Goal: Information Seeking & Learning: Learn about a topic

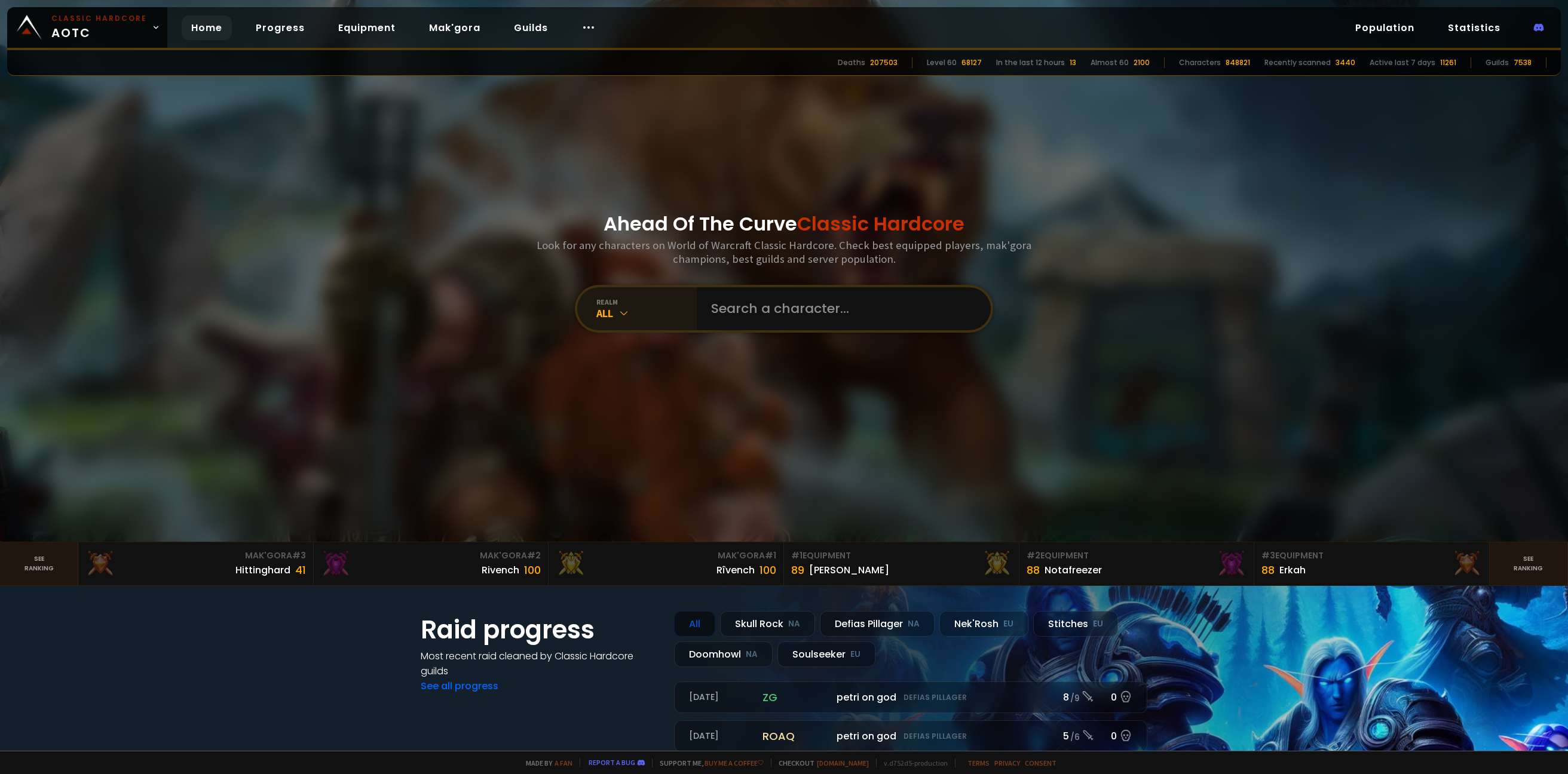
click at [621, 298] on div "realm" at bounding box center [646, 301] width 101 height 9
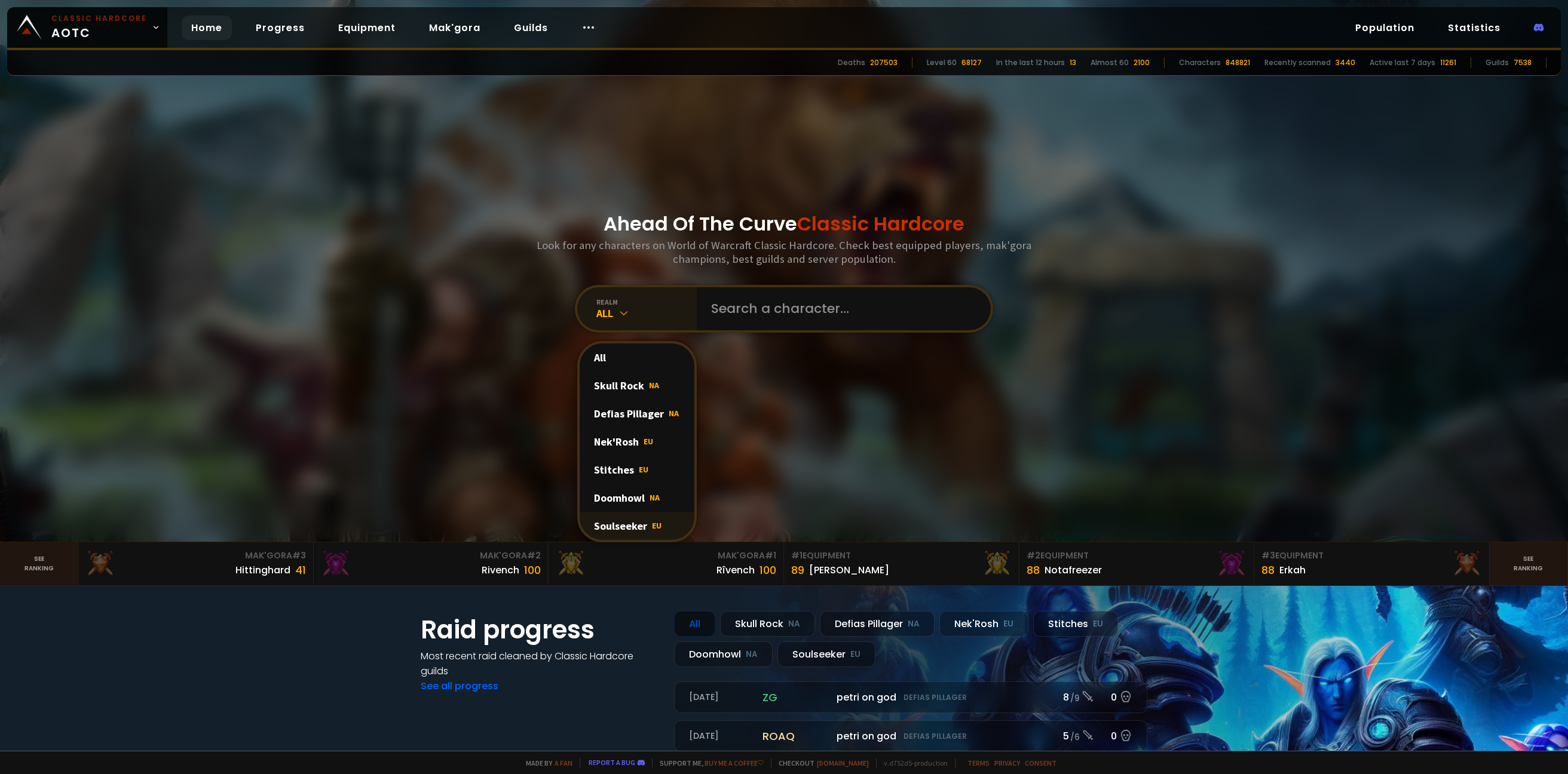
click at [629, 519] on div "Soulseeker EU" at bounding box center [636, 526] width 114 height 28
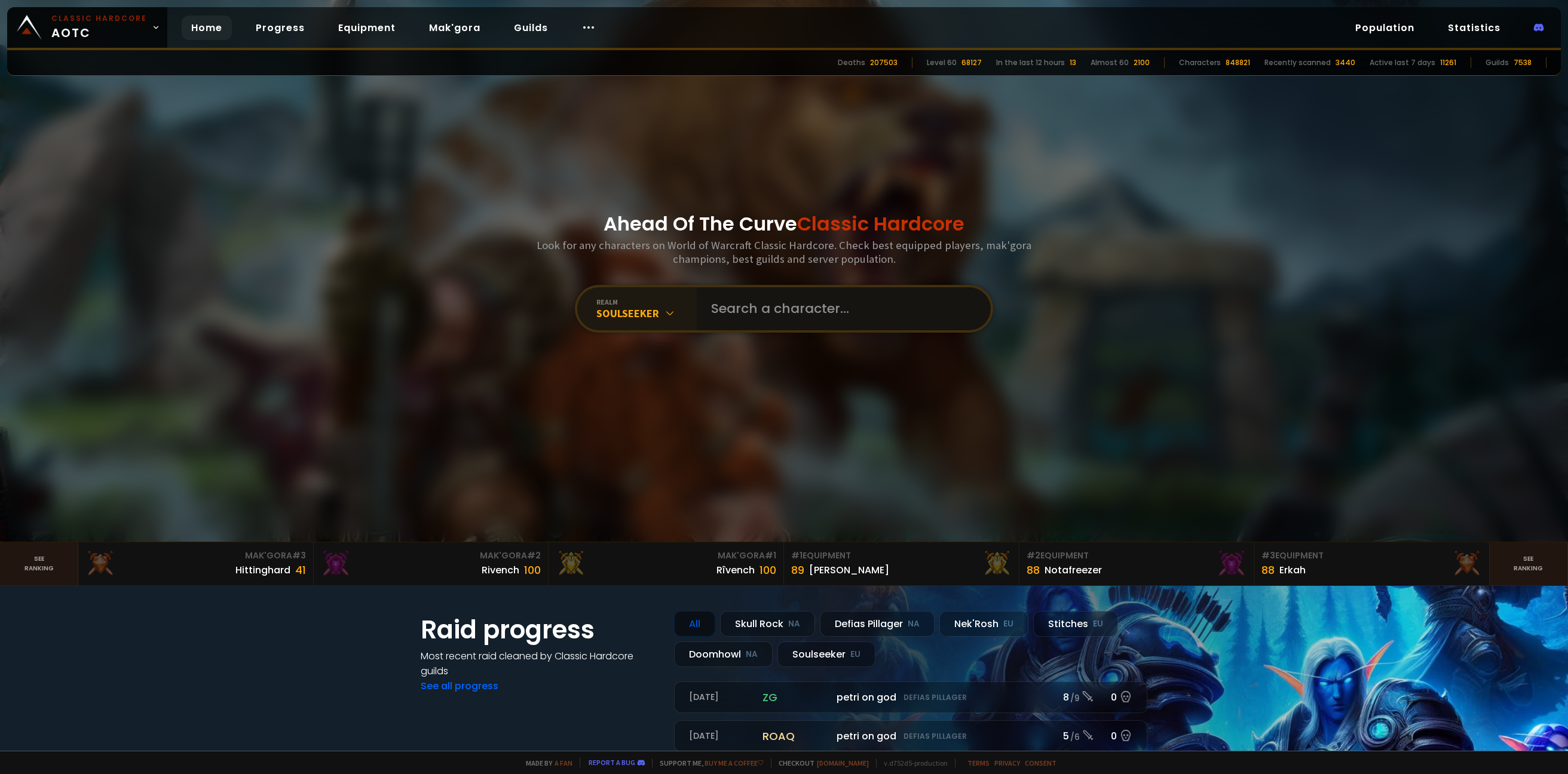
click at [736, 310] on input "text" at bounding box center [840, 308] width 273 height 43
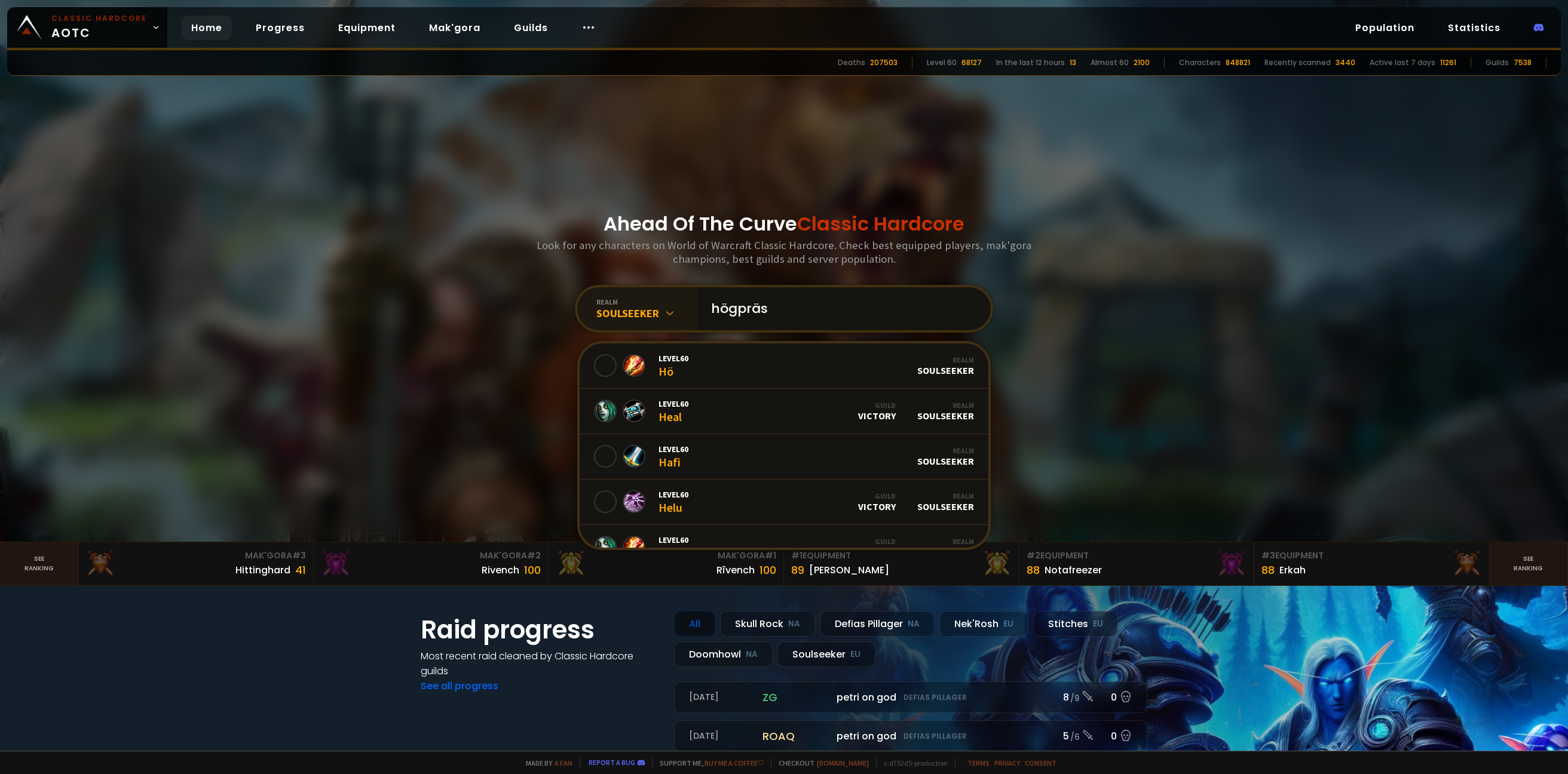
type input "högpräst"
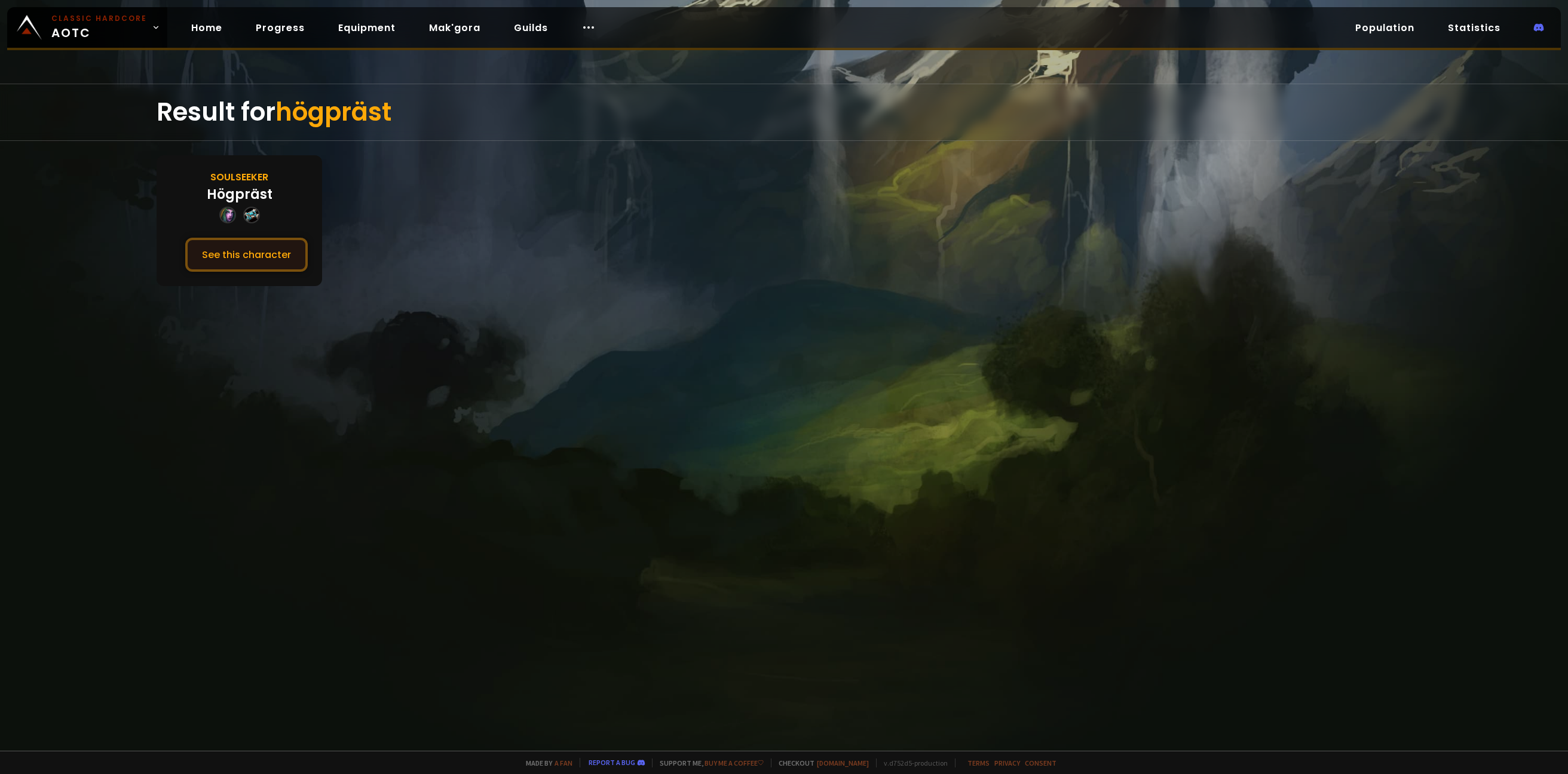
click at [258, 265] on button "See this character" at bounding box center [246, 254] width 122 height 34
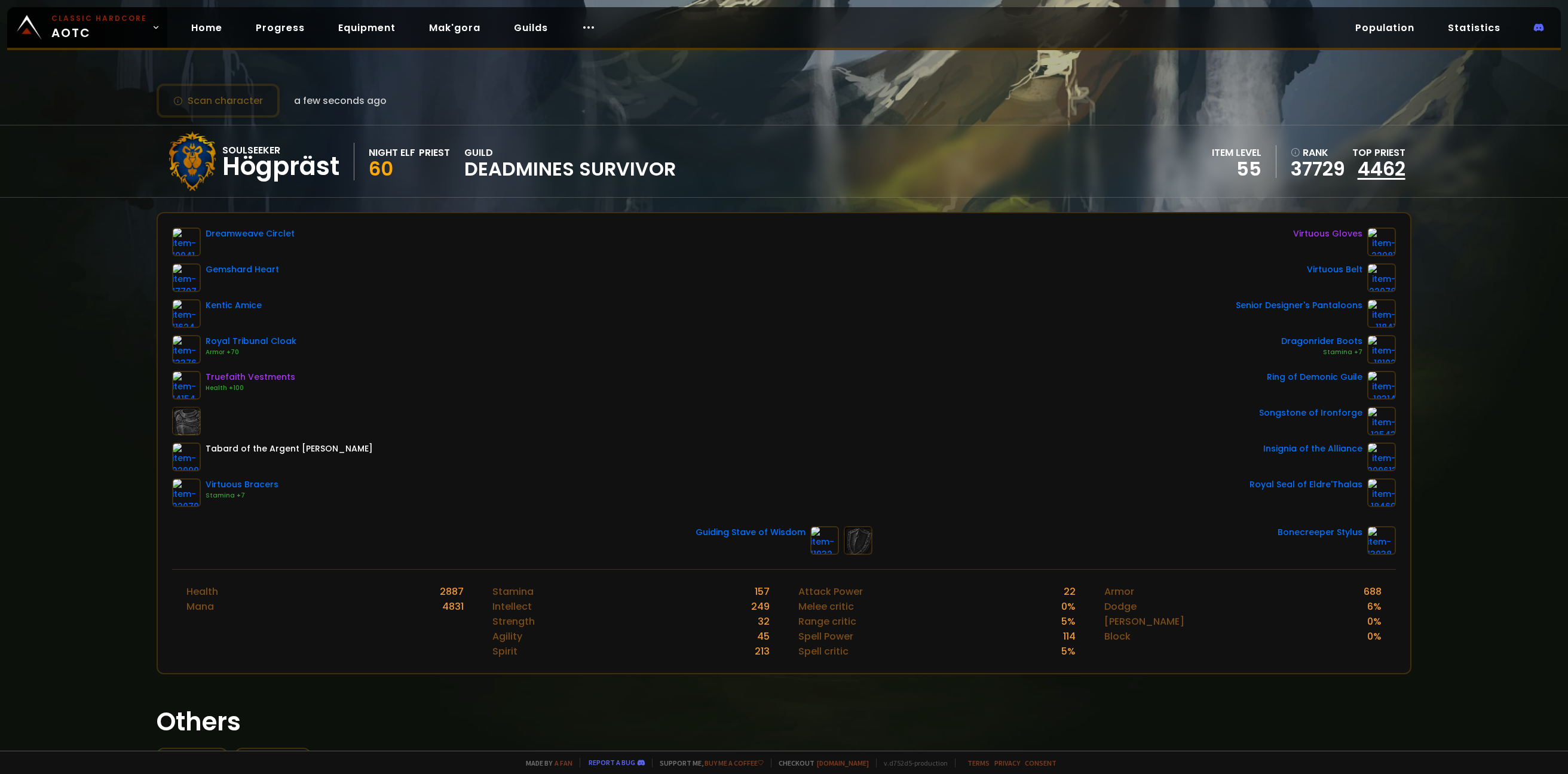
click at [1389, 163] on link "4462" at bounding box center [1381, 169] width 48 height 27
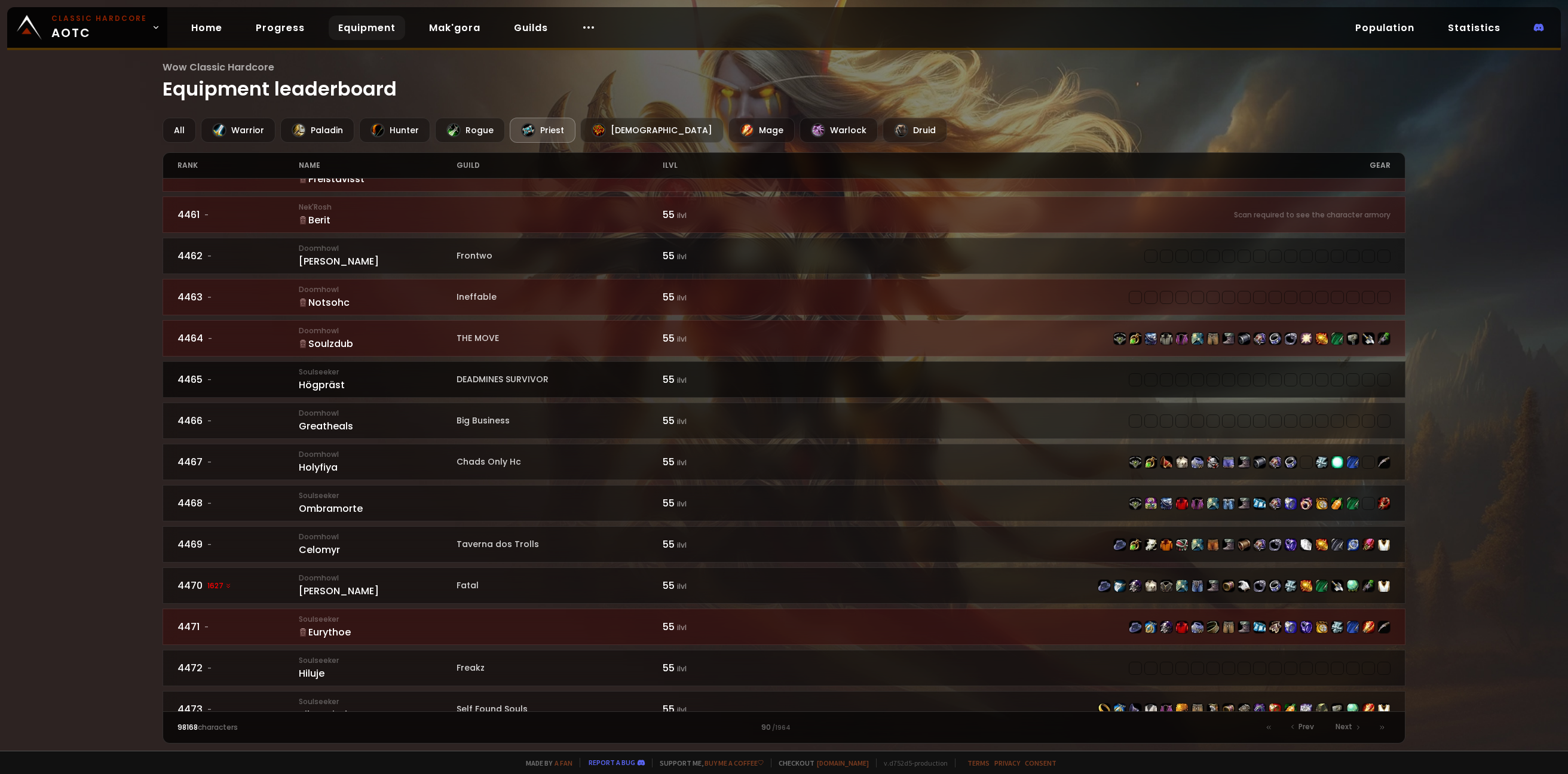
scroll to position [400, 0]
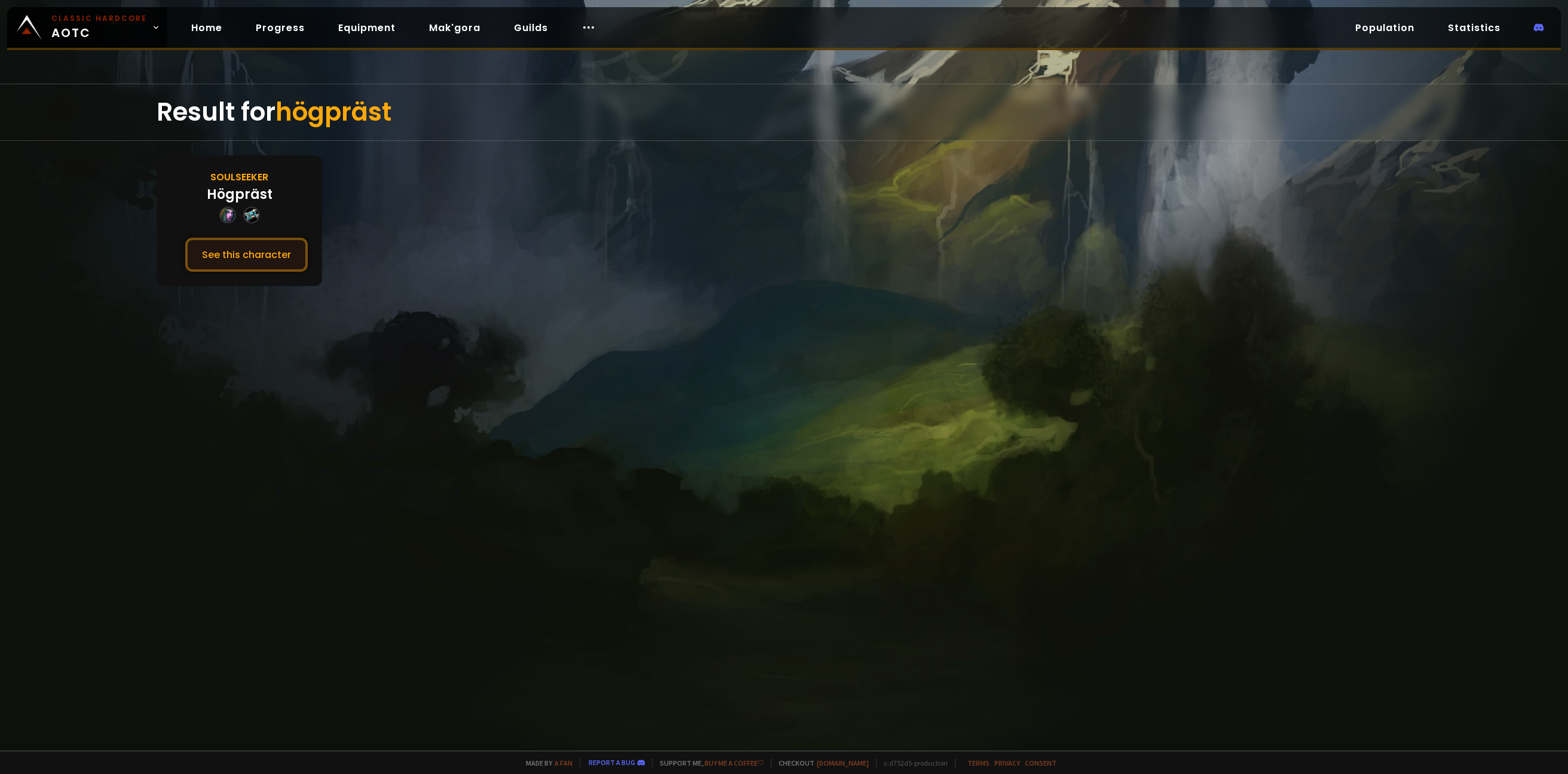
click at [246, 269] on button "See this character" at bounding box center [246, 254] width 122 height 34
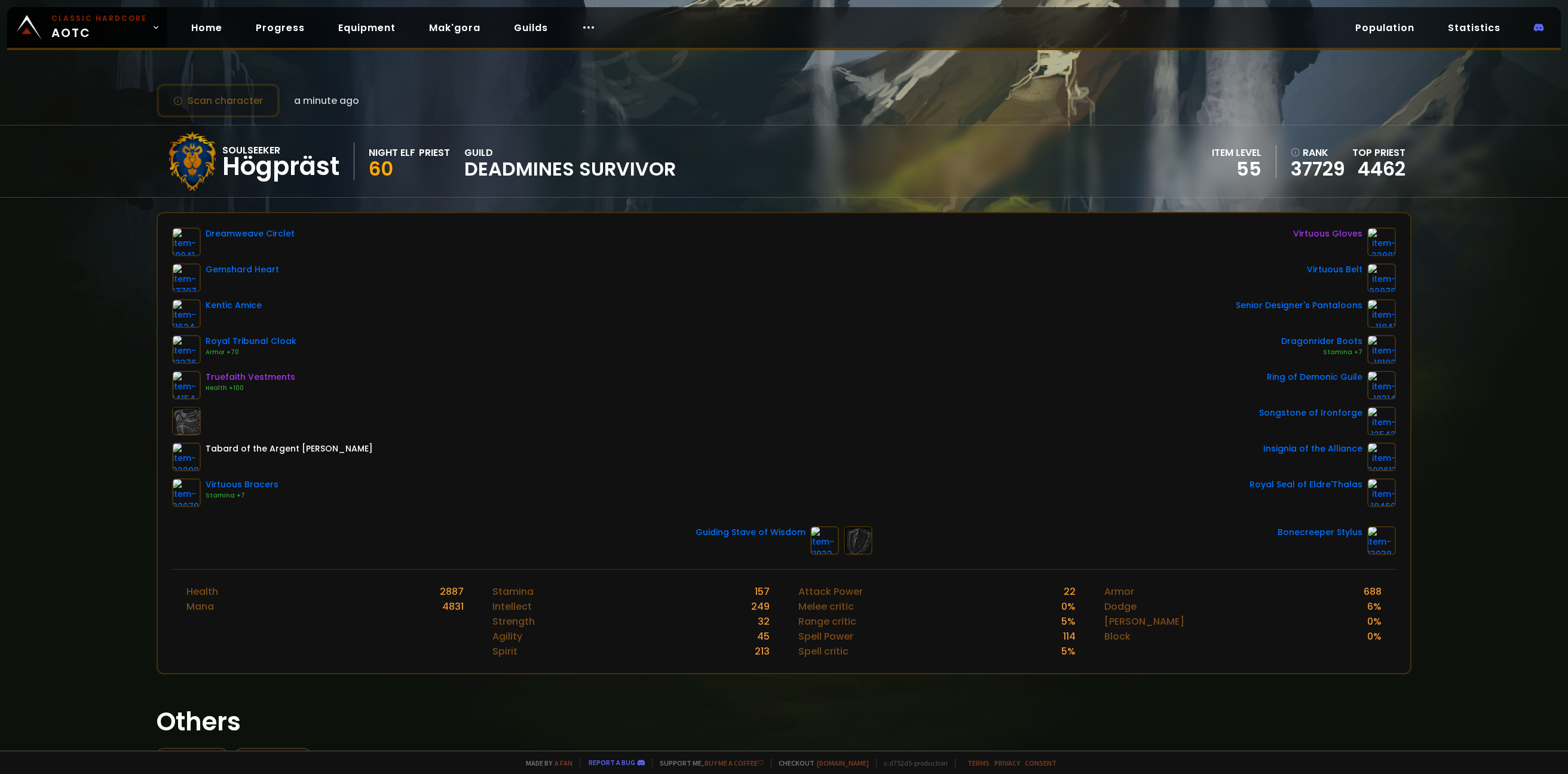
drag, startPoint x: 225, startPoint y: 97, endPoint x: 302, endPoint y: 82, distance: 78.4
click at [302, 82] on div "Scan character a minute ago Soulseeker Högpräst Night Elf Priest 60 guild DEADM…" at bounding box center [784, 375] width 1568 height 750
click at [191, 31] on link "Home" at bounding box center [206, 28] width 50 height 24
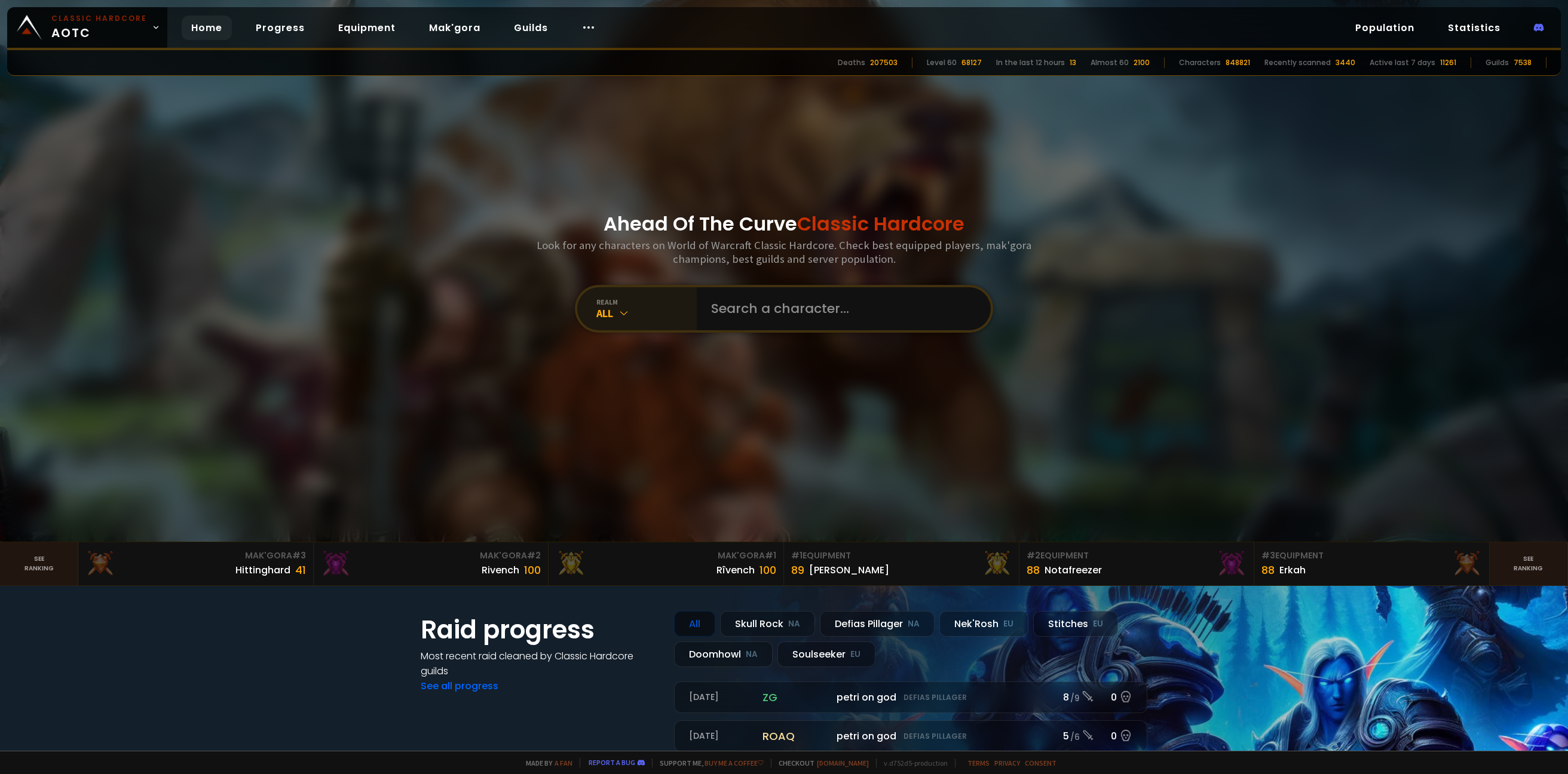
click at [596, 314] on div "All" at bounding box center [646, 314] width 101 height 14
click at [622, 310] on icon at bounding box center [624, 313] width 12 height 12
click at [605, 311] on div "All" at bounding box center [646, 314] width 101 height 14
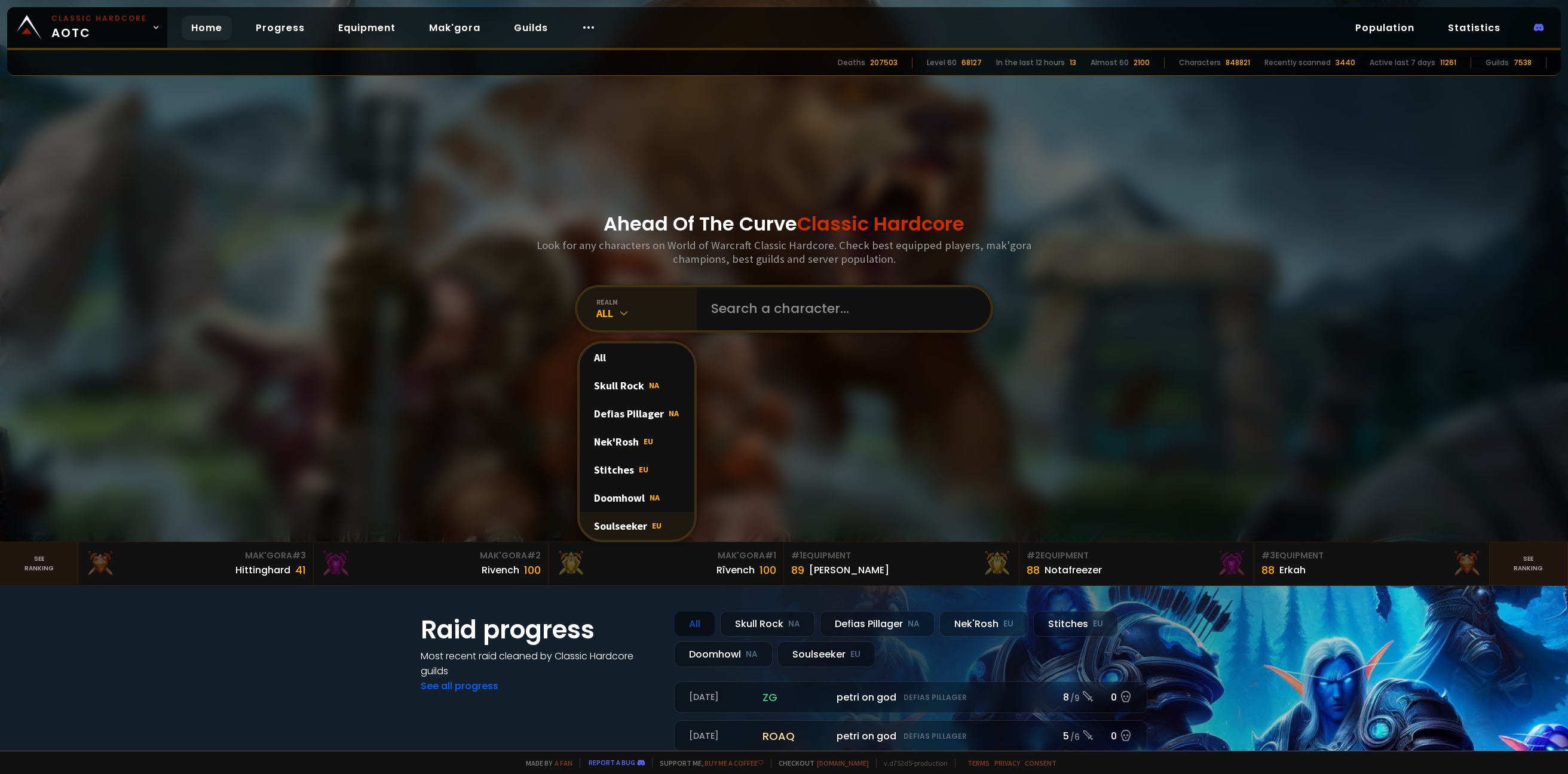
click at [634, 518] on div "Soulseeker EU" at bounding box center [636, 526] width 114 height 28
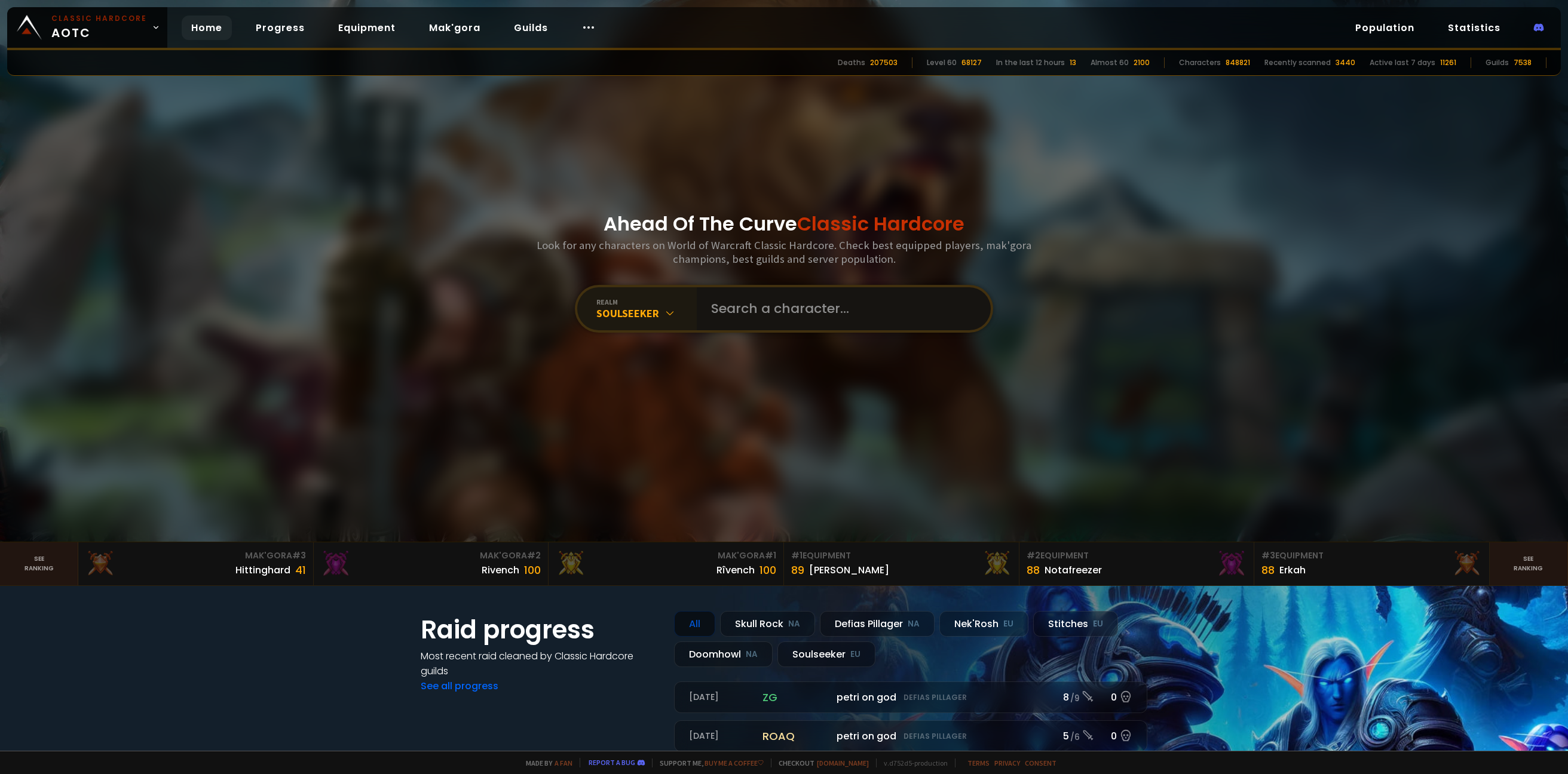
click at [788, 308] on input "text" at bounding box center [840, 308] width 273 height 43
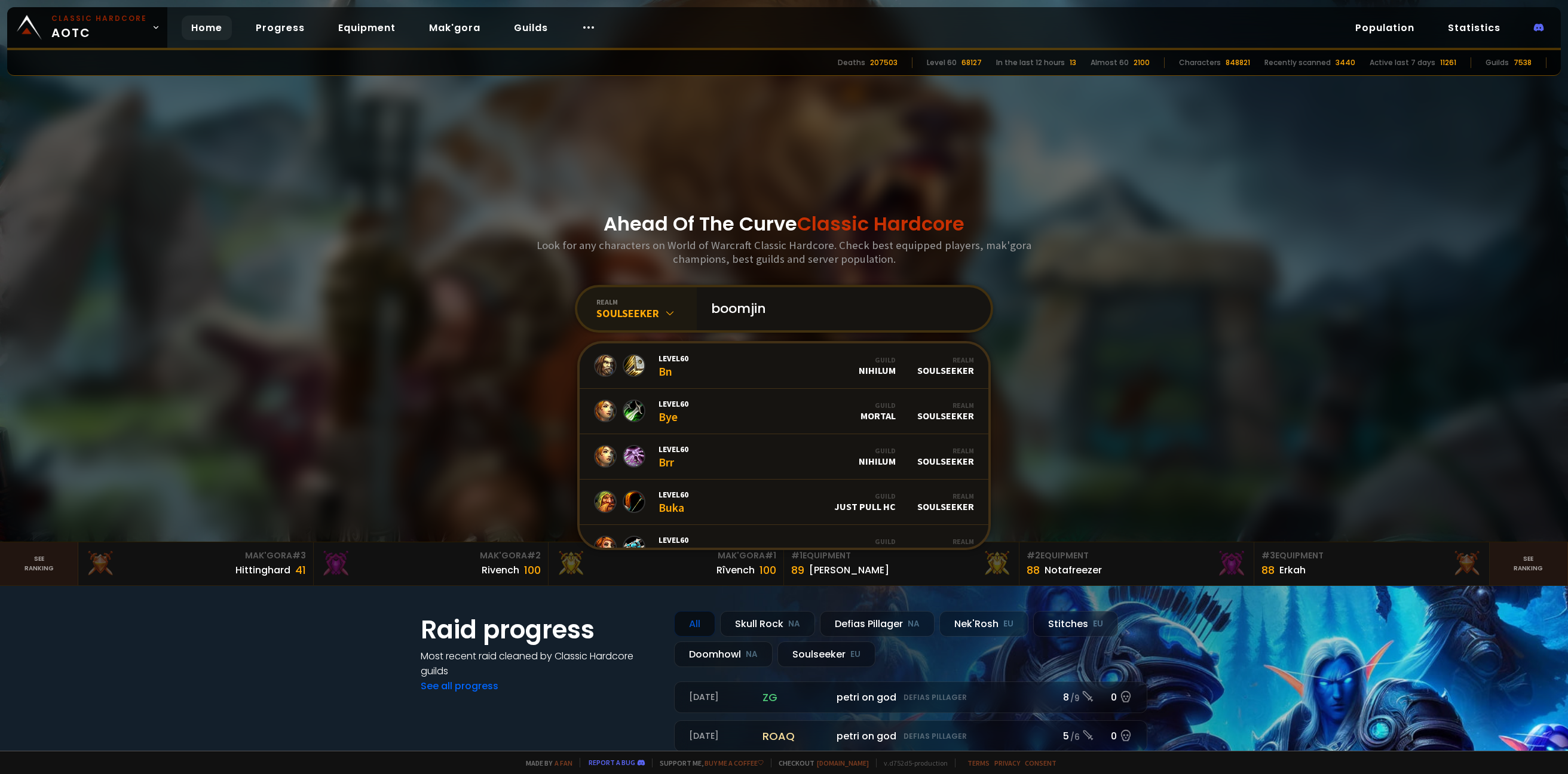
type input "boomjinx"
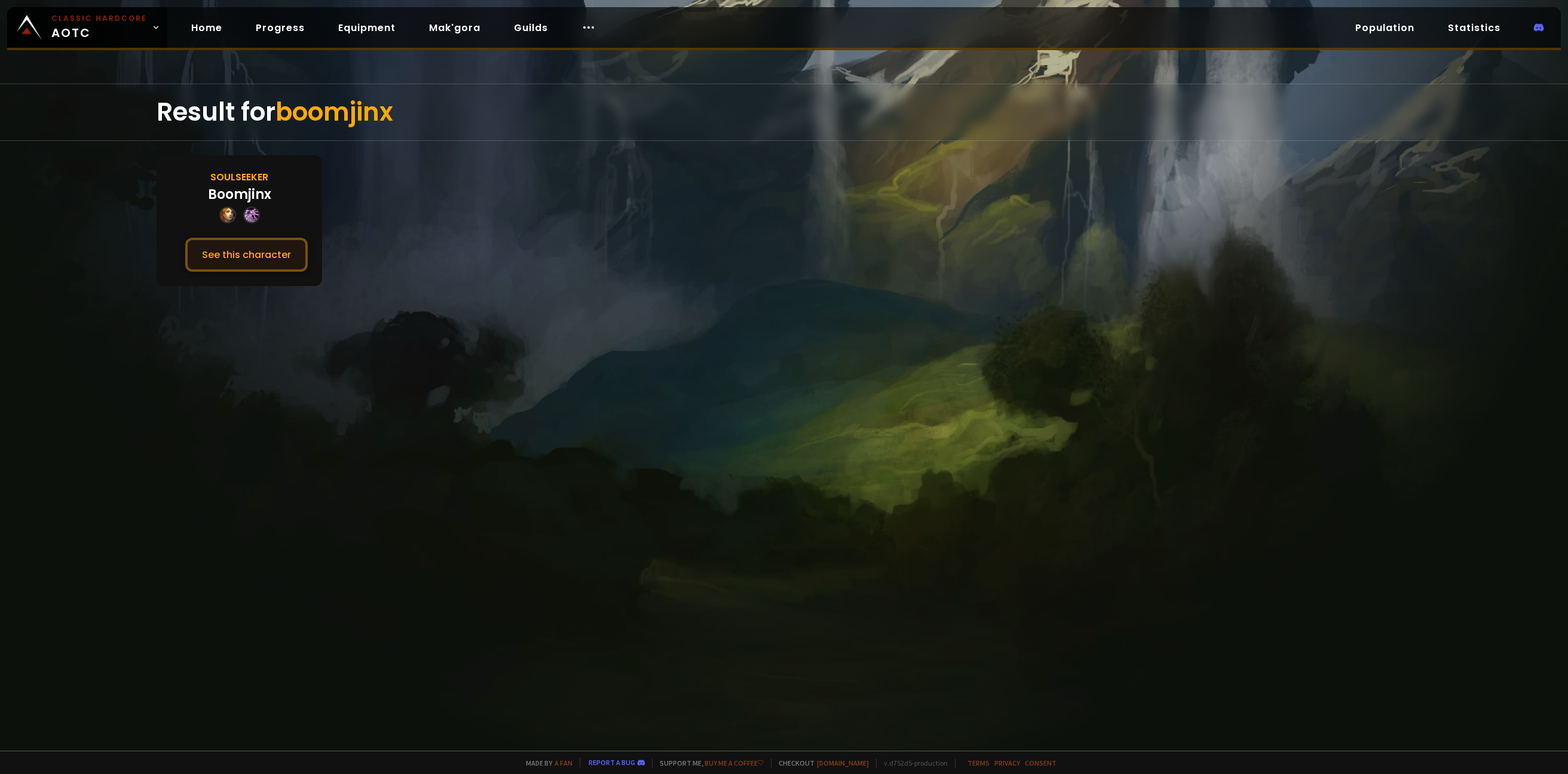
click at [222, 263] on button "See this character" at bounding box center [246, 254] width 122 height 34
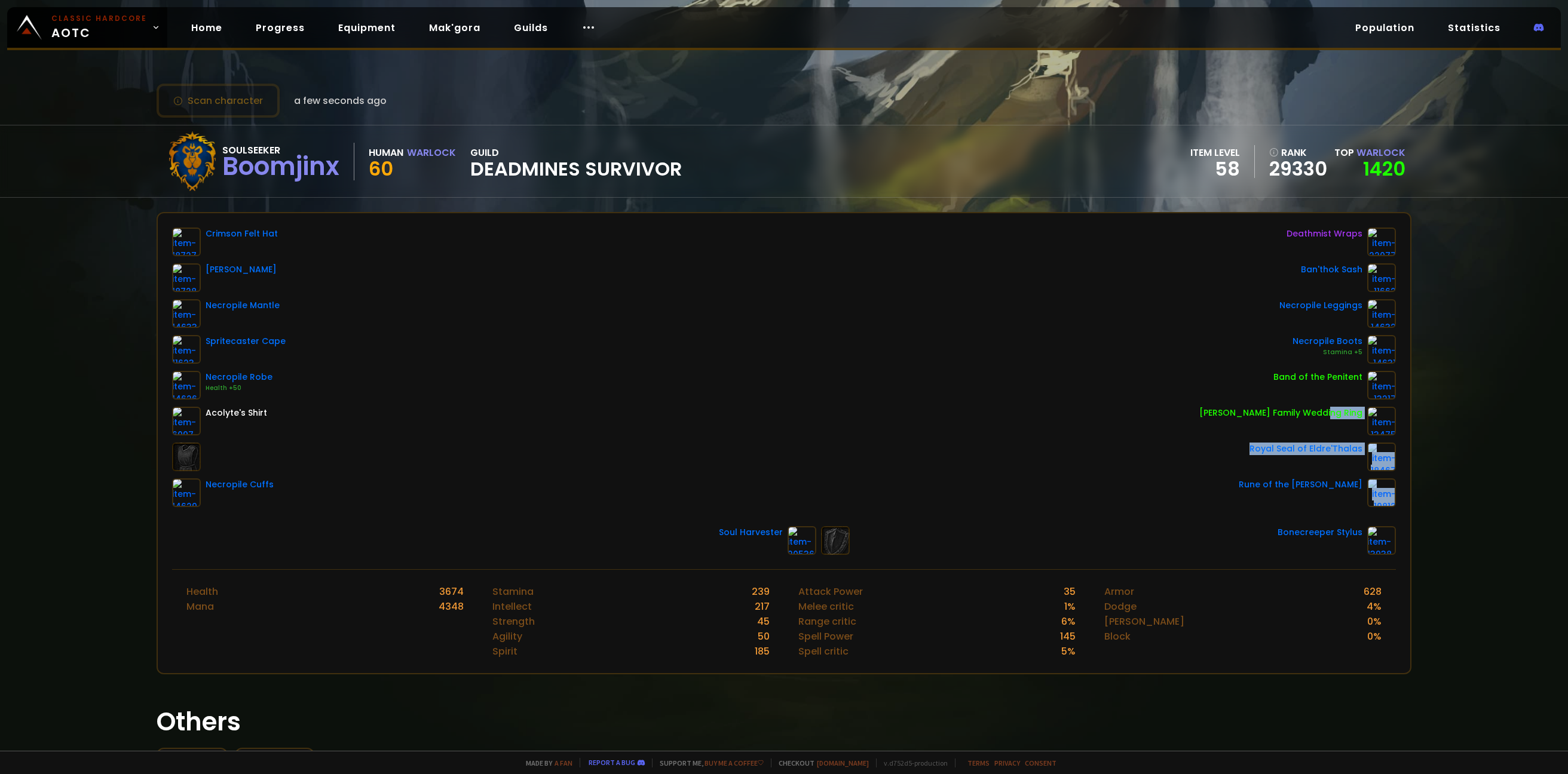
drag, startPoint x: 1029, startPoint y: 480, endPoint x: 1029, endPoint y: 366, distance: 114.0
click at [1029, 423] on div "Crimson Felt Hat Anastari Heirloom Necropile Mantle Spritecaster Cape Necropile…" at bounding box center [783, 367] width 1223 height 280
click at [1400, 163] on link "1420" at bounding box center [1384, 169] width 43 height 27
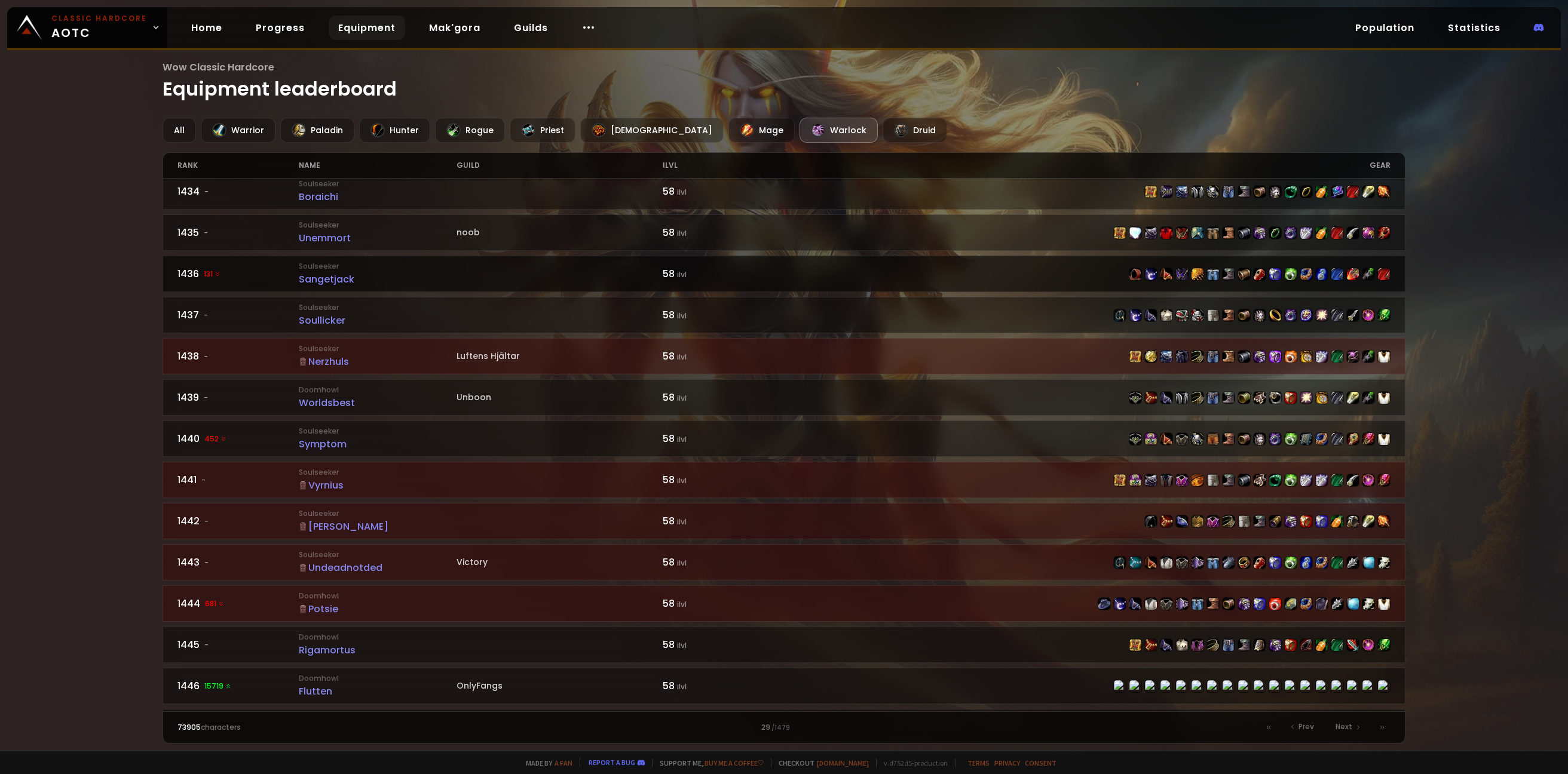
scroll to position [1369, 0]
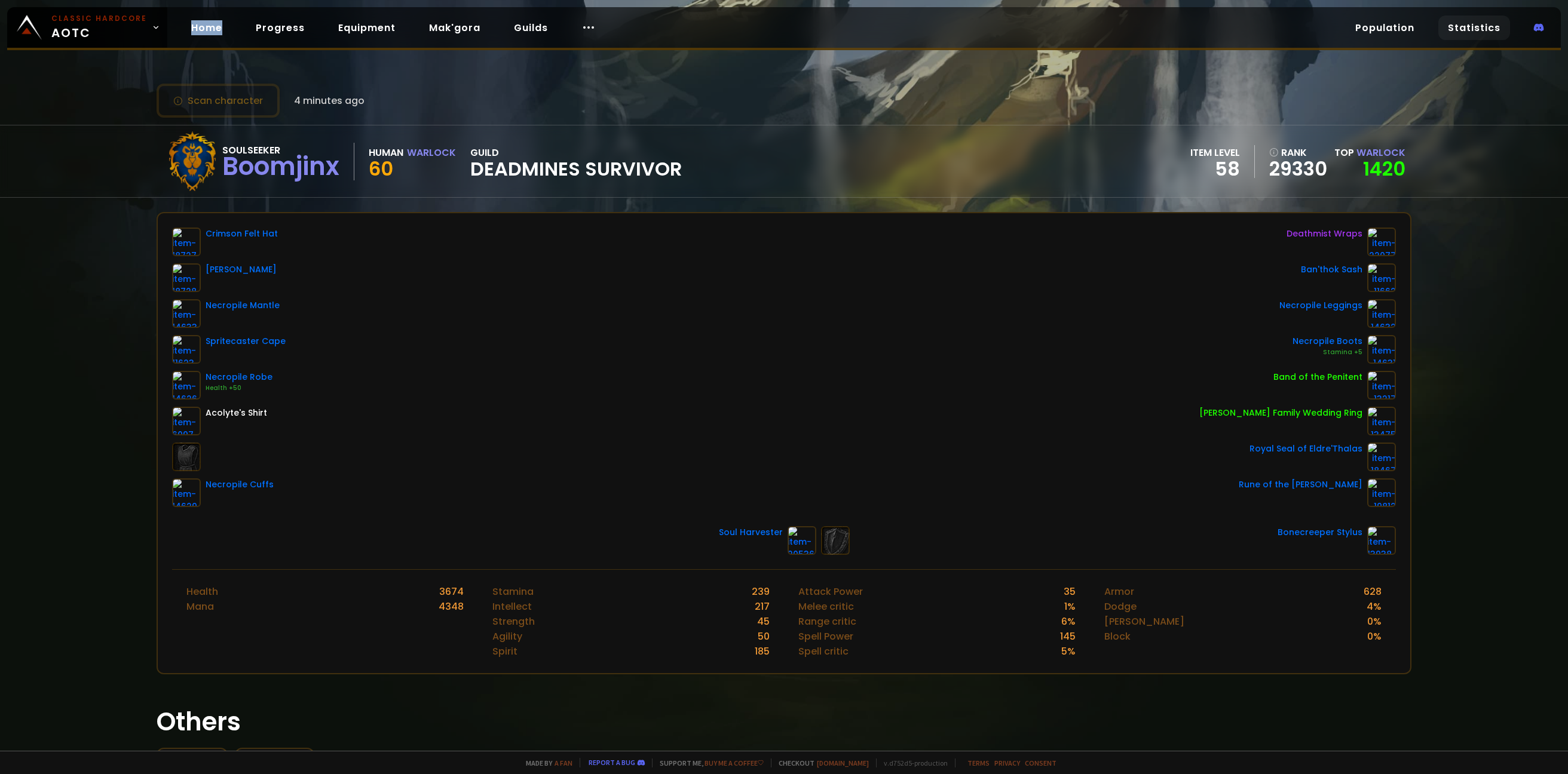
click at [1462, 31] on link "Statistics" at bounding box center [1474, 28] width 72 height 24
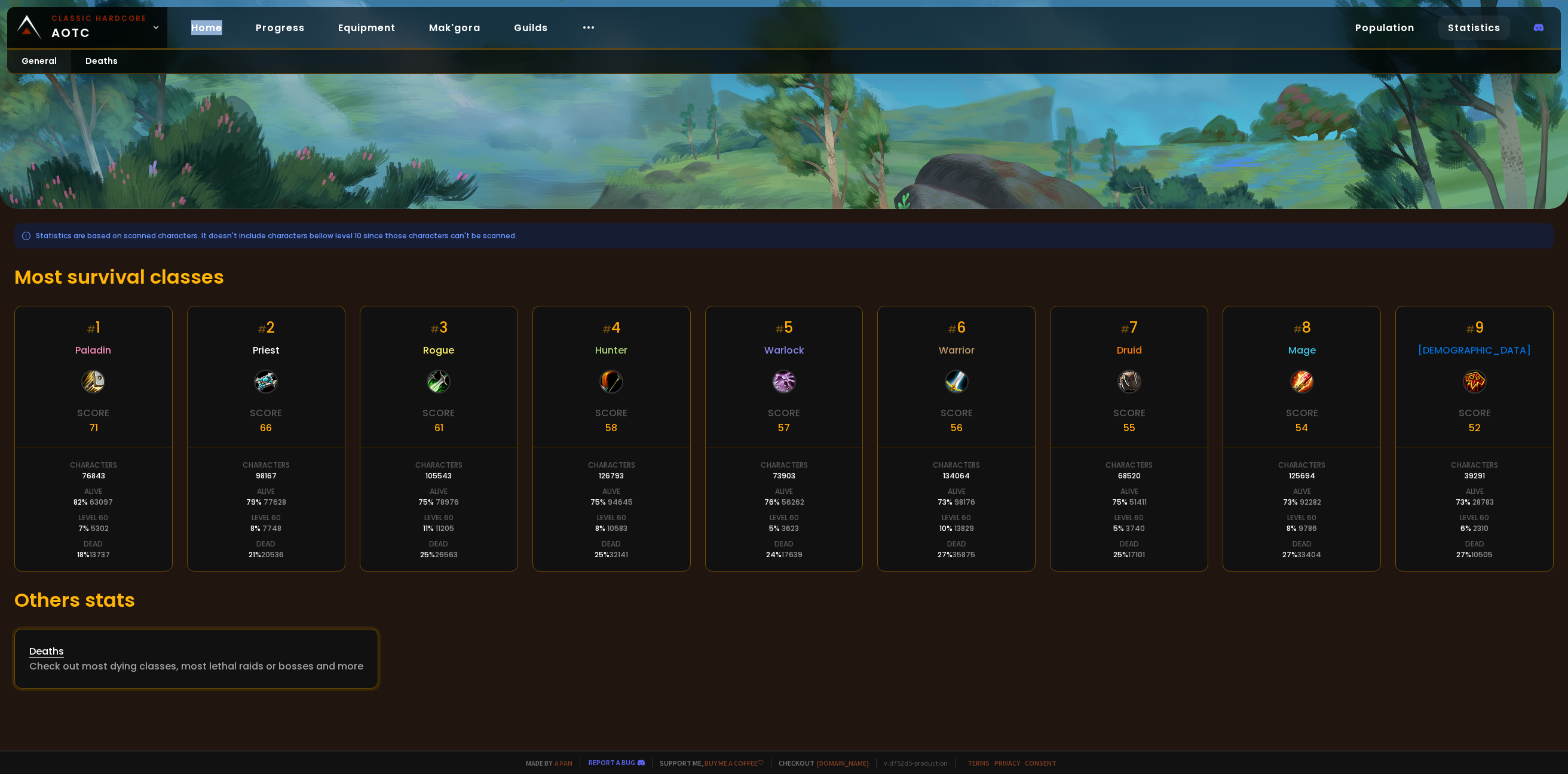
click at [252, 664] on div "Check out most dying classes, most lethal raids or bosses and more" at bounding box center [196, 666] width 334 height 15
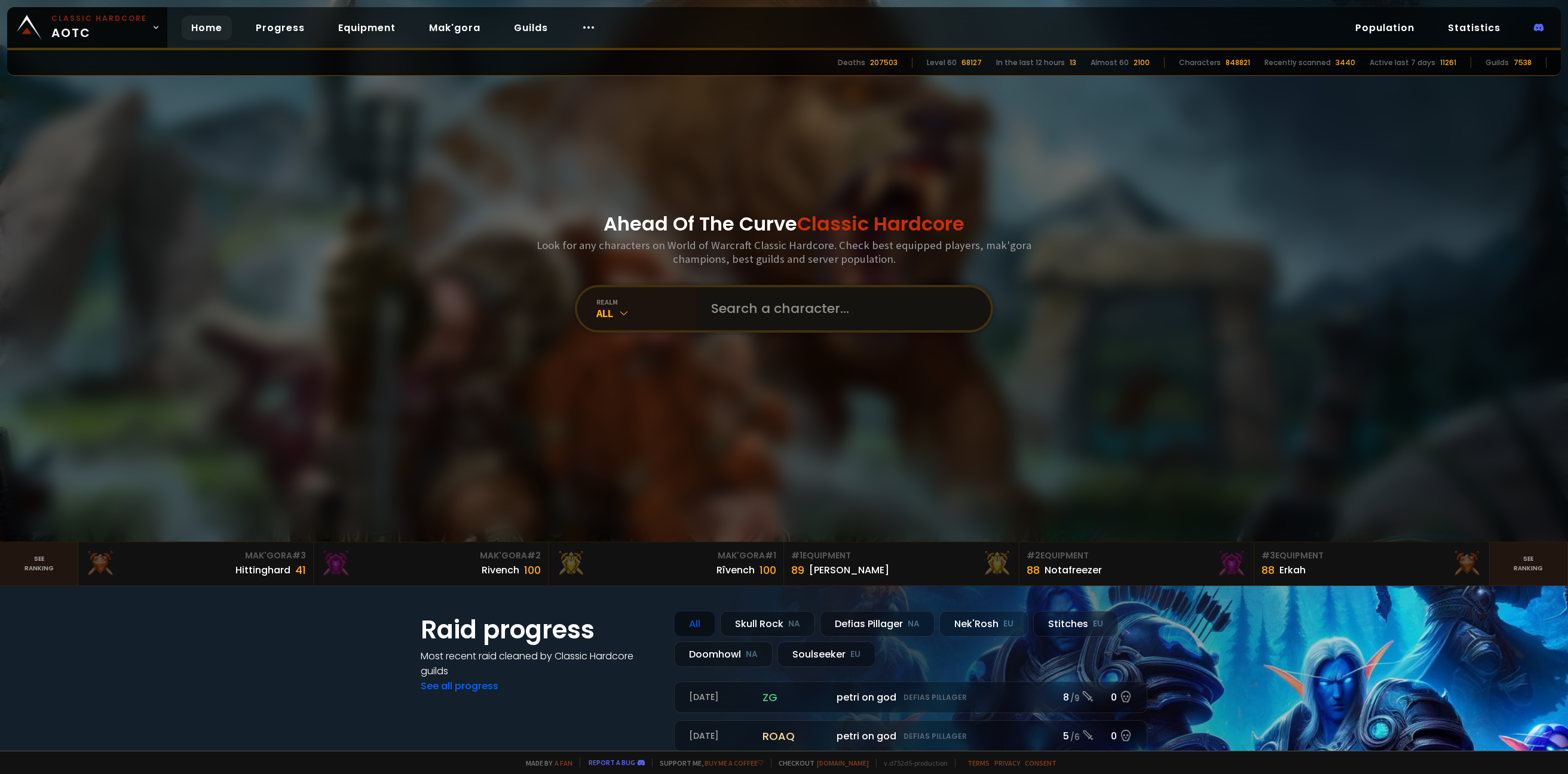
click at [774, 325] on input "text" at bounding box center [840, 308] width 273 height 43
type input "skottskada"
click at [618, 307] on div "All" at bounding box center [646, 314] width 101 height 14
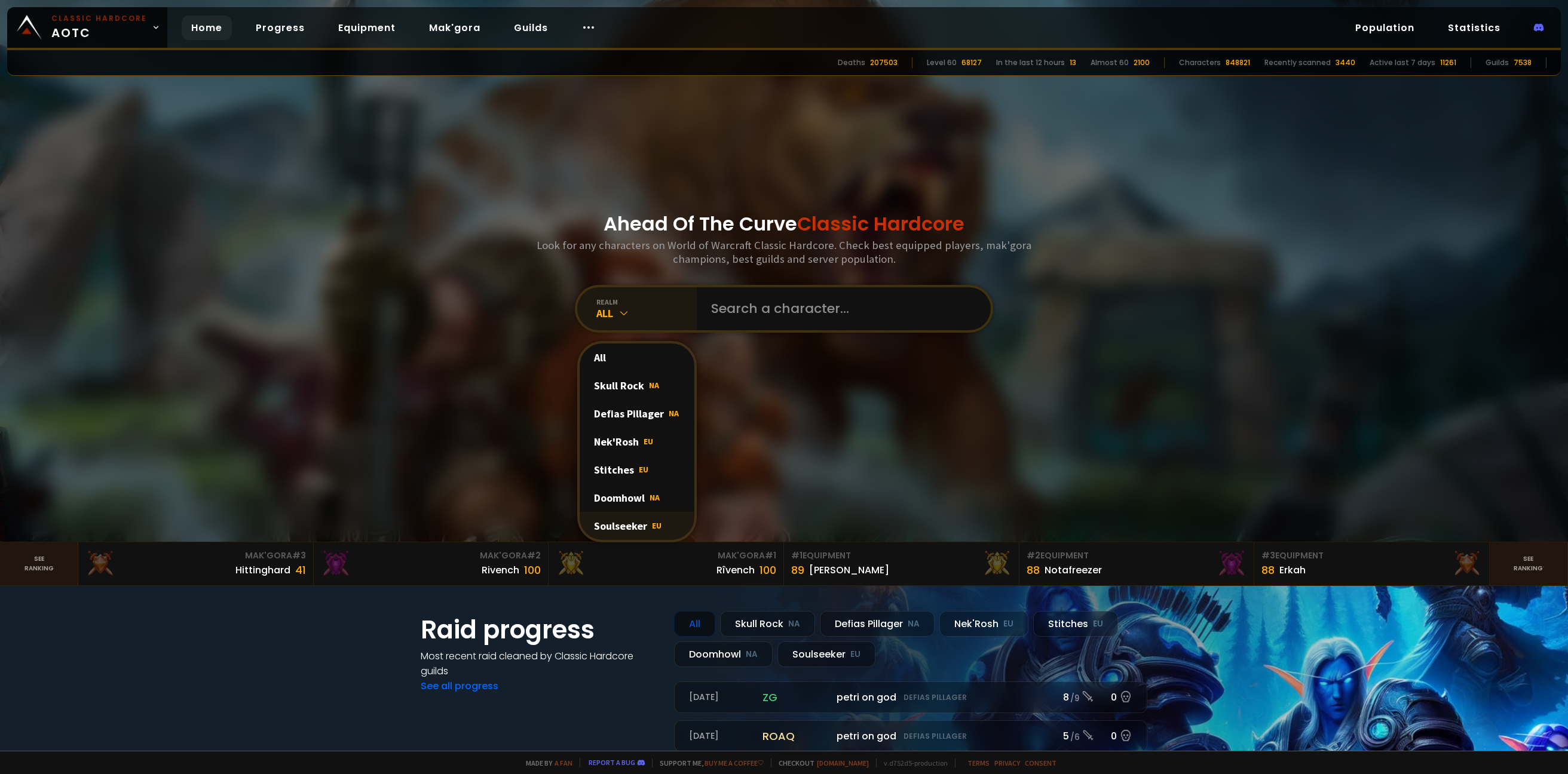
click at [660, 531] on span "EU" at bounding box center [656, 525] width 10 height 10
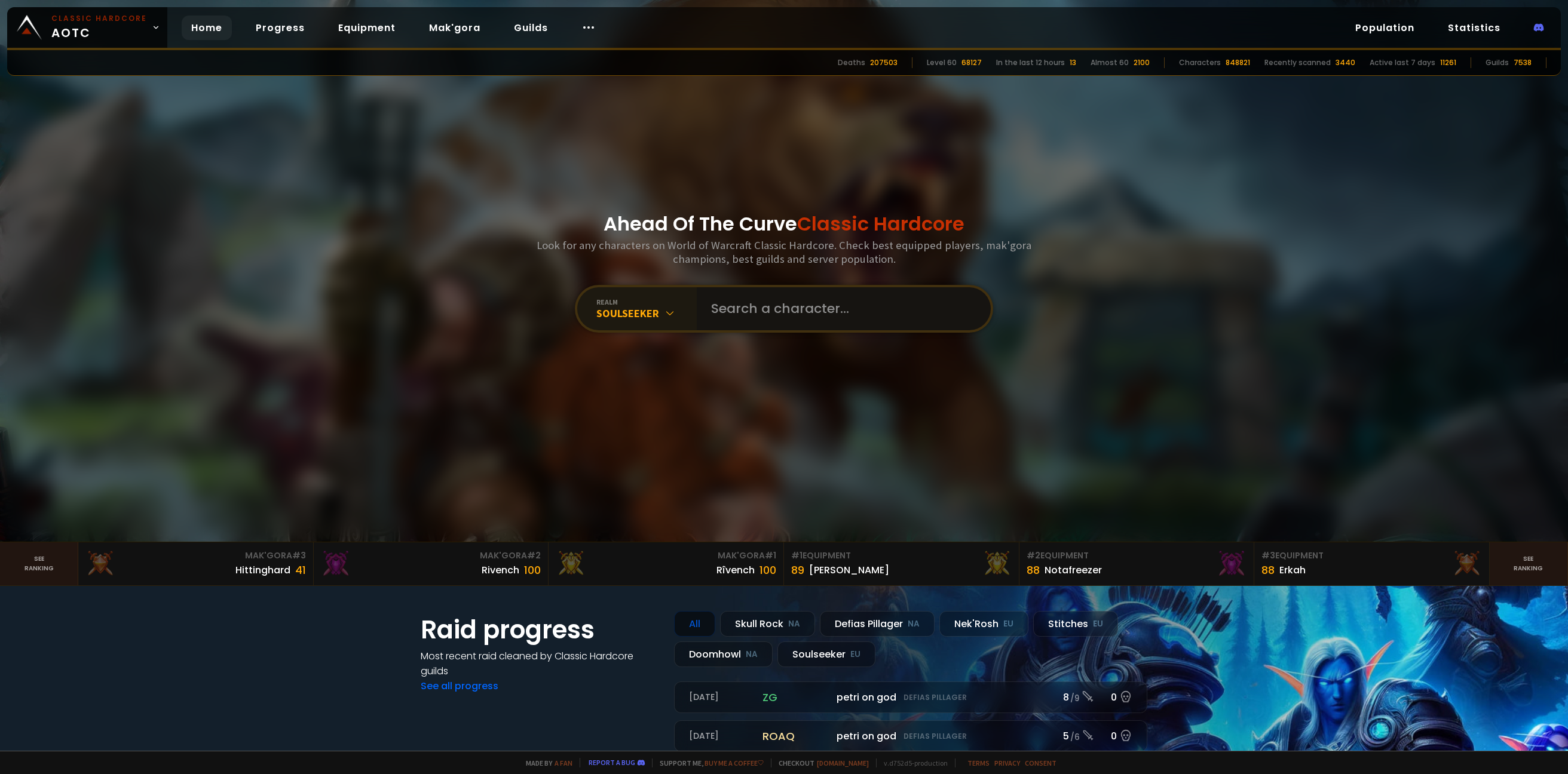
click at [753, 307] on input "text" at bounding box center [840, 308] width 273 height 43
type input "skottskada"
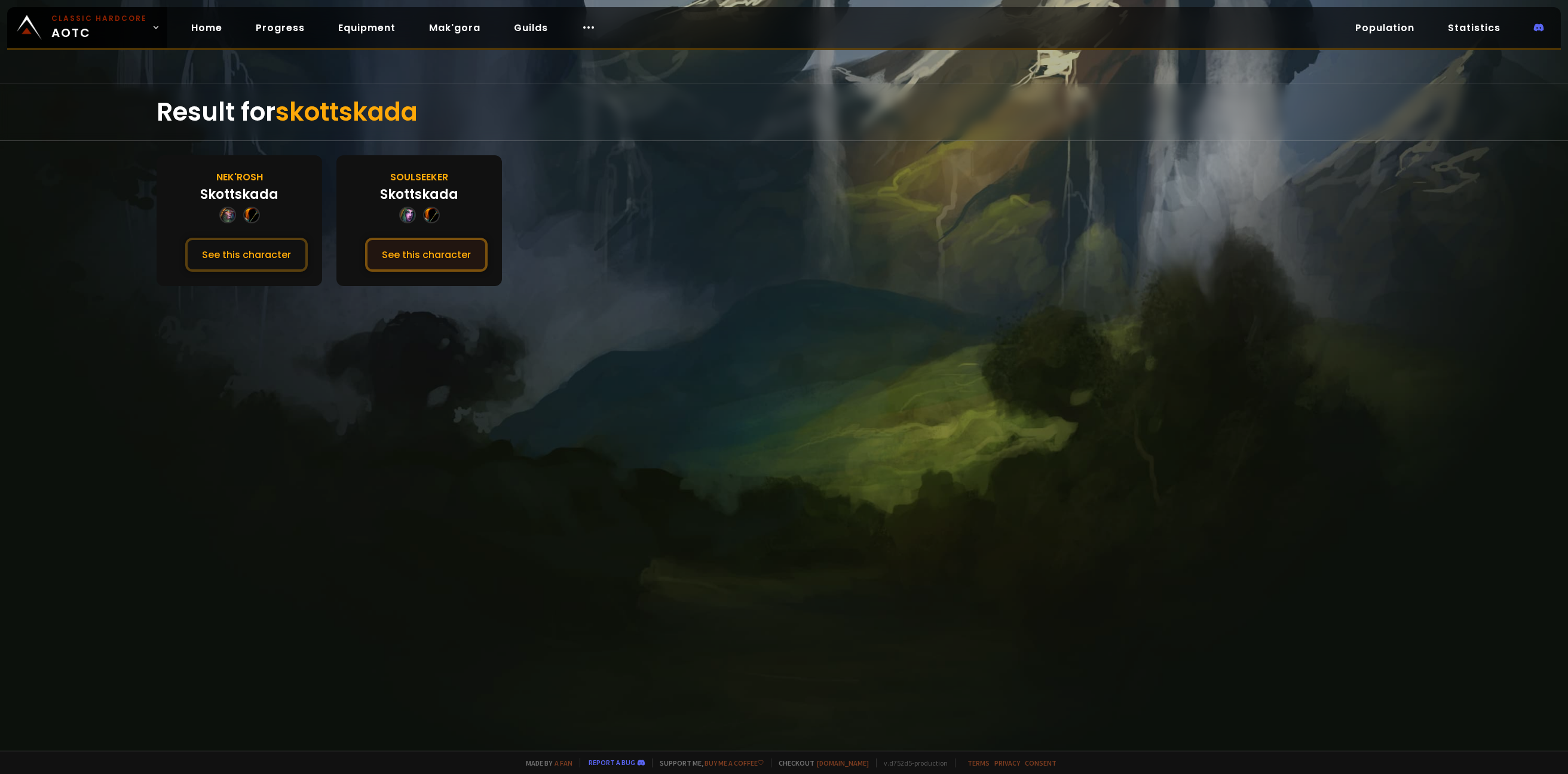
click at [441, 257] on button "See this character" at bounding box center [427, 254] width 122 height 34
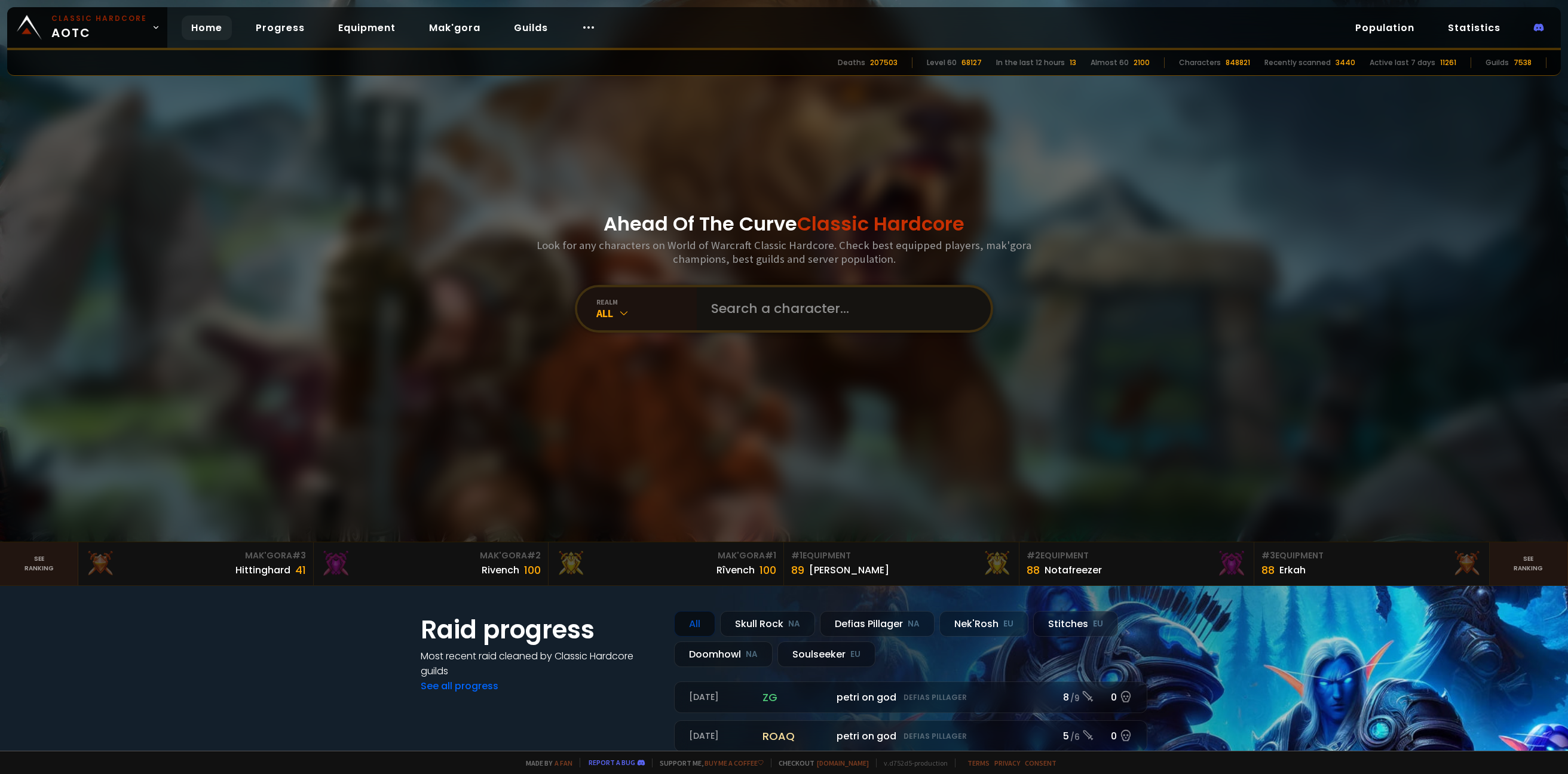
click at [815, 290] on input "text" at bounding box center [840, 308] width 273 height 43
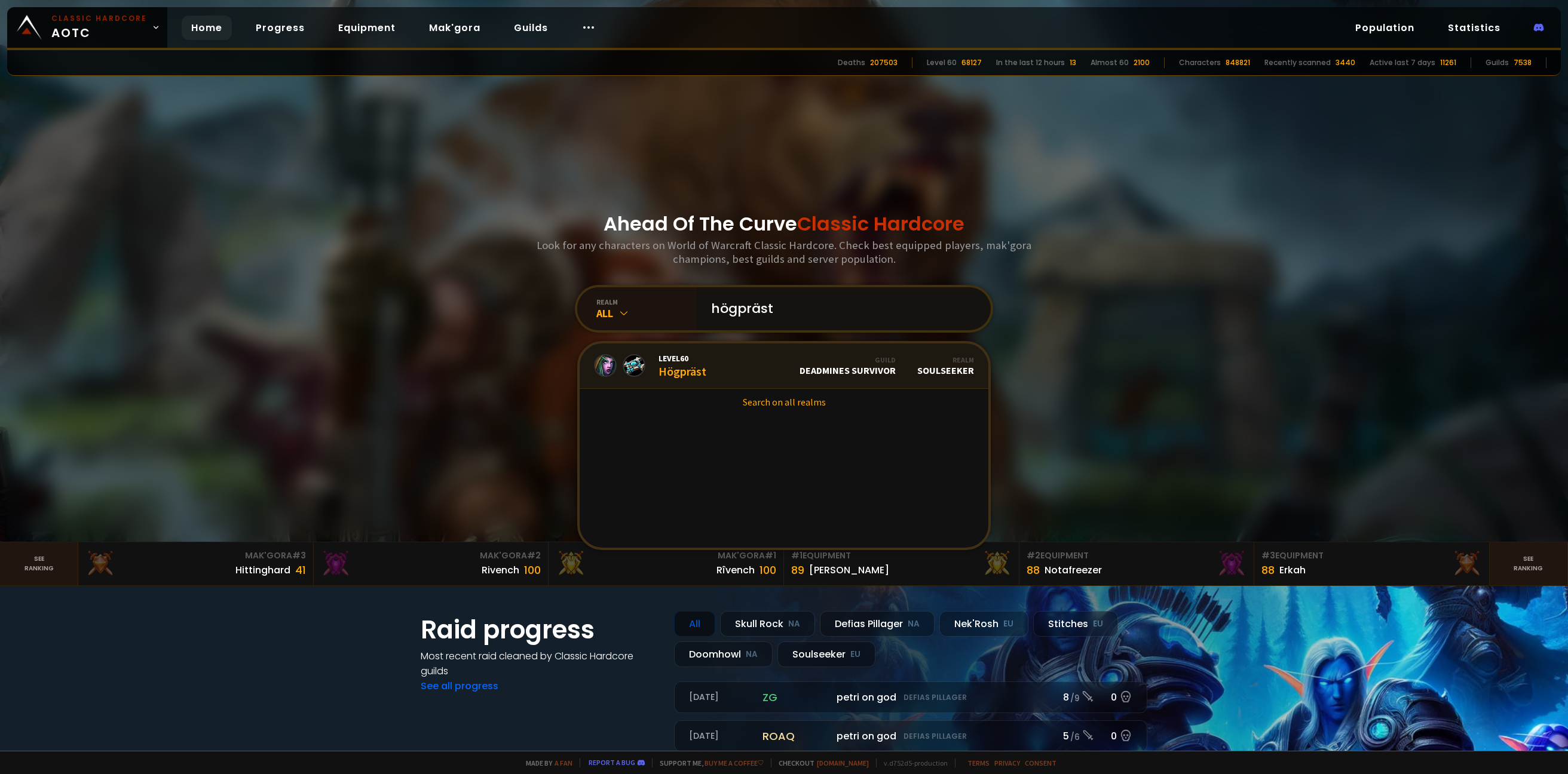
type input "högpräst"
click at [767, 370] on link "Level 60 Högpräst Guild DEADMINES SURVIVOR Realm Soulseeker" at bounding box center [784, 366] width 409 height 45
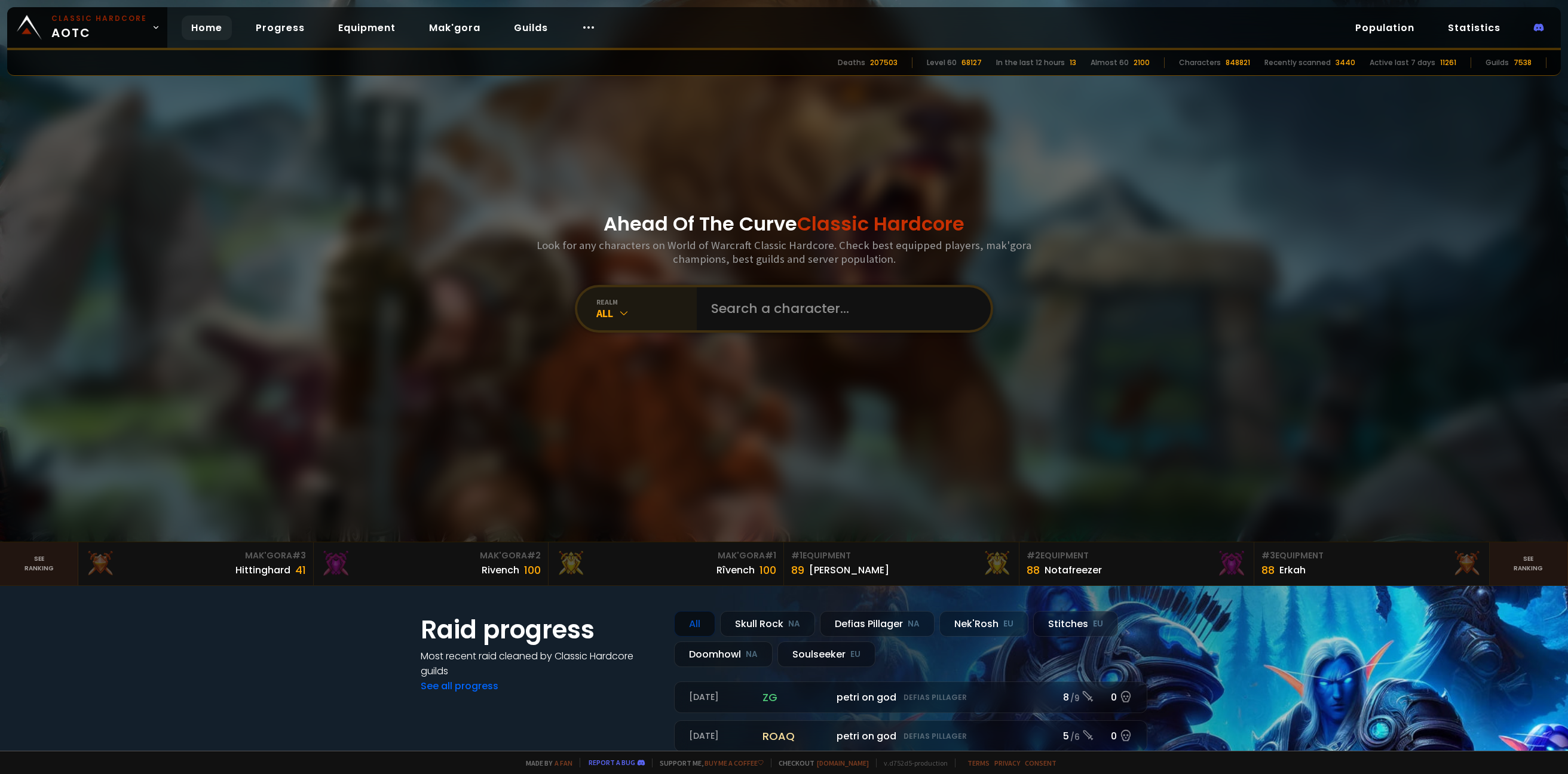
click at [614, 324] on div "realm All" at bounding box center [636, 308] width 120 height 43
click at [617, 311] on div "All" at bounding box center [646, 314] width 101 height 14
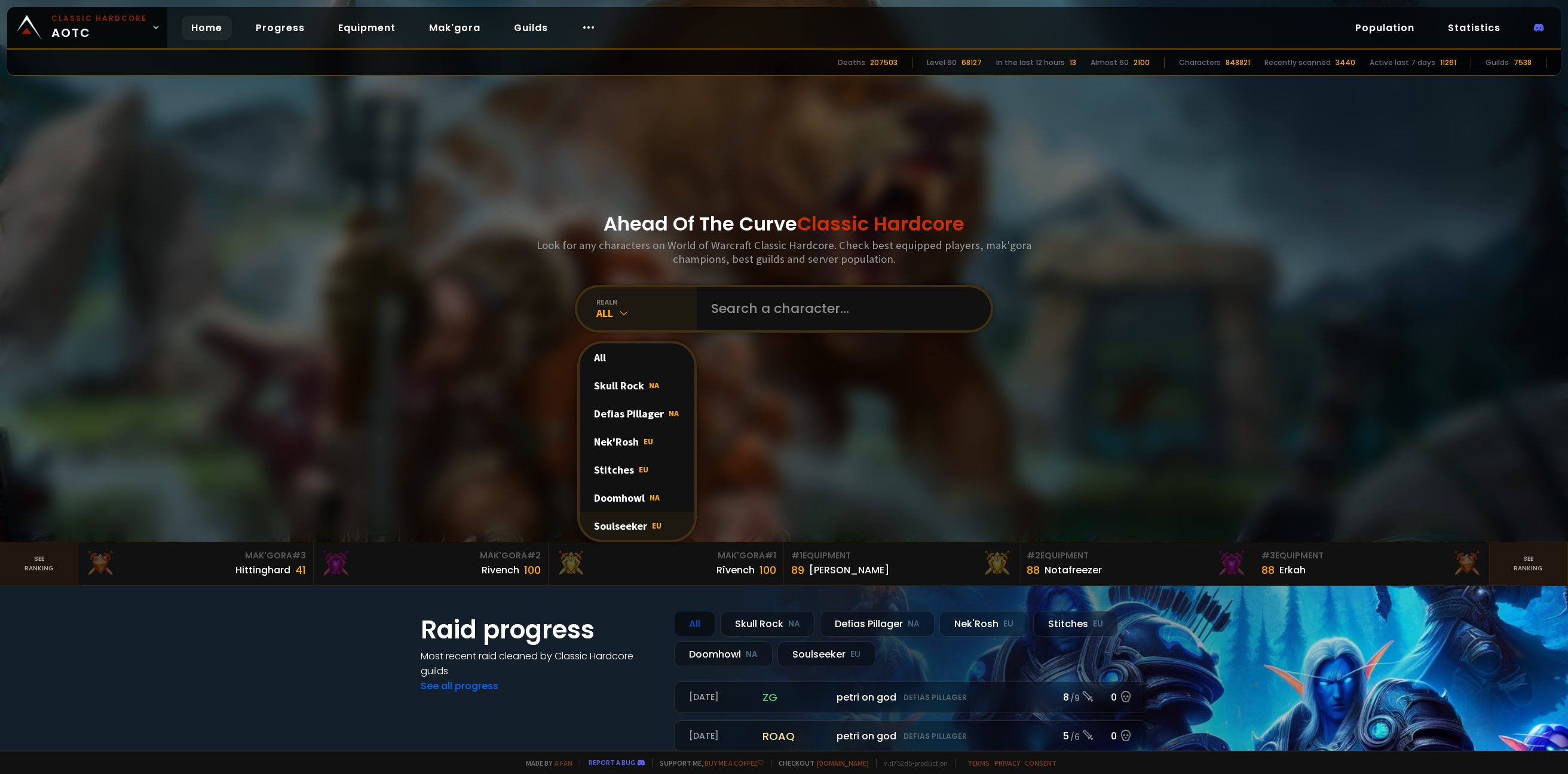
click at [642, 524] on div "Soulseeker EU" at bounding box center [636, 526] width 114 height 28
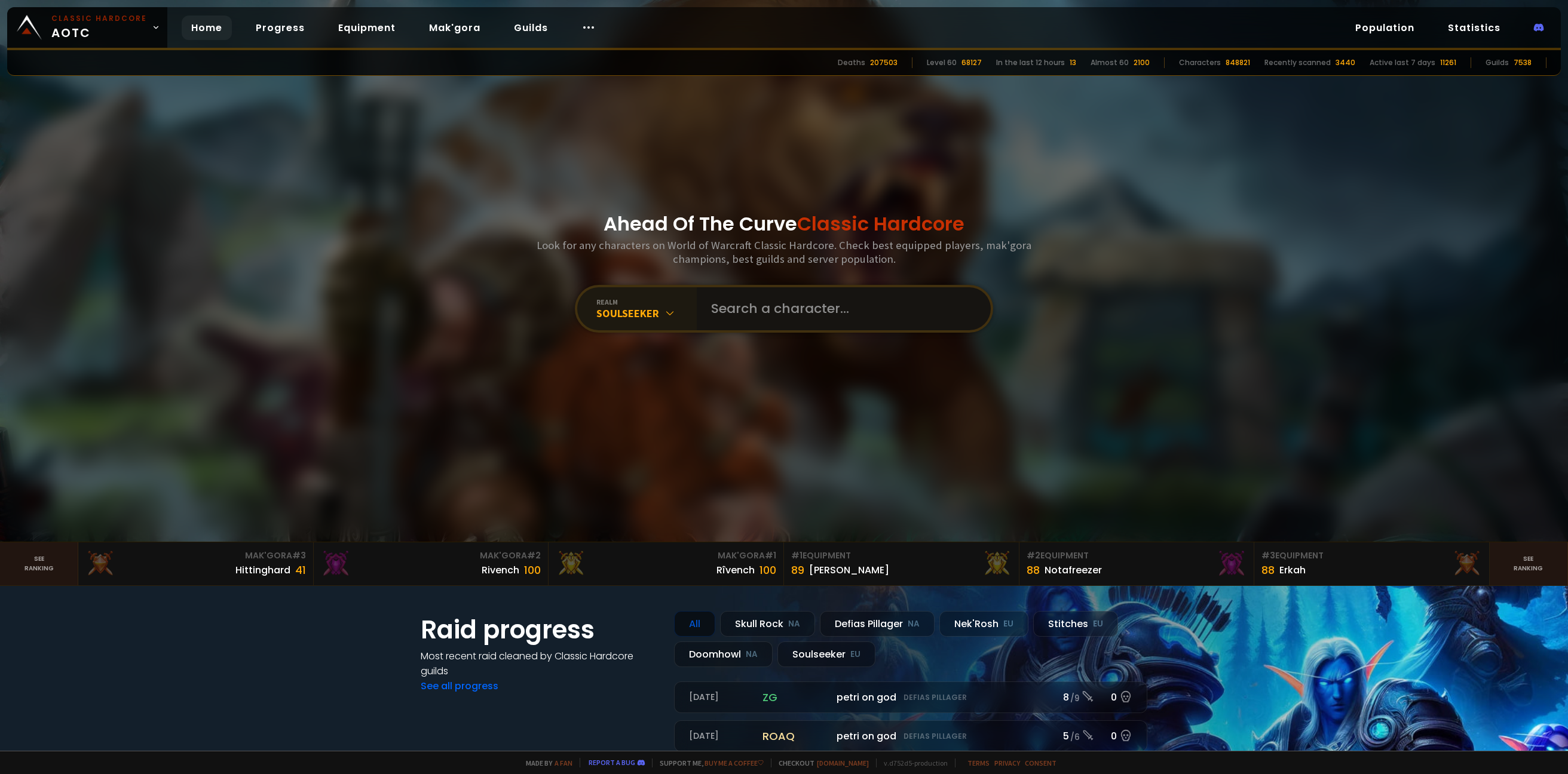
click at [790, 313] on input "text" at bounding box center [840, 308] width 273 height 43
type input "tanklander"
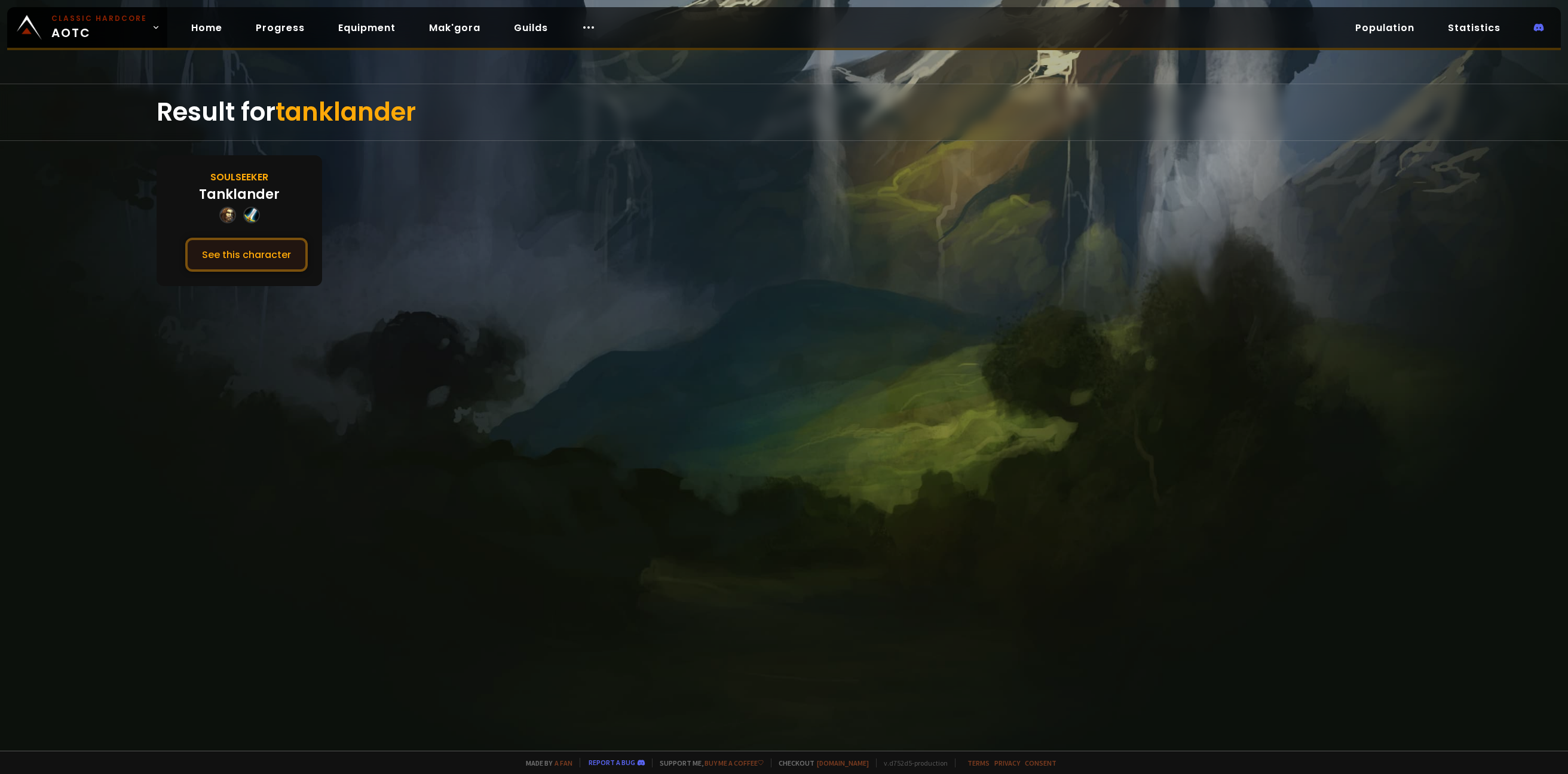
click at [240, 262] on button "See this character" at bounding box center [246, 254] width 122 height 34
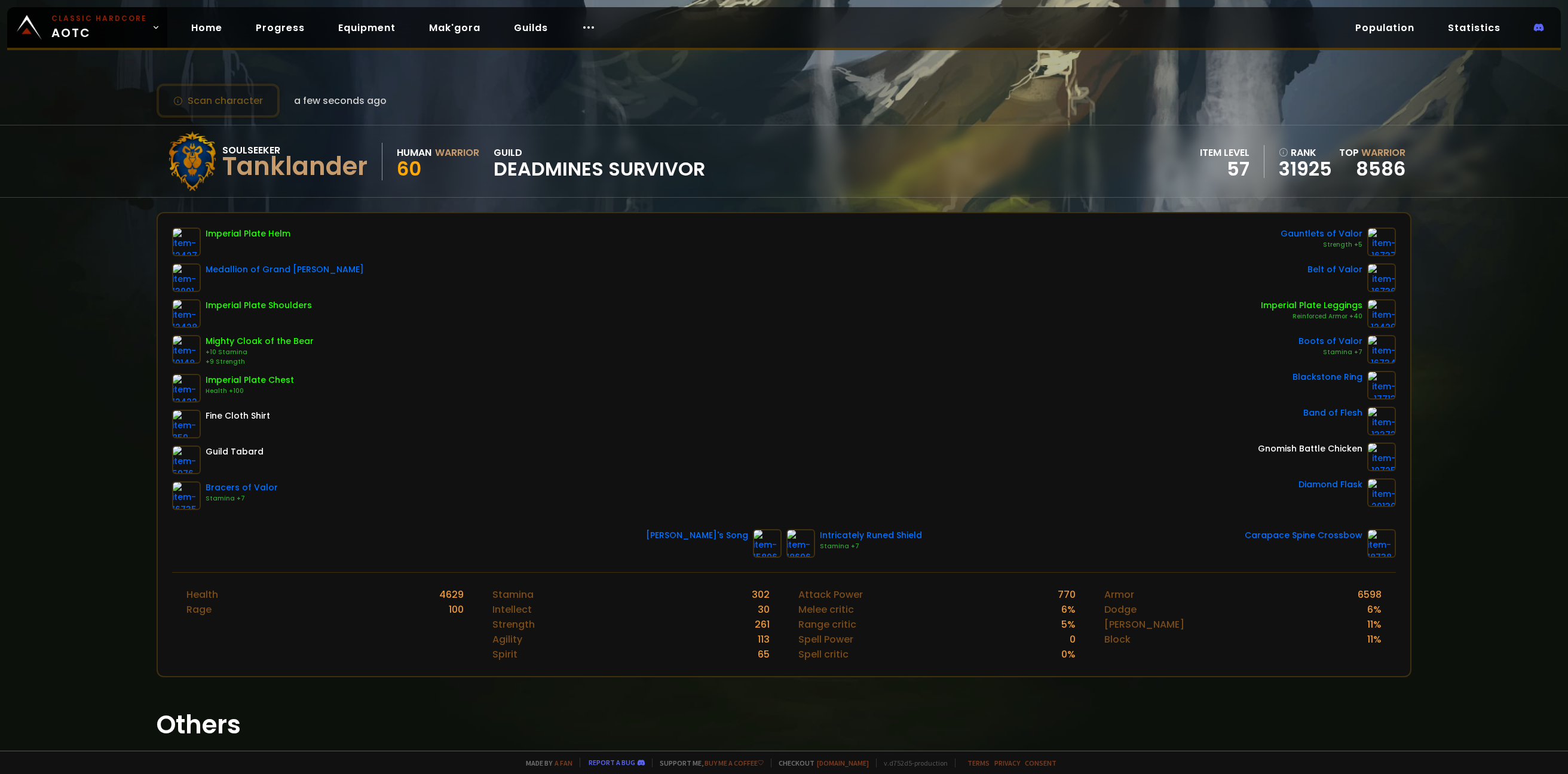
click at [541, 165] on span "DEADMINES SURVIVOR" at bounding box center [600, 169] width 212 height 18
click at [520, 24] on link "Guilds" at bounding box center [531, 28] width 53 height 24
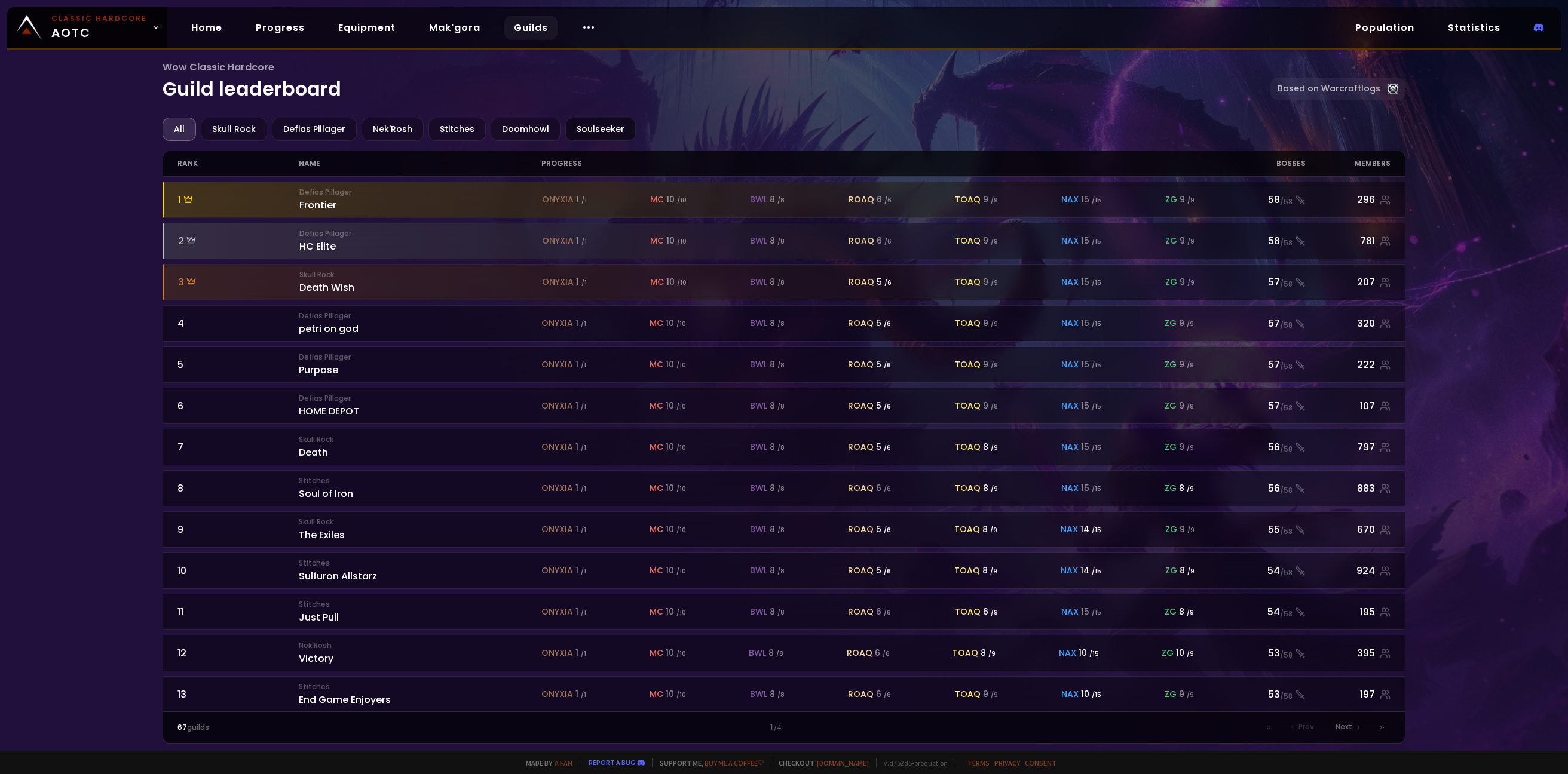
click at [608, 131] on div "Soulseeker" at bounding box center [600, 129] width 71 height 24
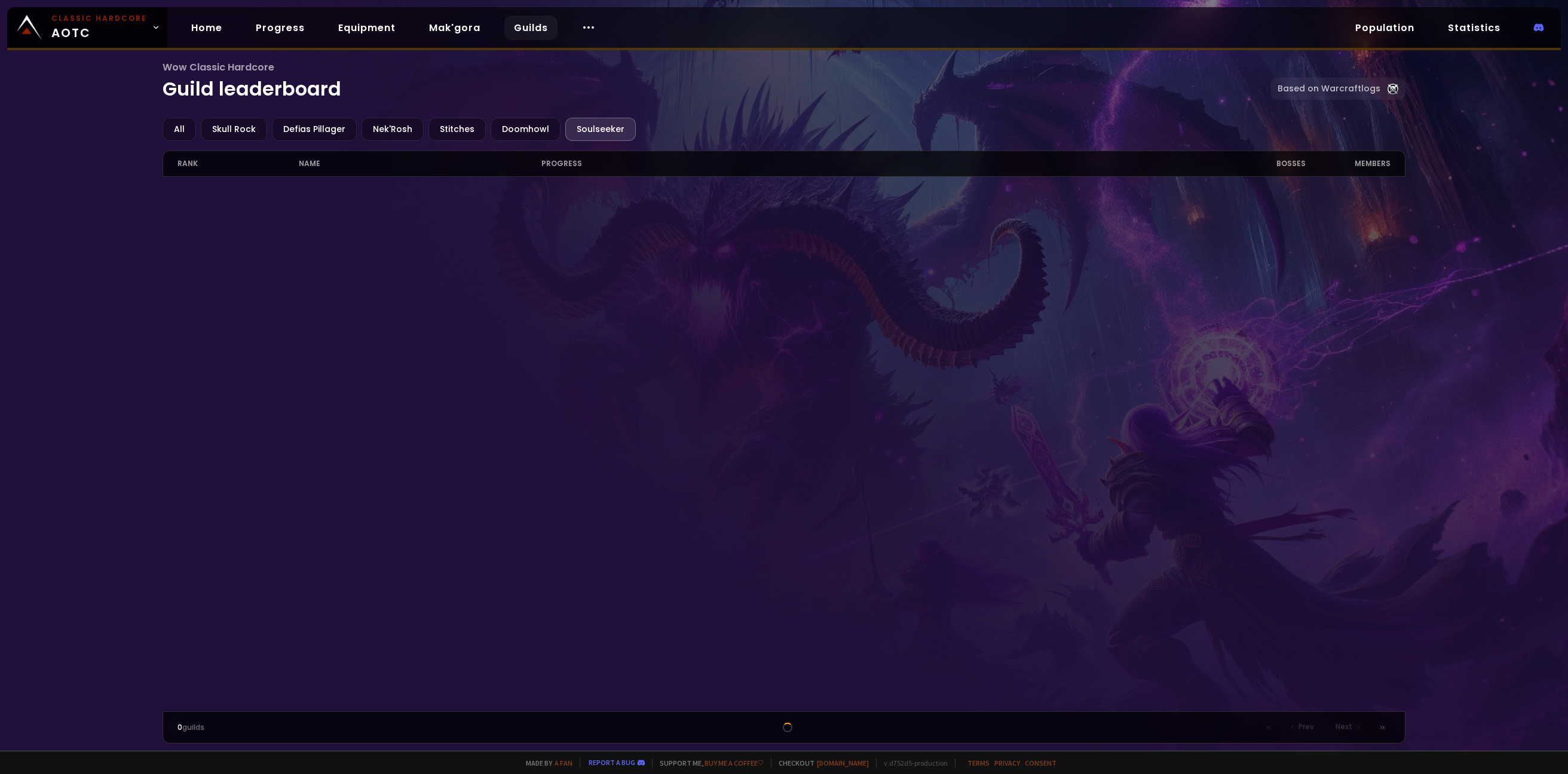
click at [1406, 134] on div "Wow Classic Hardcore Guild leaderboard Based on Warcraftlogs All Skull Rock Def…" at bounding box center [784, 375] width 1568 height 750
click at [1374, 162] on div "members" at bounding box center [1348, 163] width 85 height 25
click at [371, 61] on span "Wow Classic Hardcore" at bounding box center [716, 66] width 1107 height 15
click at [345, 27] on link "Equipment" at bounding box center [367, 28] width 77 height 24
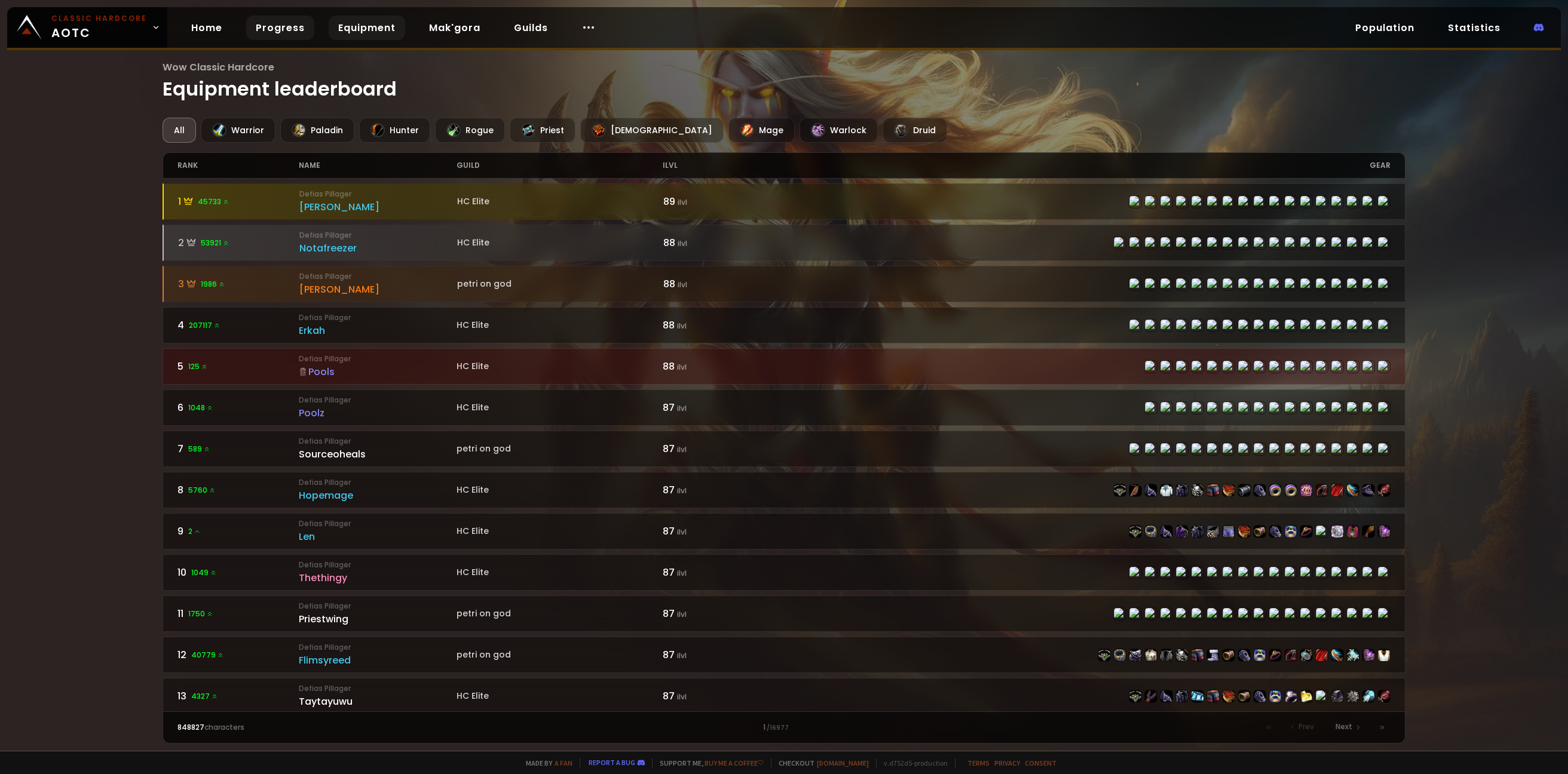
click at [271, 27] on link "Progress" at bounding box center [281, 28] width 68 height 24
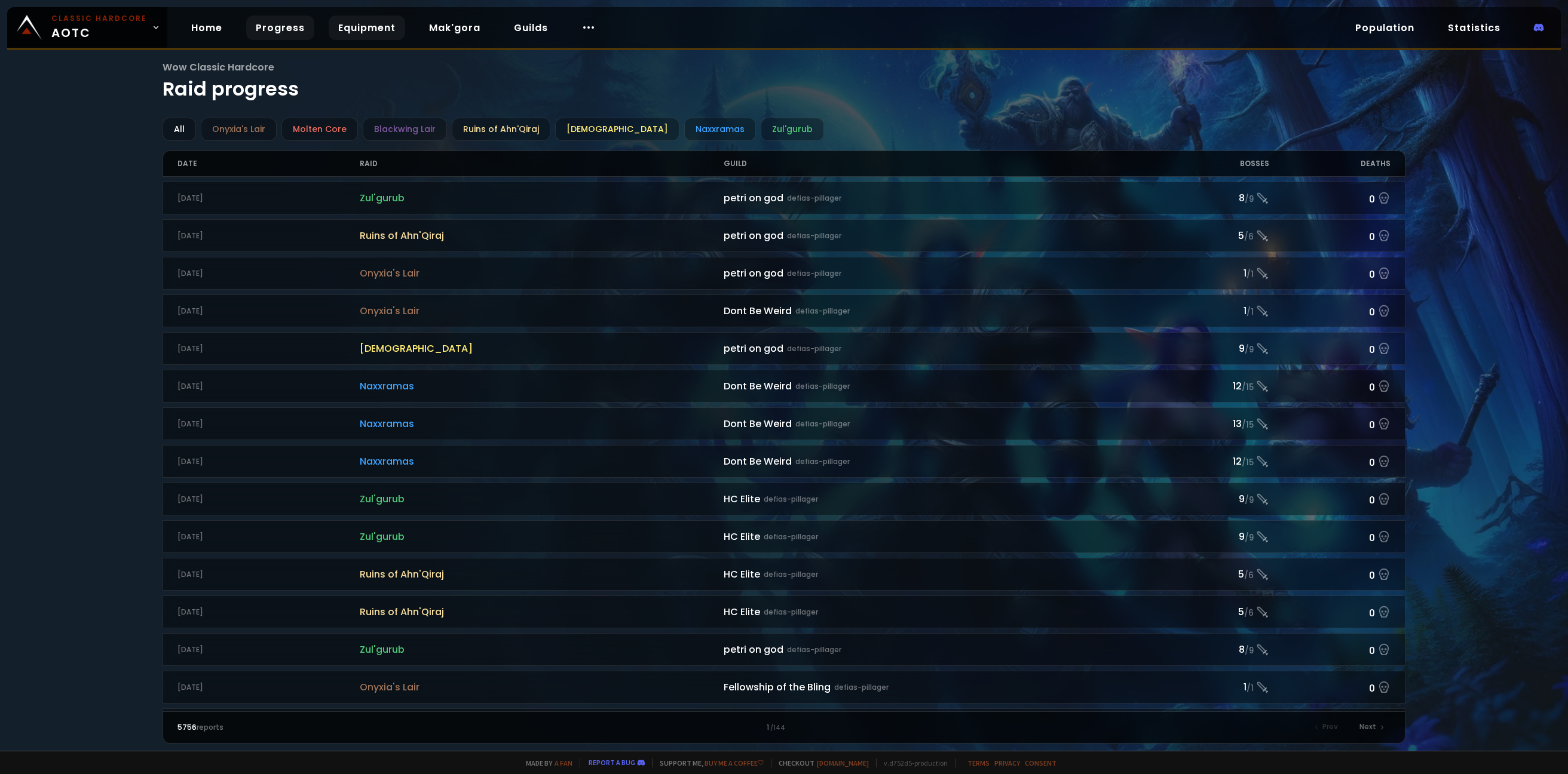
click at [337, 31] on link "Equipment" at bounding box center [367, 28] width 77 height 24
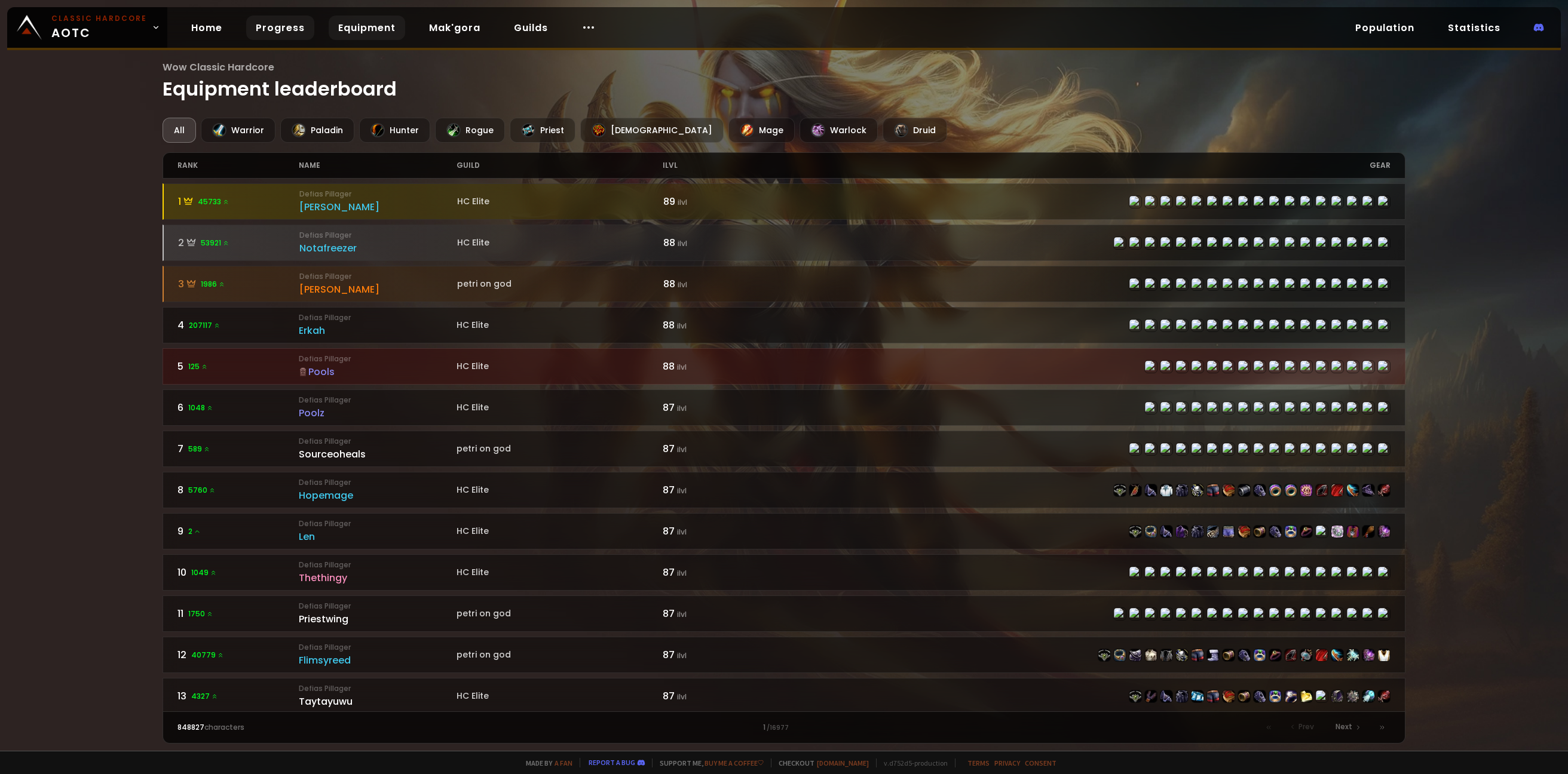
click at [303, 27] on link "Progress" at bounding box center [281, 28] width 68 height 24
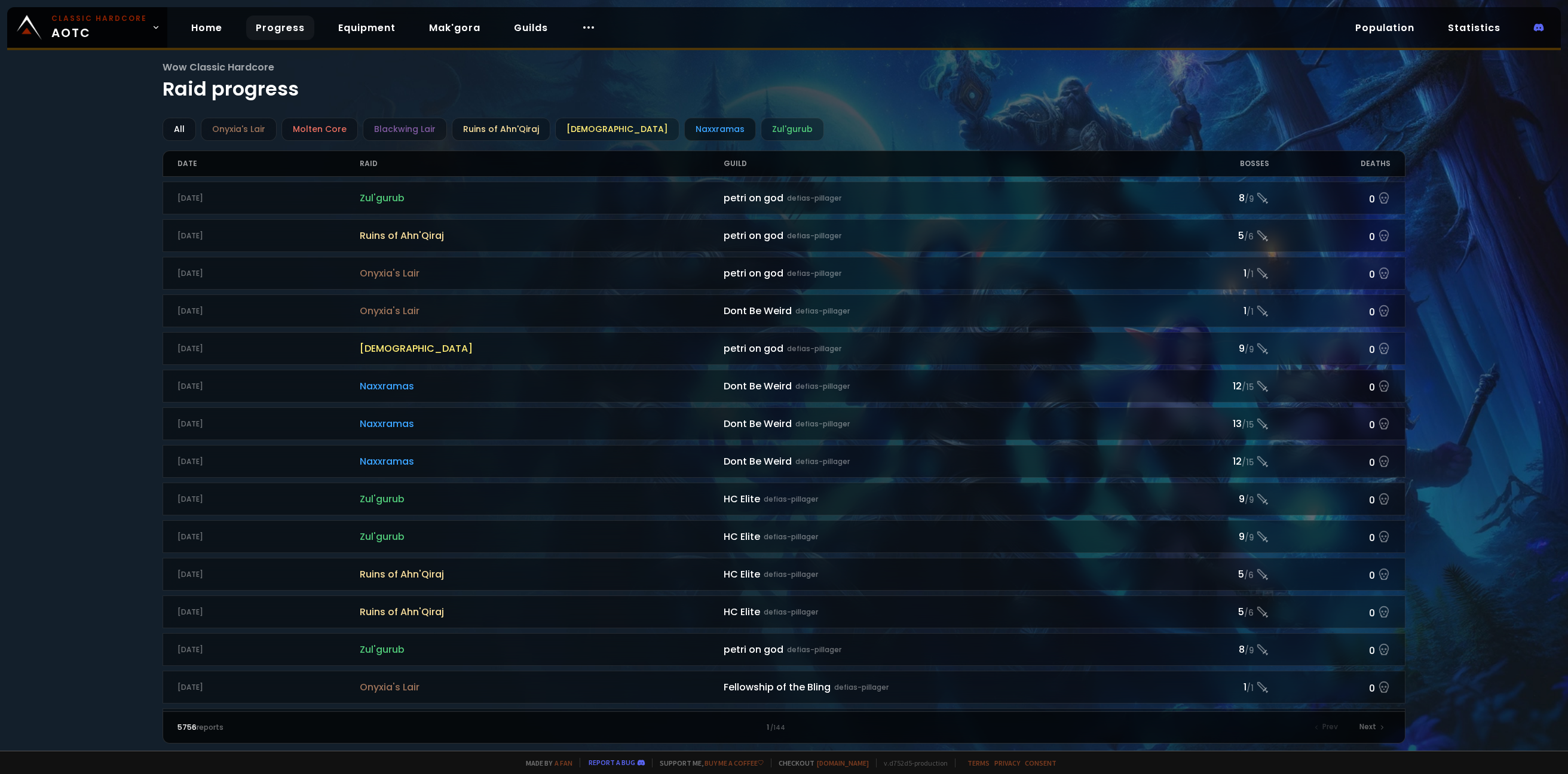
click at [684, 127] on div "Naxxramas" at bounding box center [720, 129] width 72 height 24
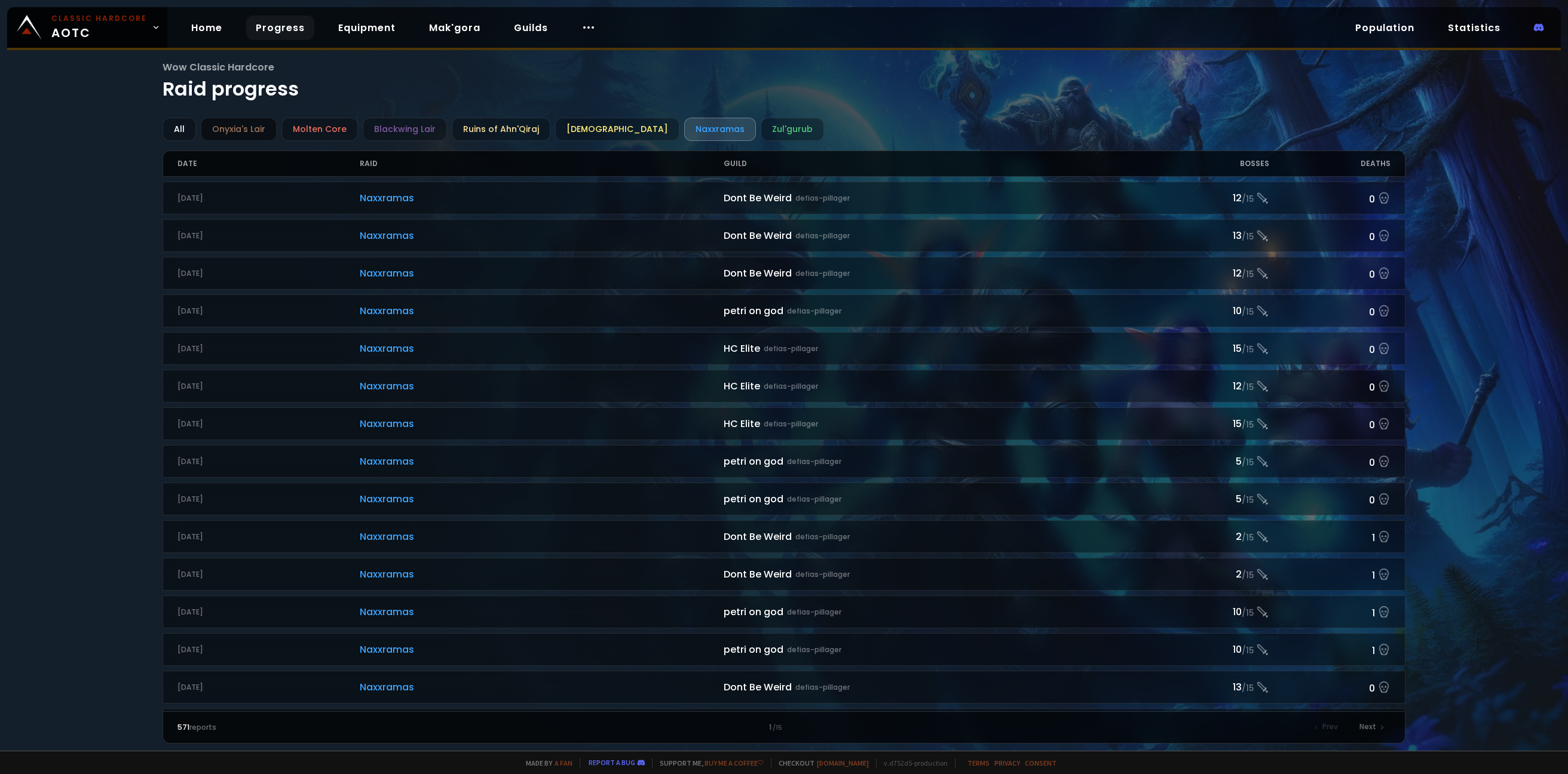
click at [239, 128] on div "Onyxia's Lair" at bounding box center [239, 129] width 76 height 24
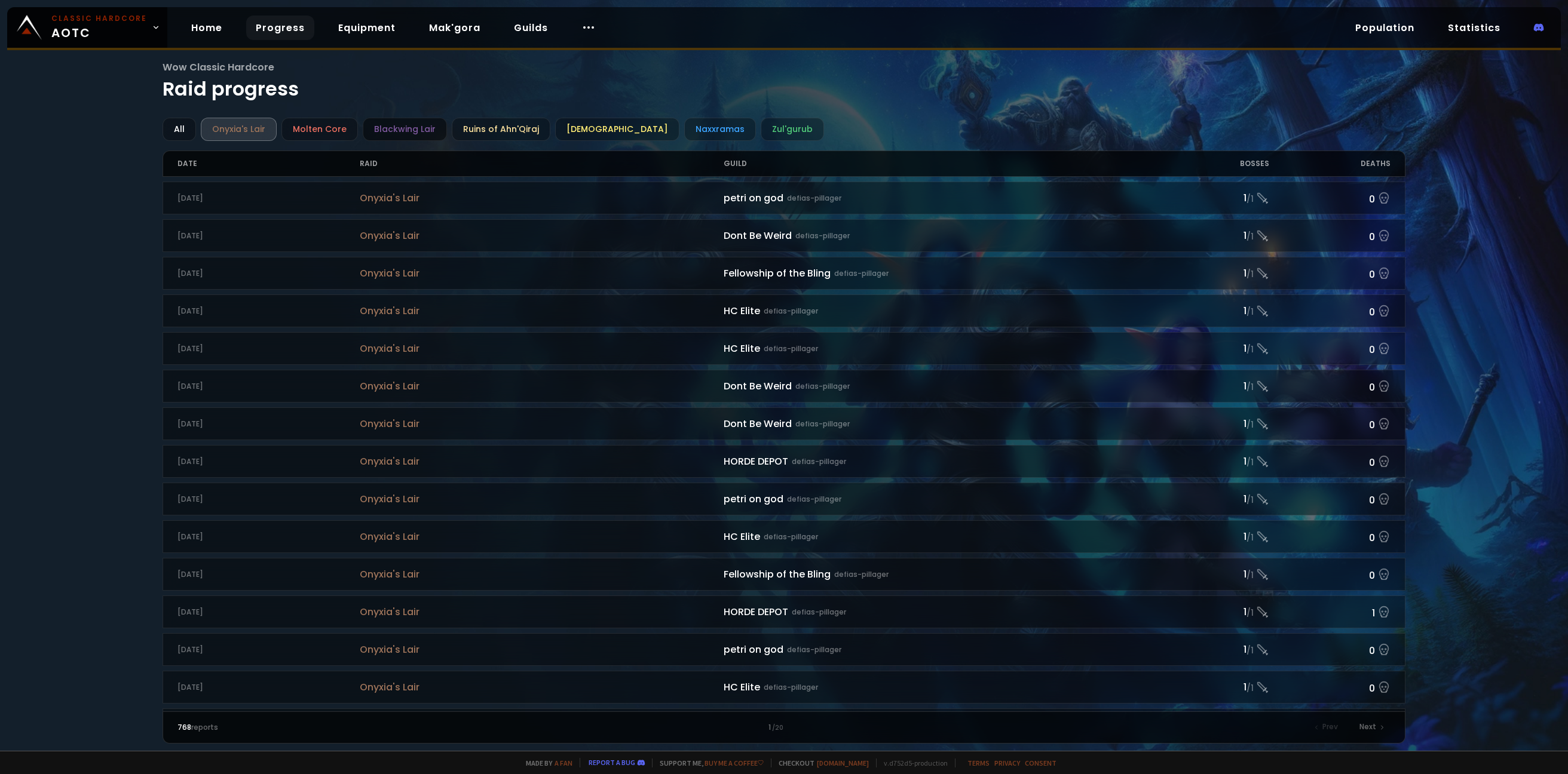
click at [383, 121] on div "Blackwing Lair" at bounding box center [405, 129] width 84 height 24
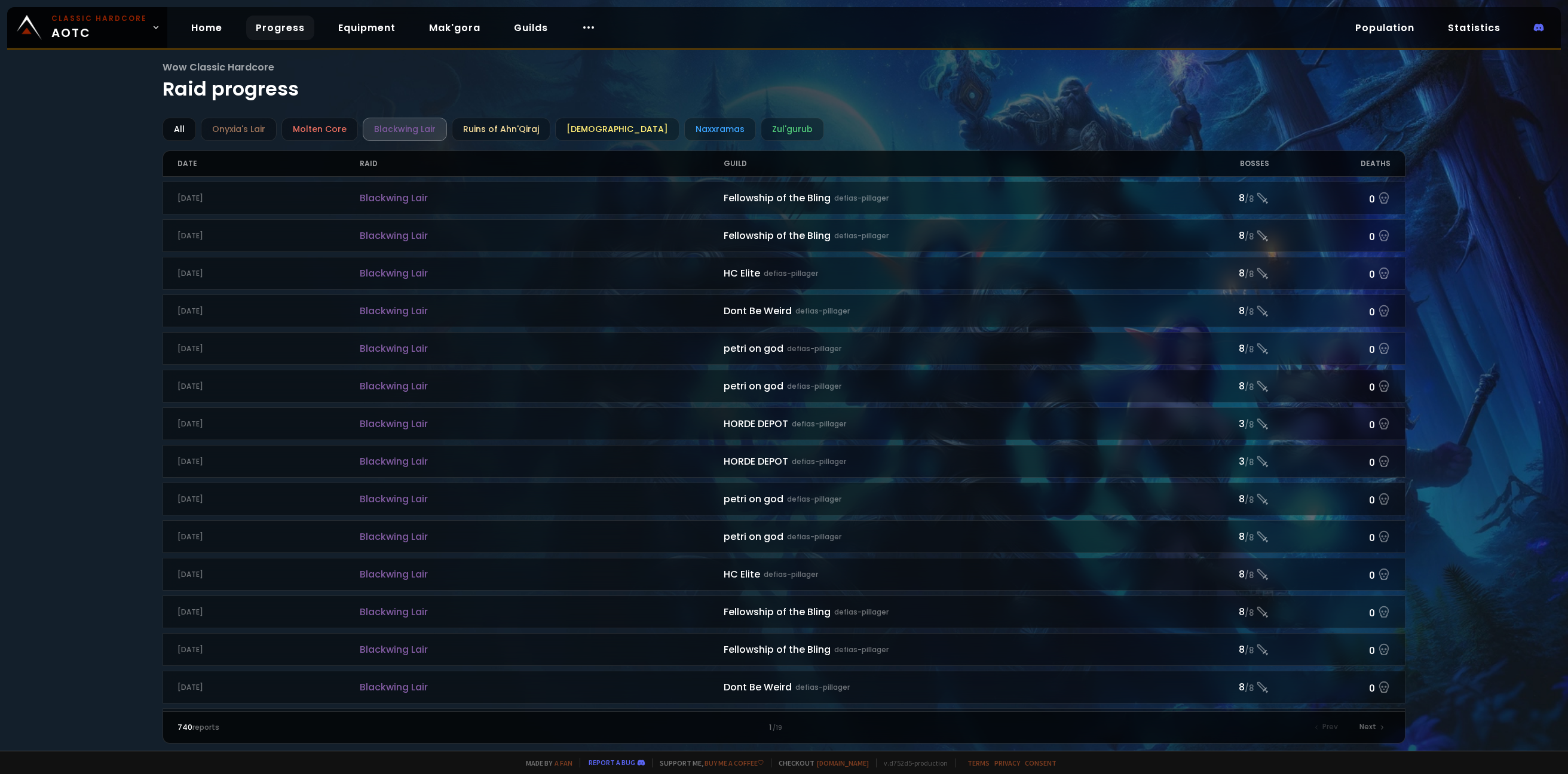
click at [188, 126] on div "All" at bounding box center [179, 129] width 33 height 24
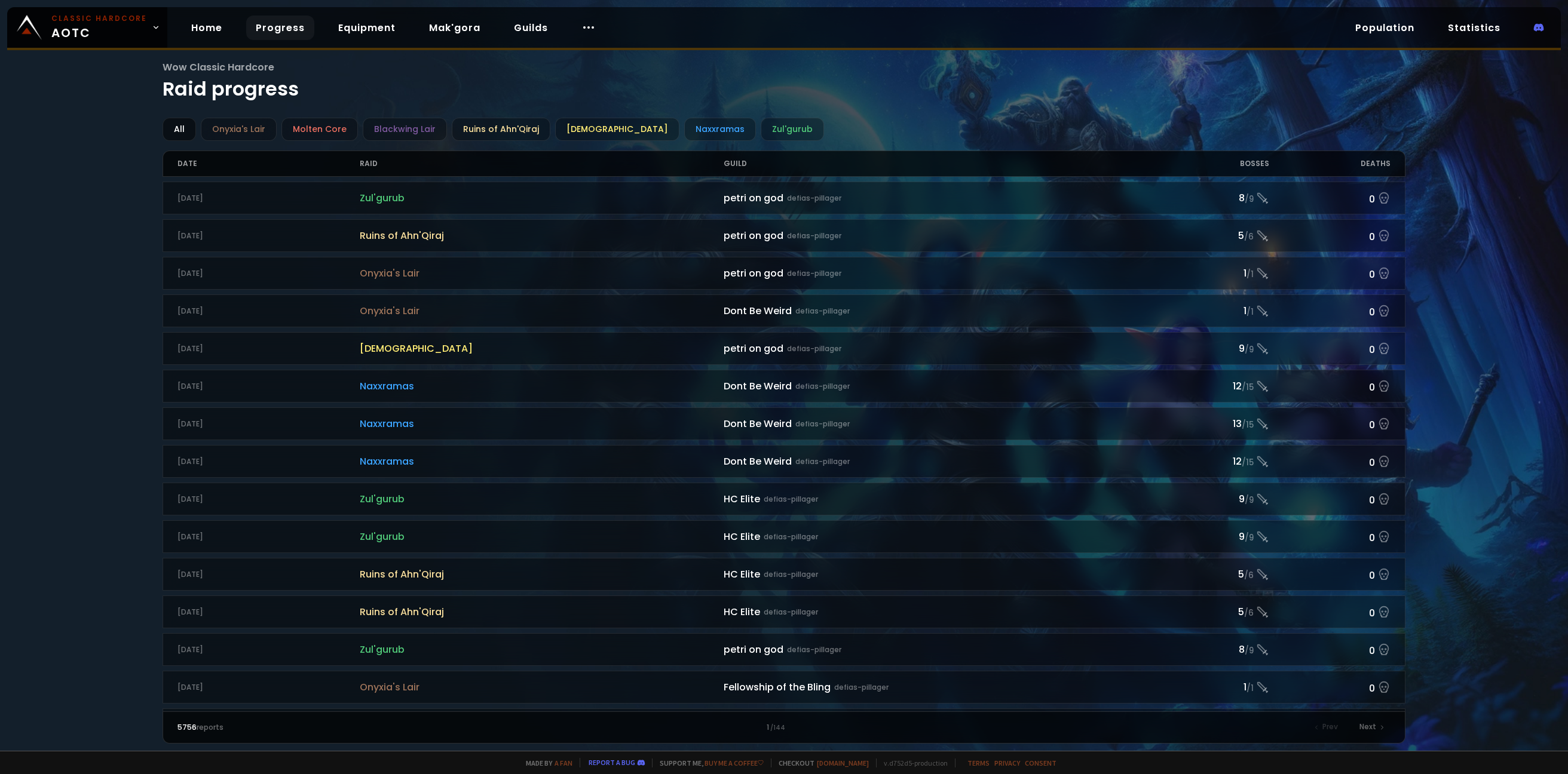
click at [188, 126] on div "All" at bounding box center [179, 129] width 33 height 24
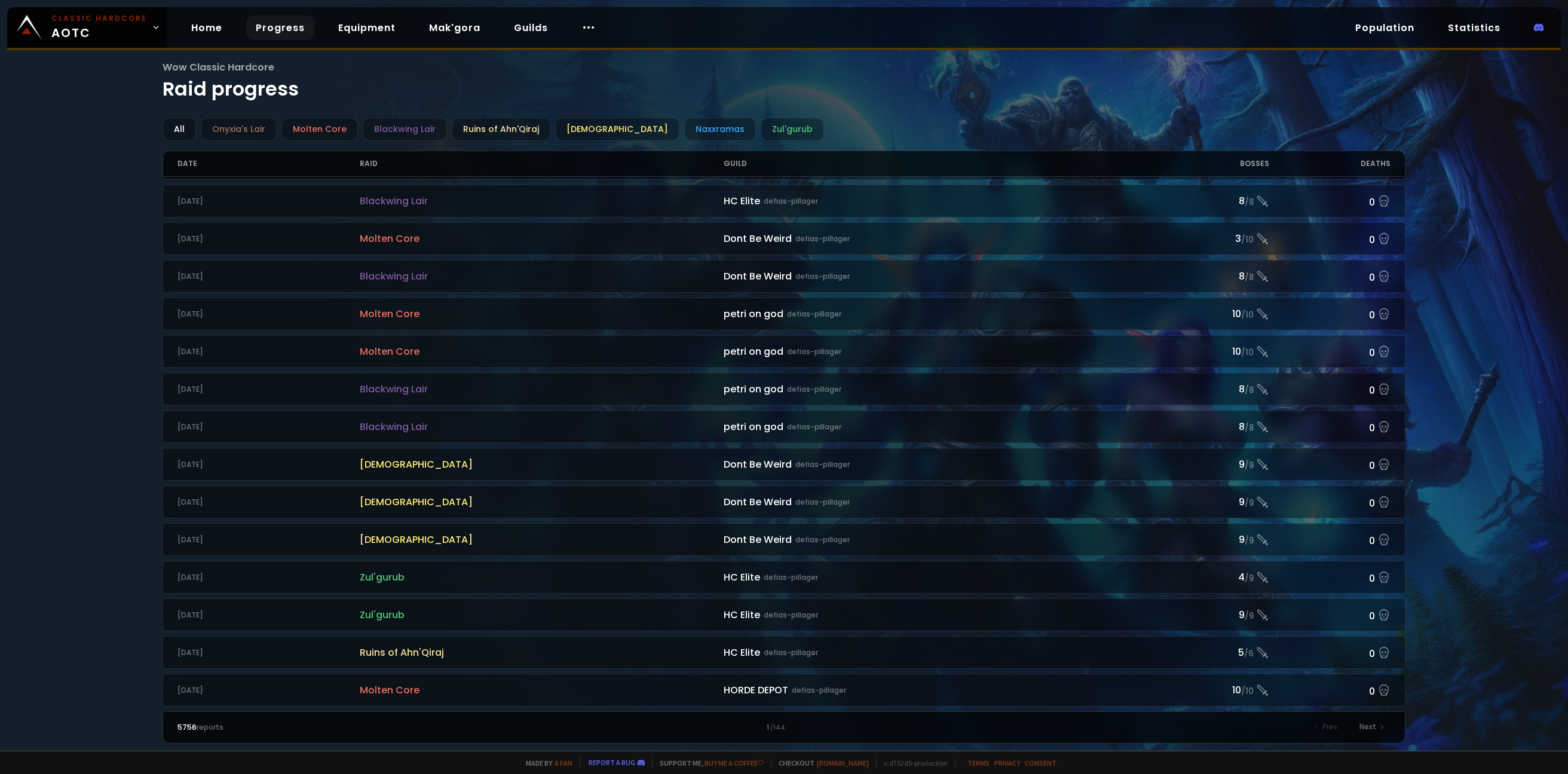
scroll to position [987, 0]
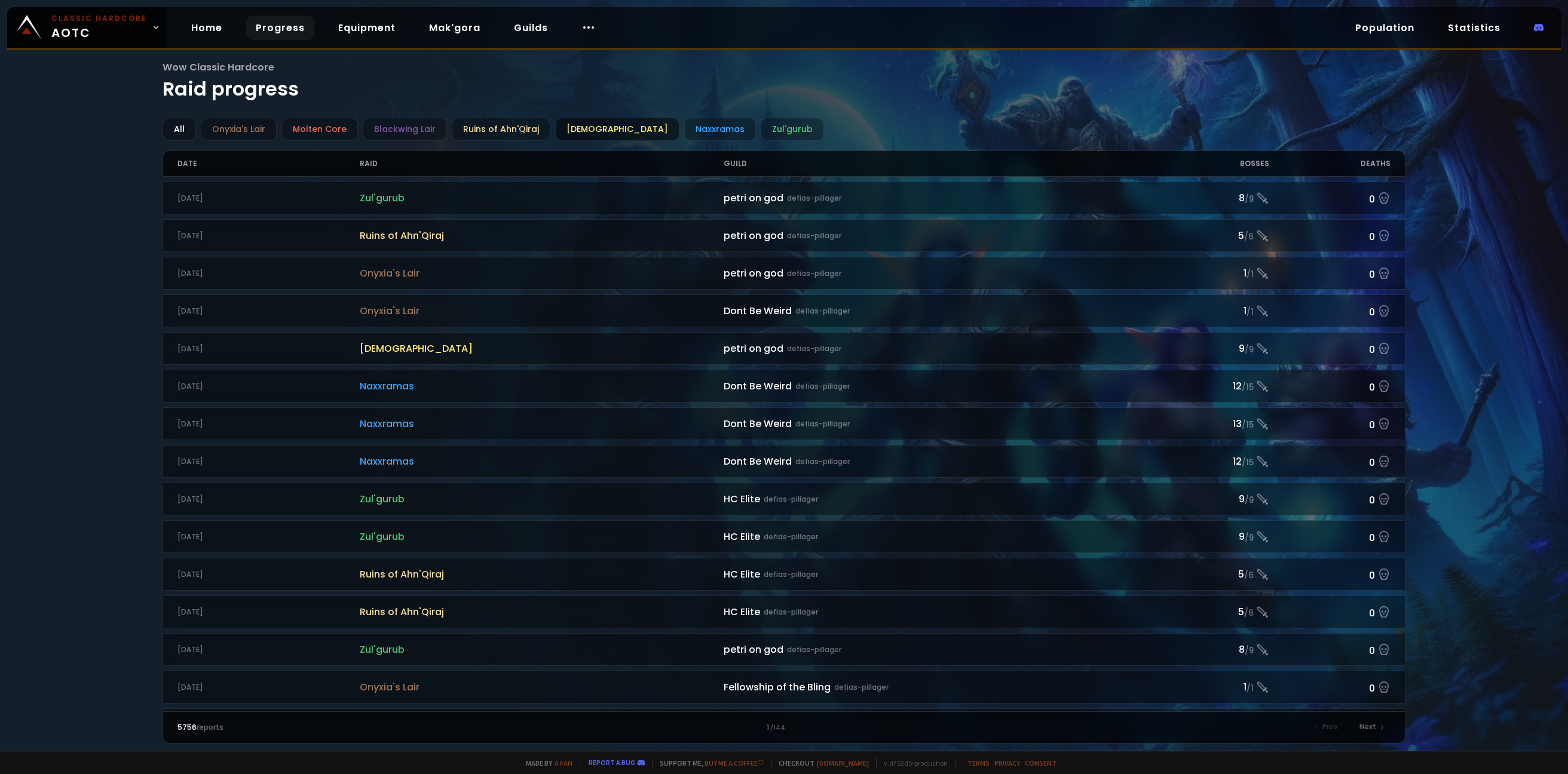
click at [580, 128] on div "Ahn'Qiraj Temple" at bounding box center [617, 129] width 124 height 24
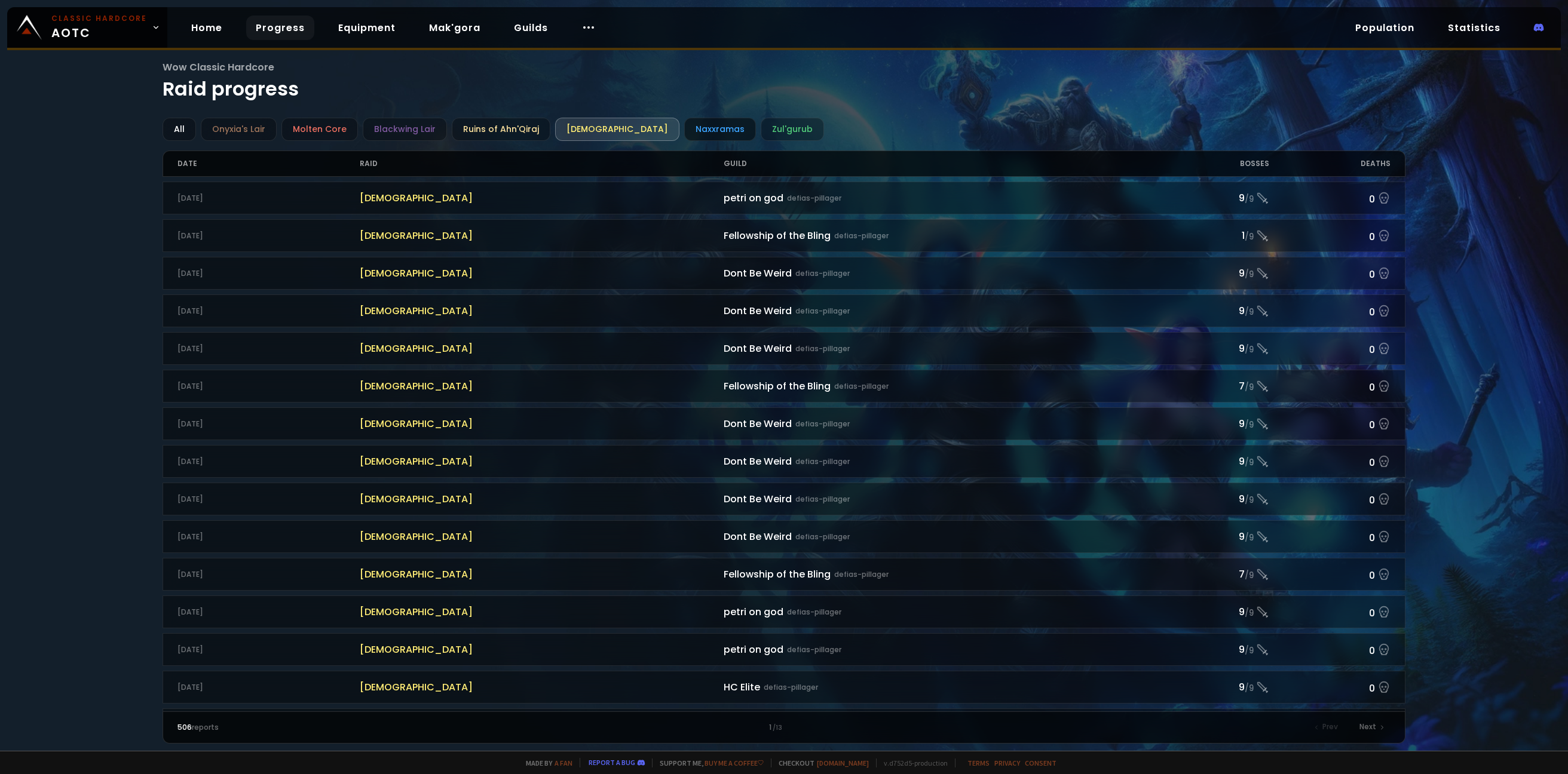
click at [697, 132] on div "Naxxramas" at bounding box center [720, 129] width 72 height 24
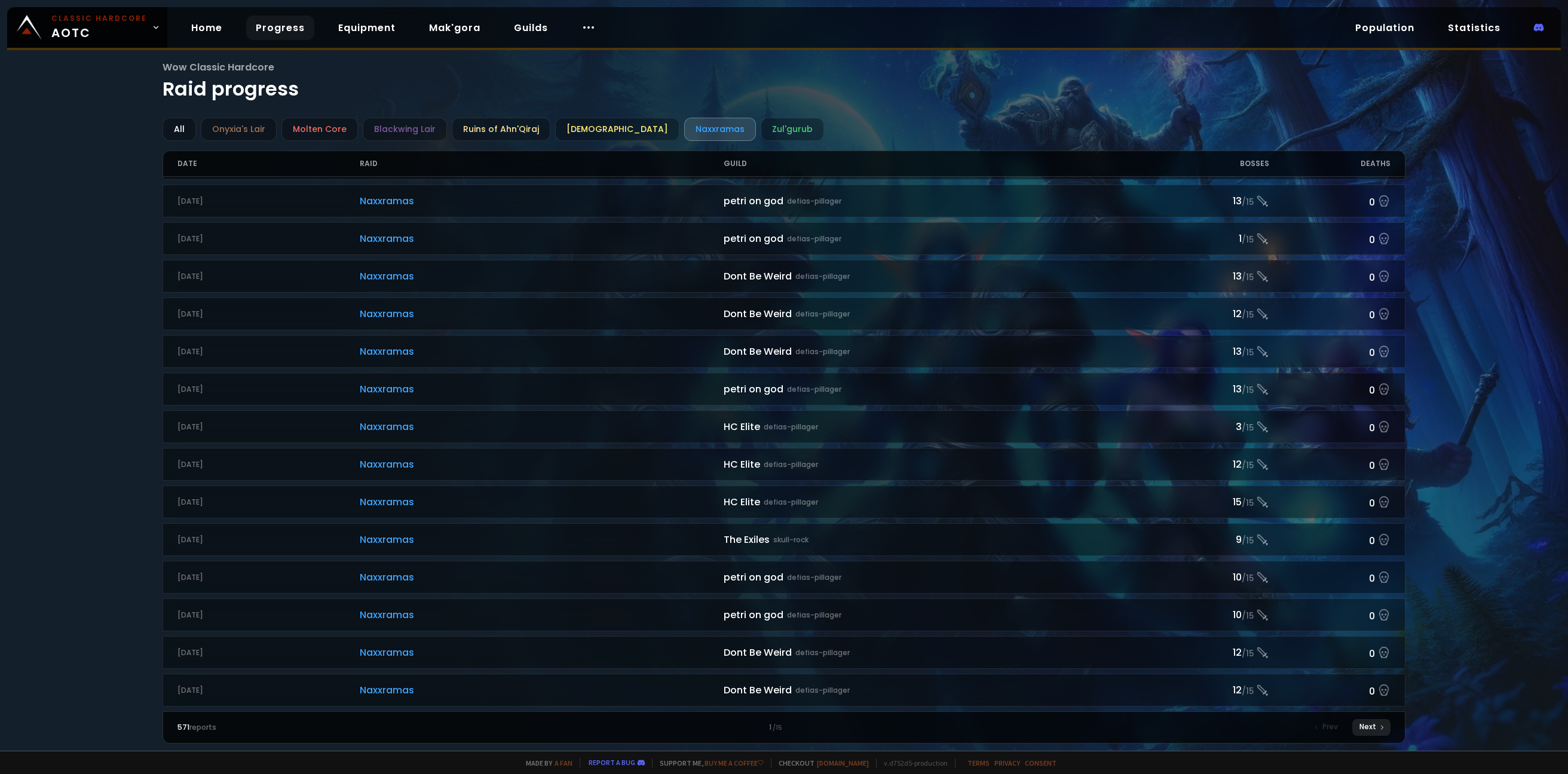
click at [1365, 719] on div "Next" at bounding box center [1371, 727] width 38 height 17
click at [1362, 729] on div "Next" at bounding box center [1371, 727] width 38 height 17
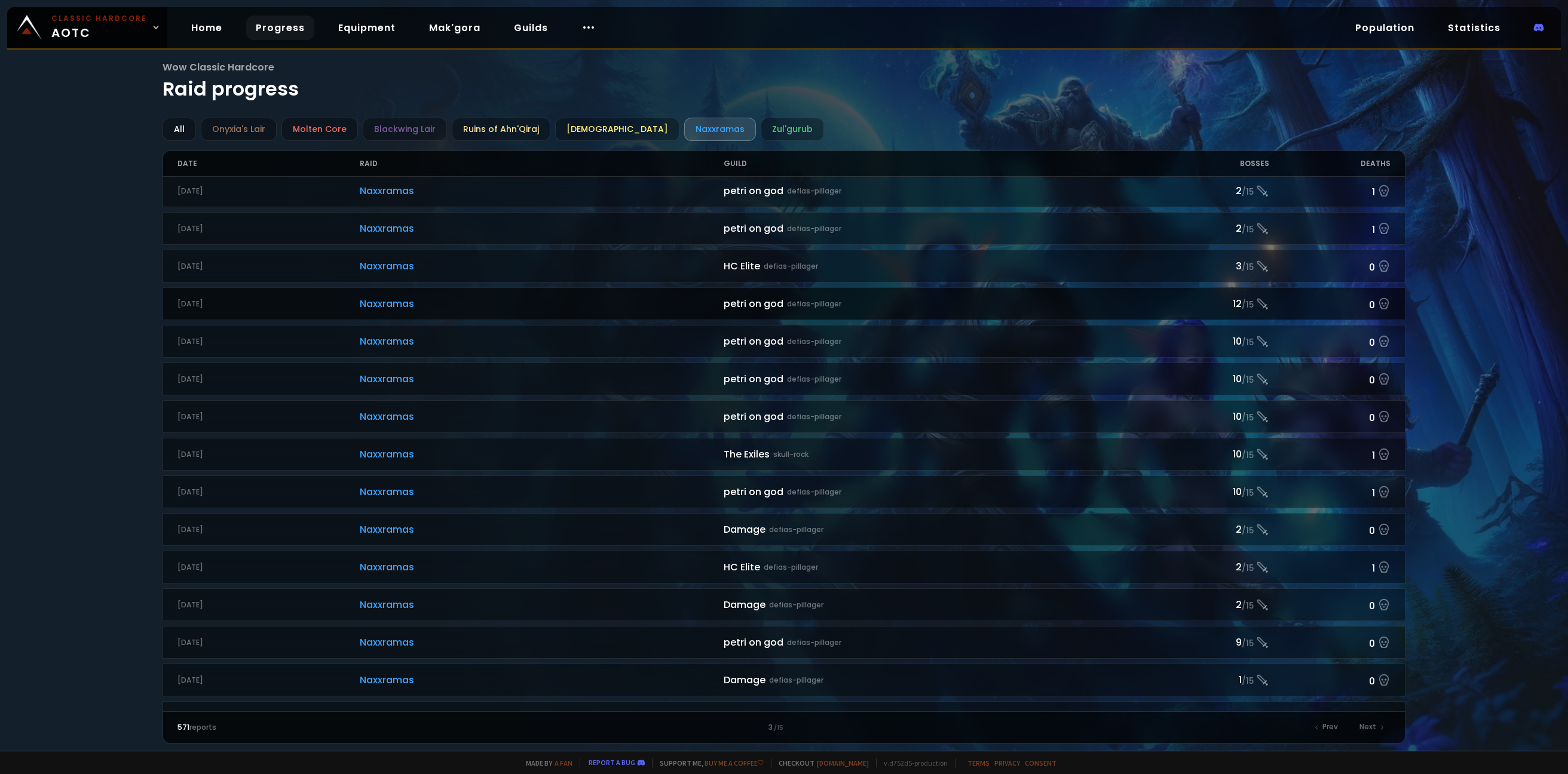
click at [739, 301] on div "petri on god defias-pillager" at bounding box center [936, 303] width 425 height 15
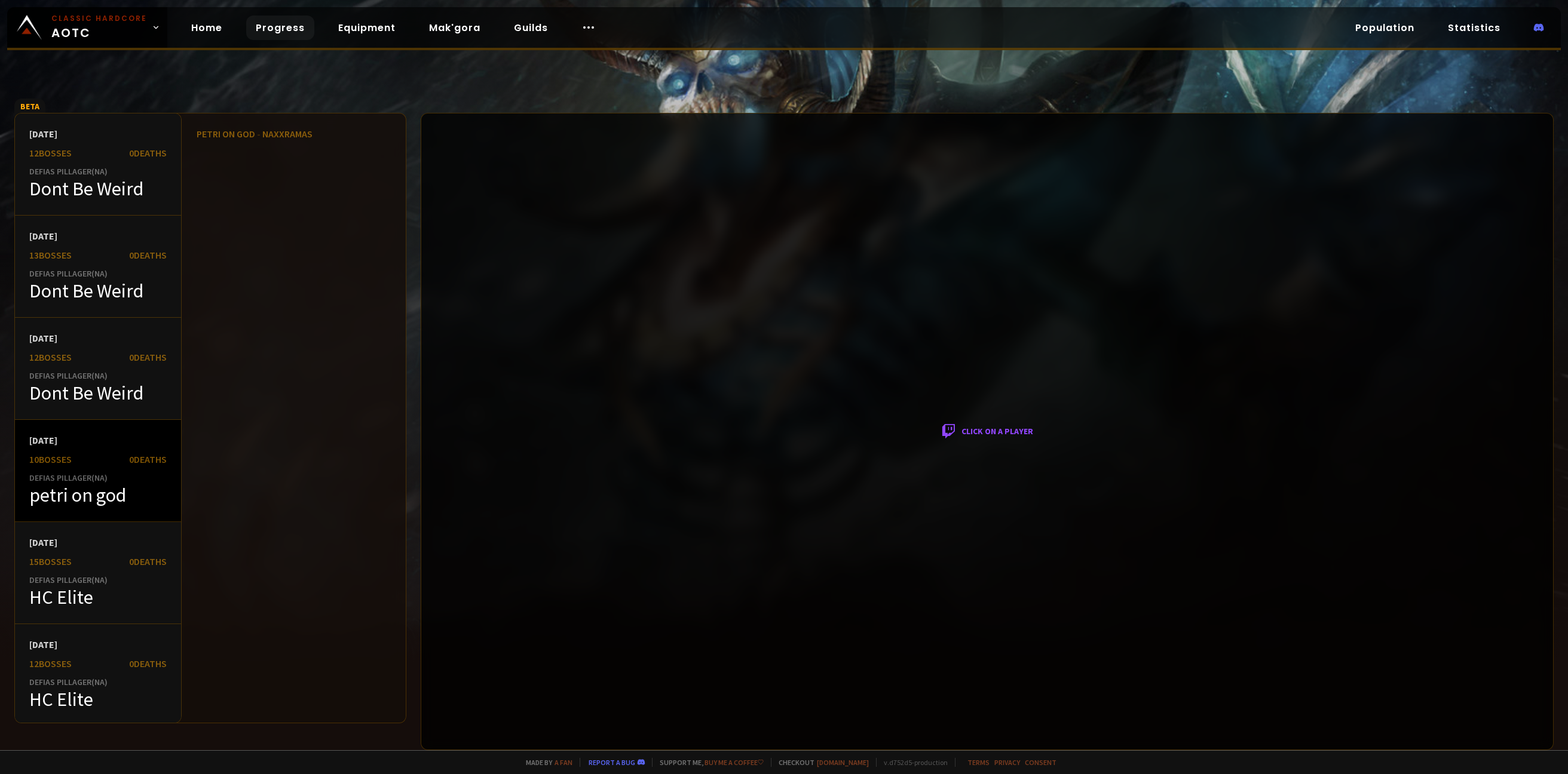
click at [61, 500] on div "petri on god" at bounding box center [97, 494] width 137 height 24
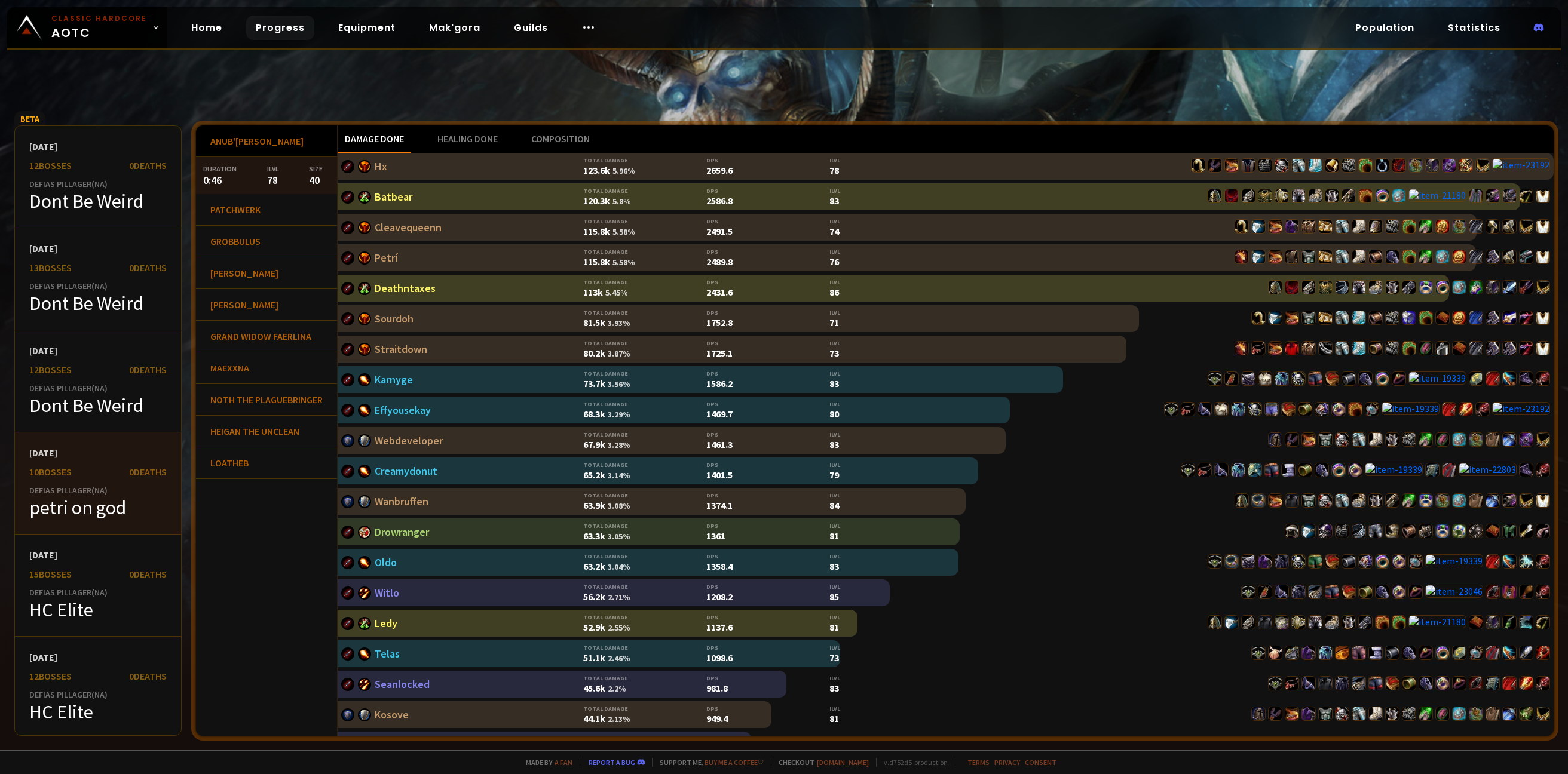
click at [283, 524] on div "Anub'Rekhan Duration 0:46 ilvl 78 size 40 Patchwerk Duration 2:01 ilvl 79 size …" at bounding box center [267, 431] width 142 height 611
click at [219, 30] on link "Home" at bounding box center [206, 28] width 50 height 24
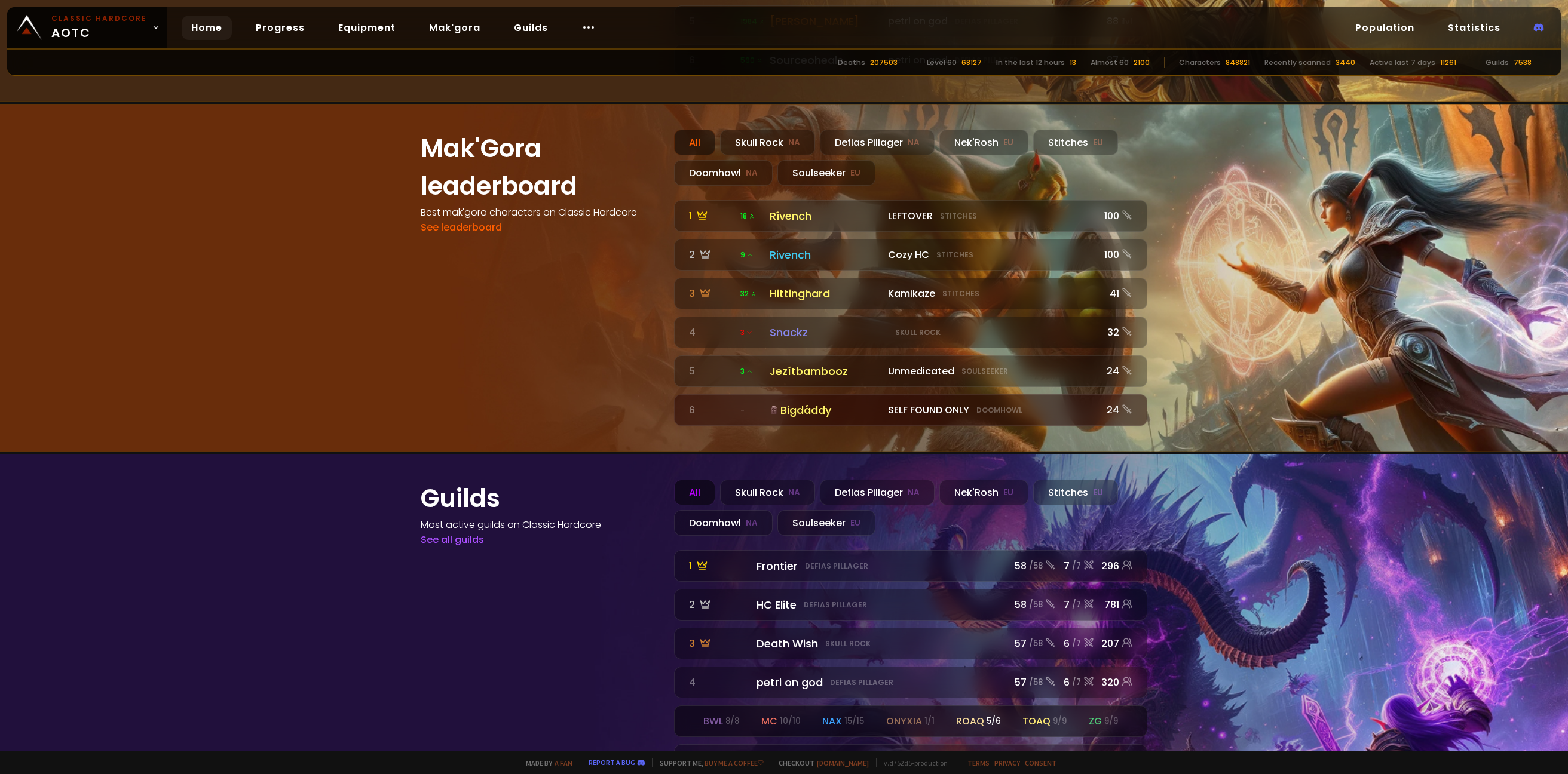
scroll to position [1255, 0]
click at [466, 533] on link "See all guilds" at bounding box center [452, 540] width 63 height 14
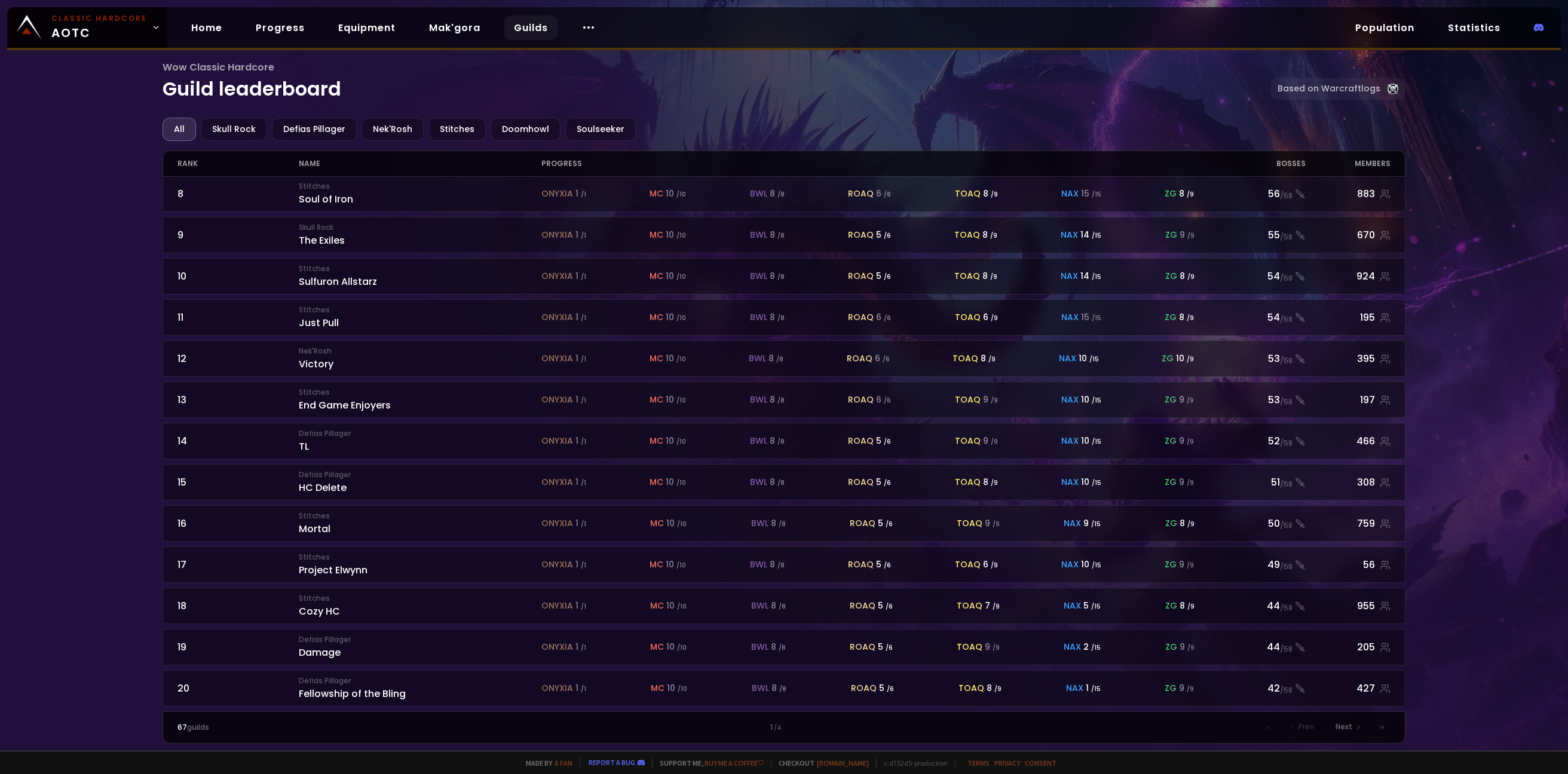
scroll to position [294, 0]
click at [1355, 729] on icon at bounding box center [1358, 728] width 7 height 7
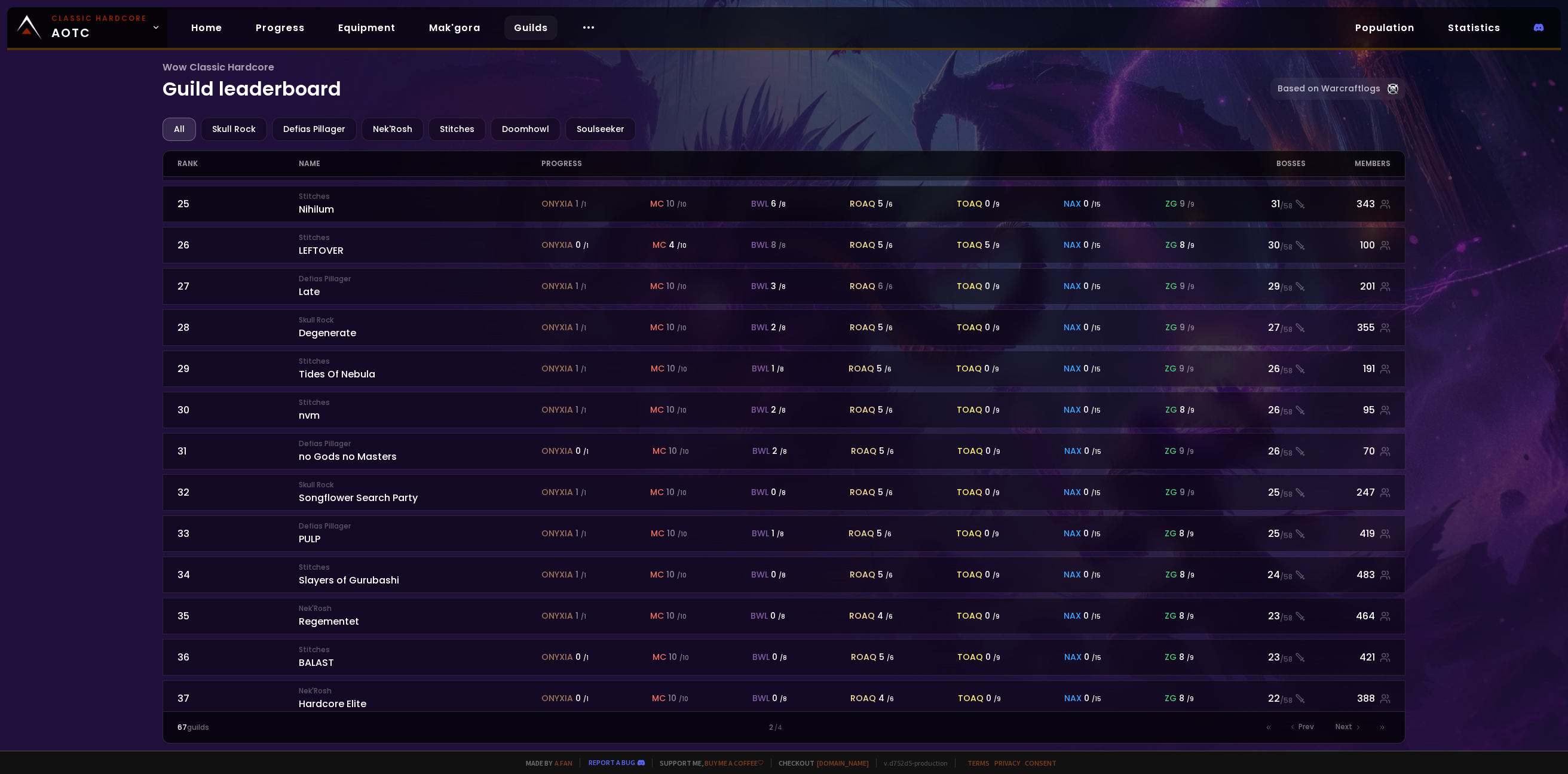
scroll to position [183, 0]
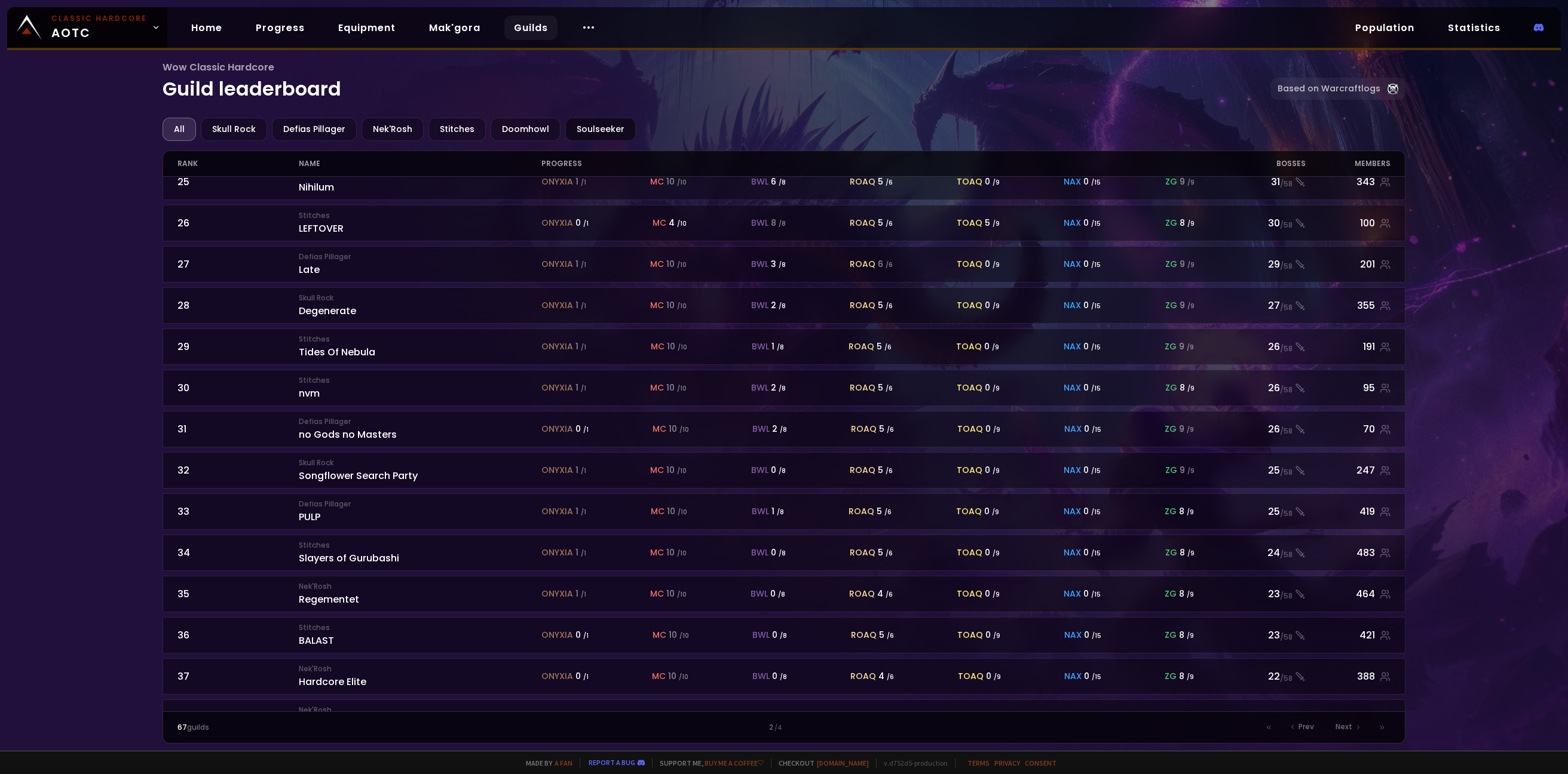
click at [600, 129] on div "Soulseeker" at bounding box center [600, 129] width 71 height 24
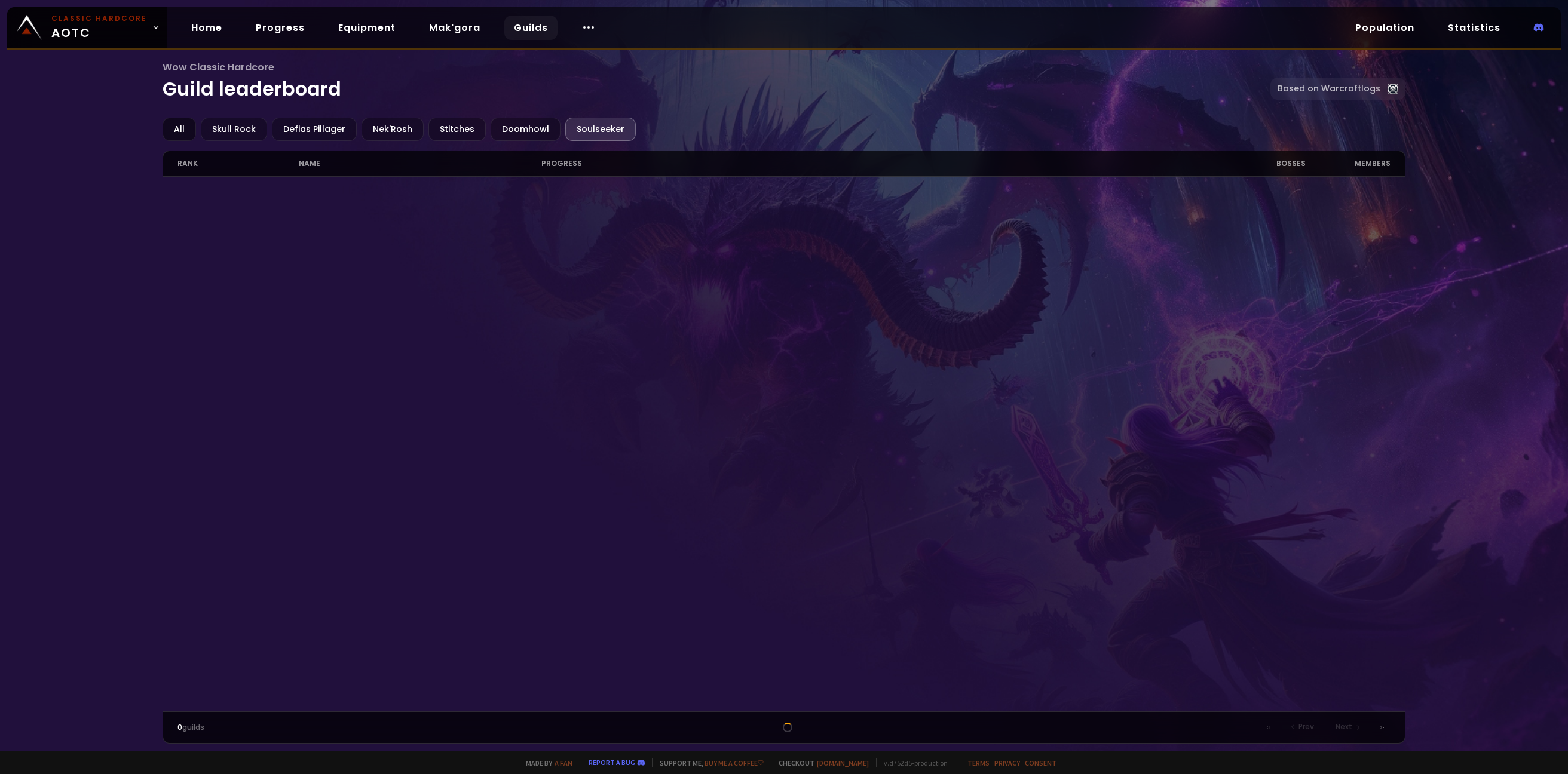
click at [180, 137] on div "All" at bounding box center [179, 129] width 33 height 24
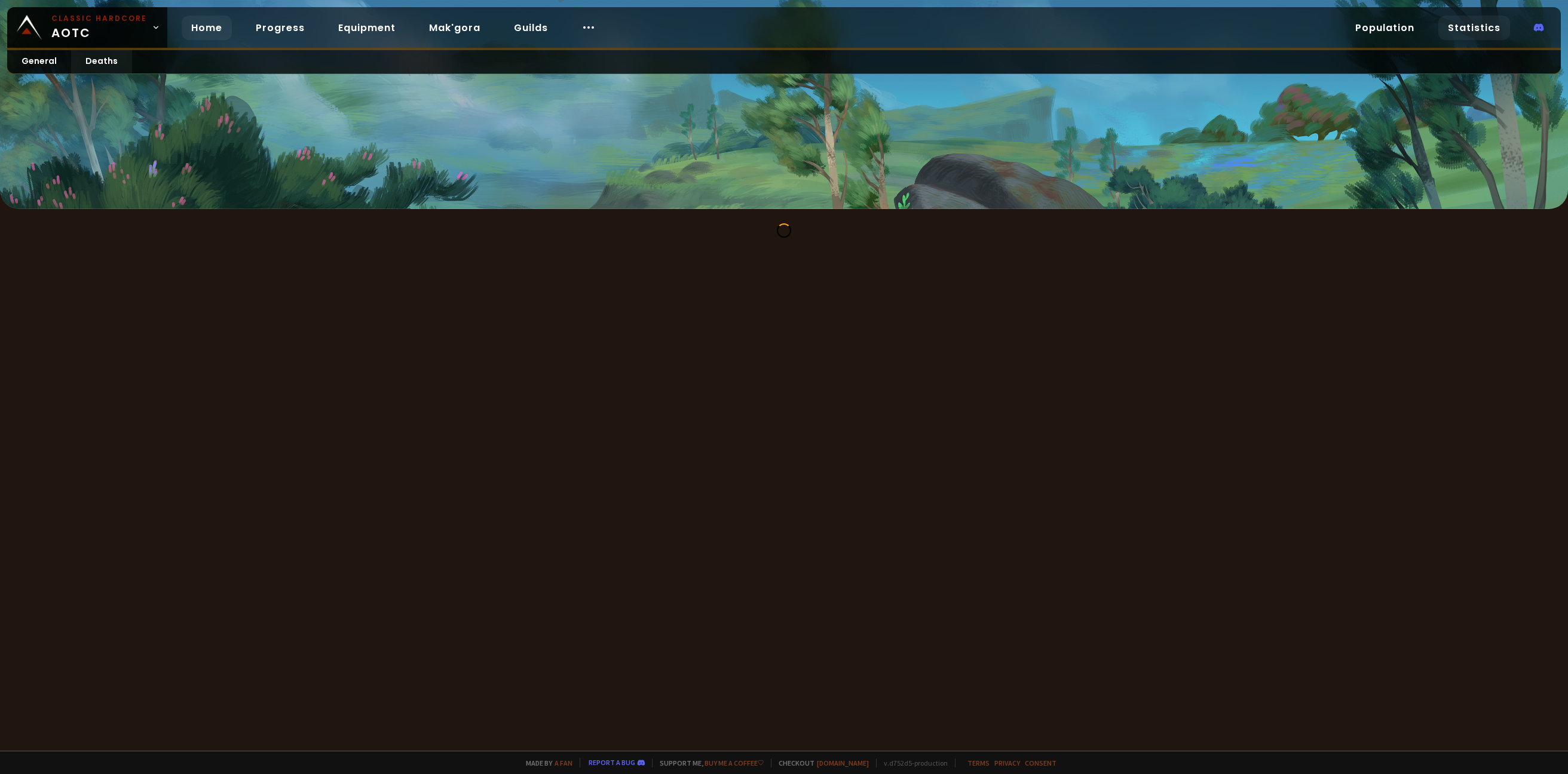
click at [201, 23] on link "Home" at bounding box center [206, 28] width 50 height 24
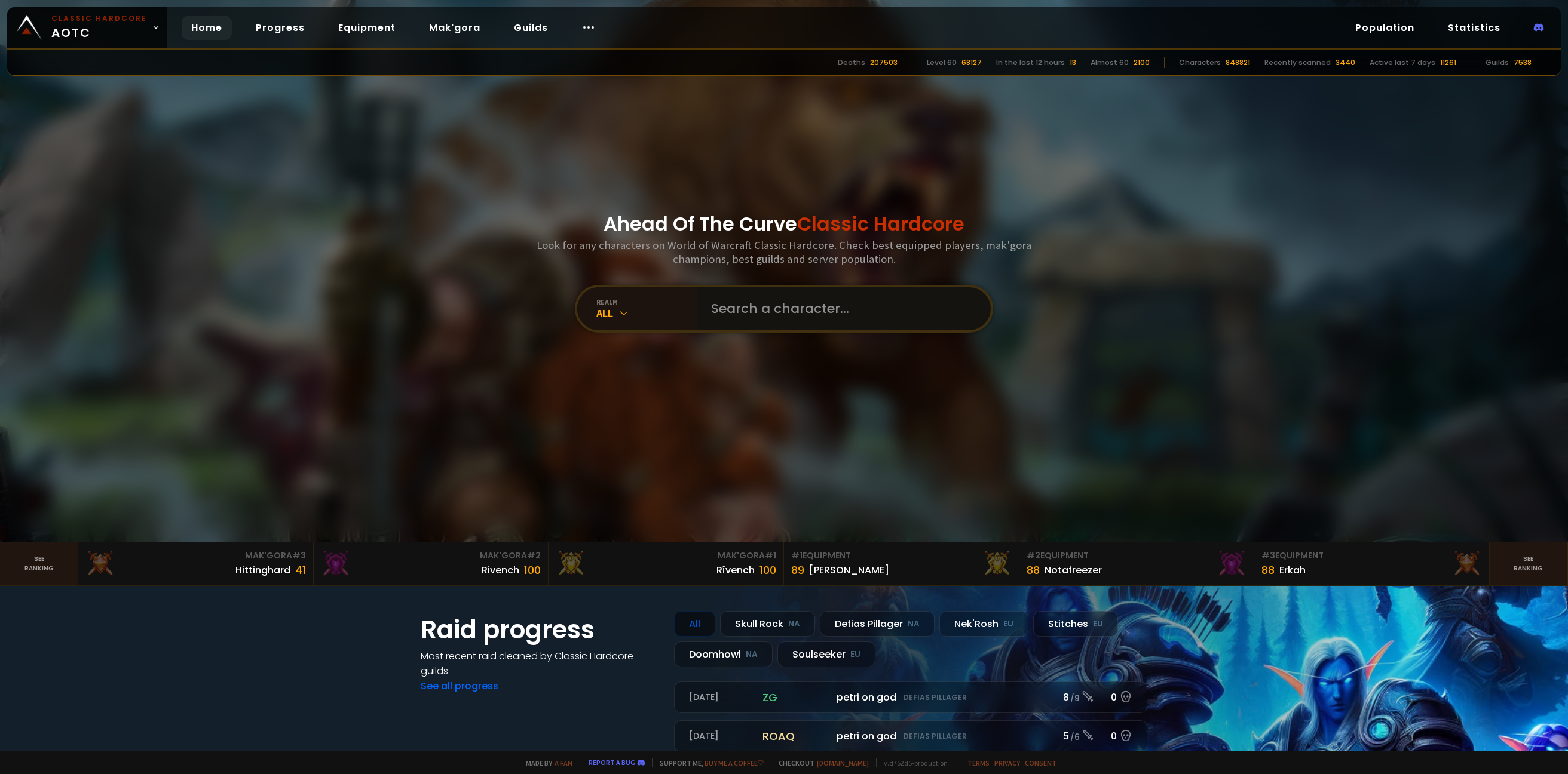
click at [826, 299] on input "text" at bounding box center [840, 308] width 273 height 43
type input "boomjinx"
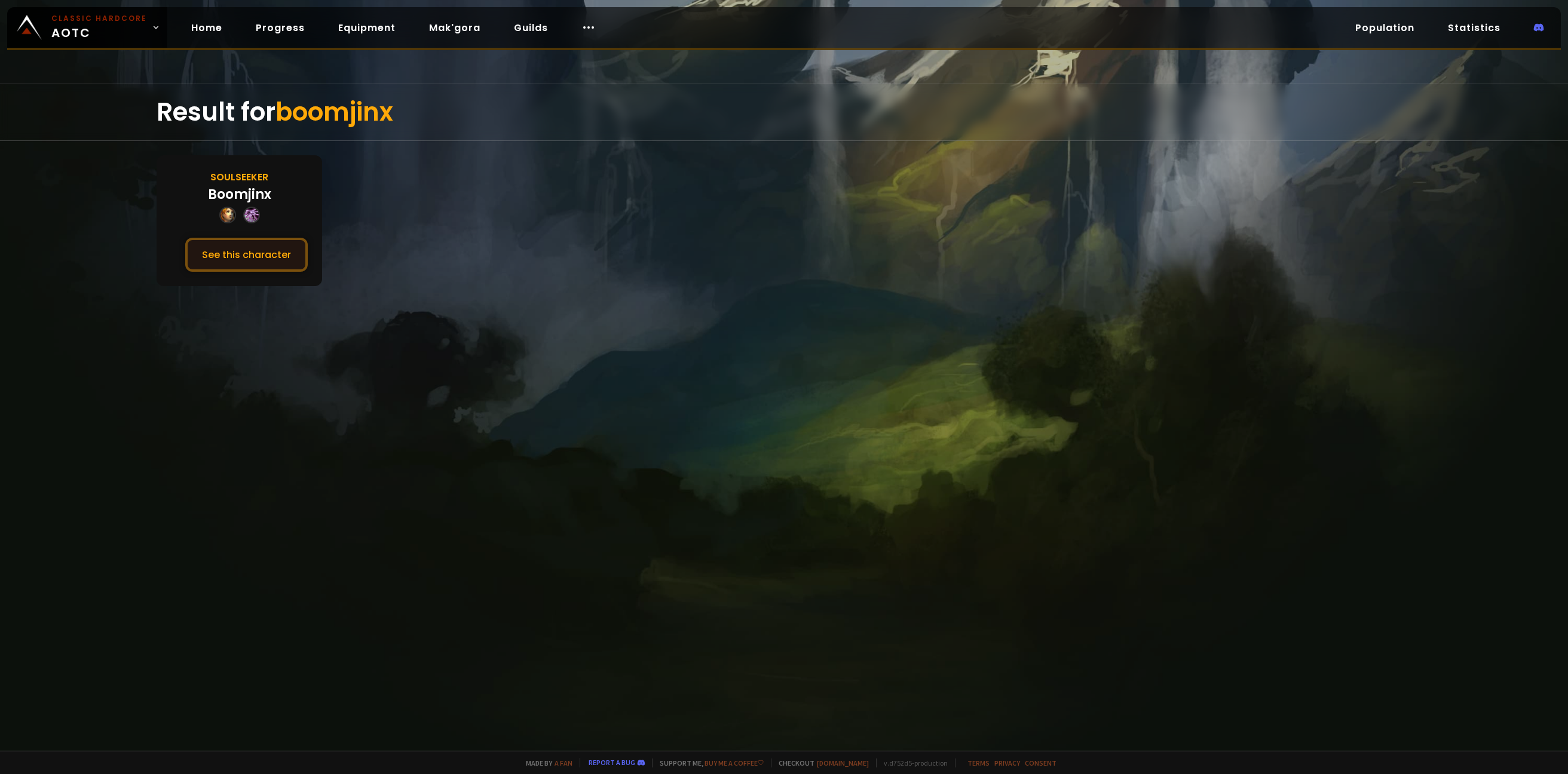
click at [282, 259] on button "See this character" at bounding box center [246, 254] width 122 height 34
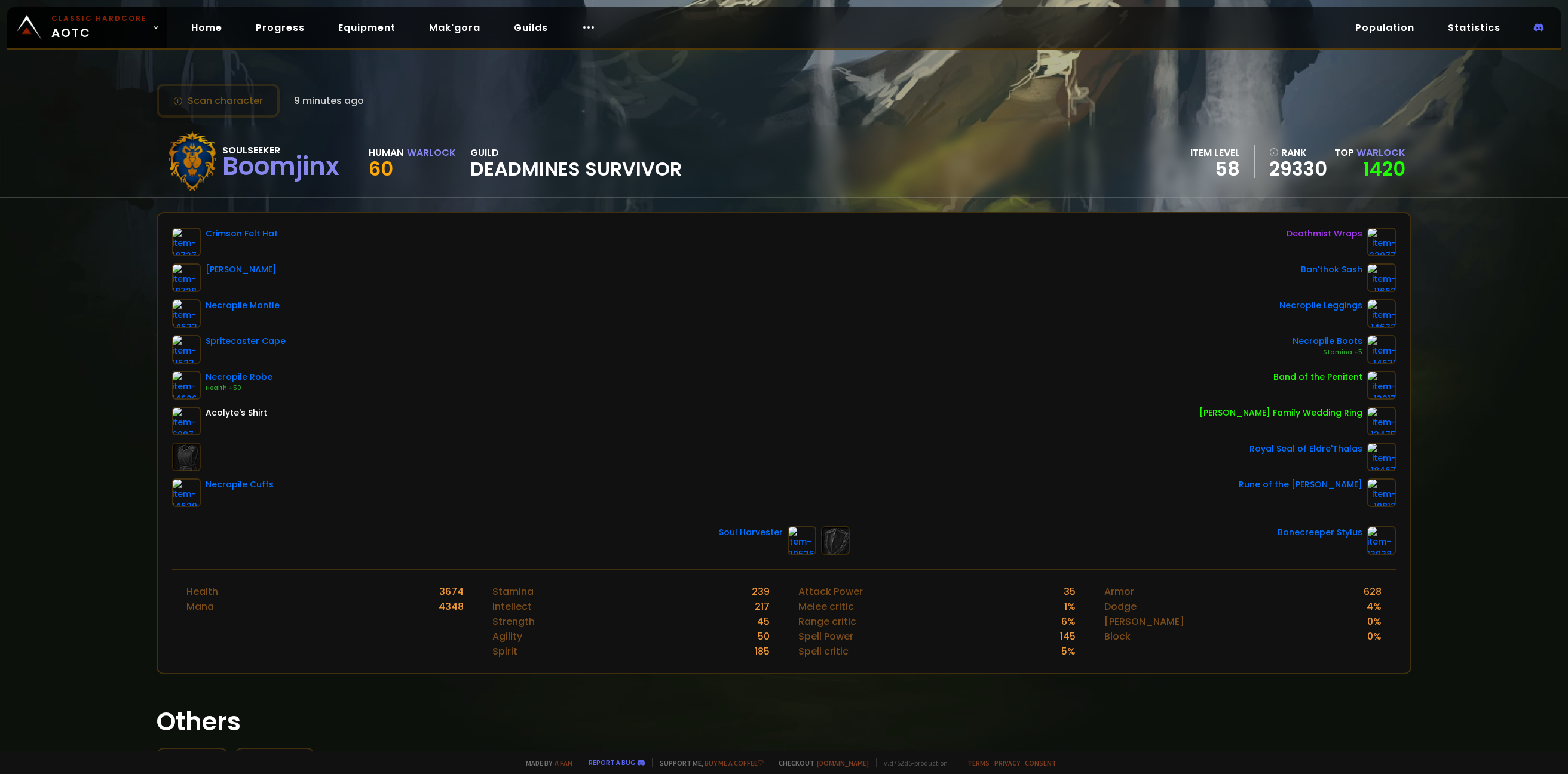
click at [1541, 233] on div "Scan character 9 minutes ago Soulseeker Boomjinx Human Warlock 60 guild DEADMIN…" at bounding box center [784, 375] width 1568 height 750
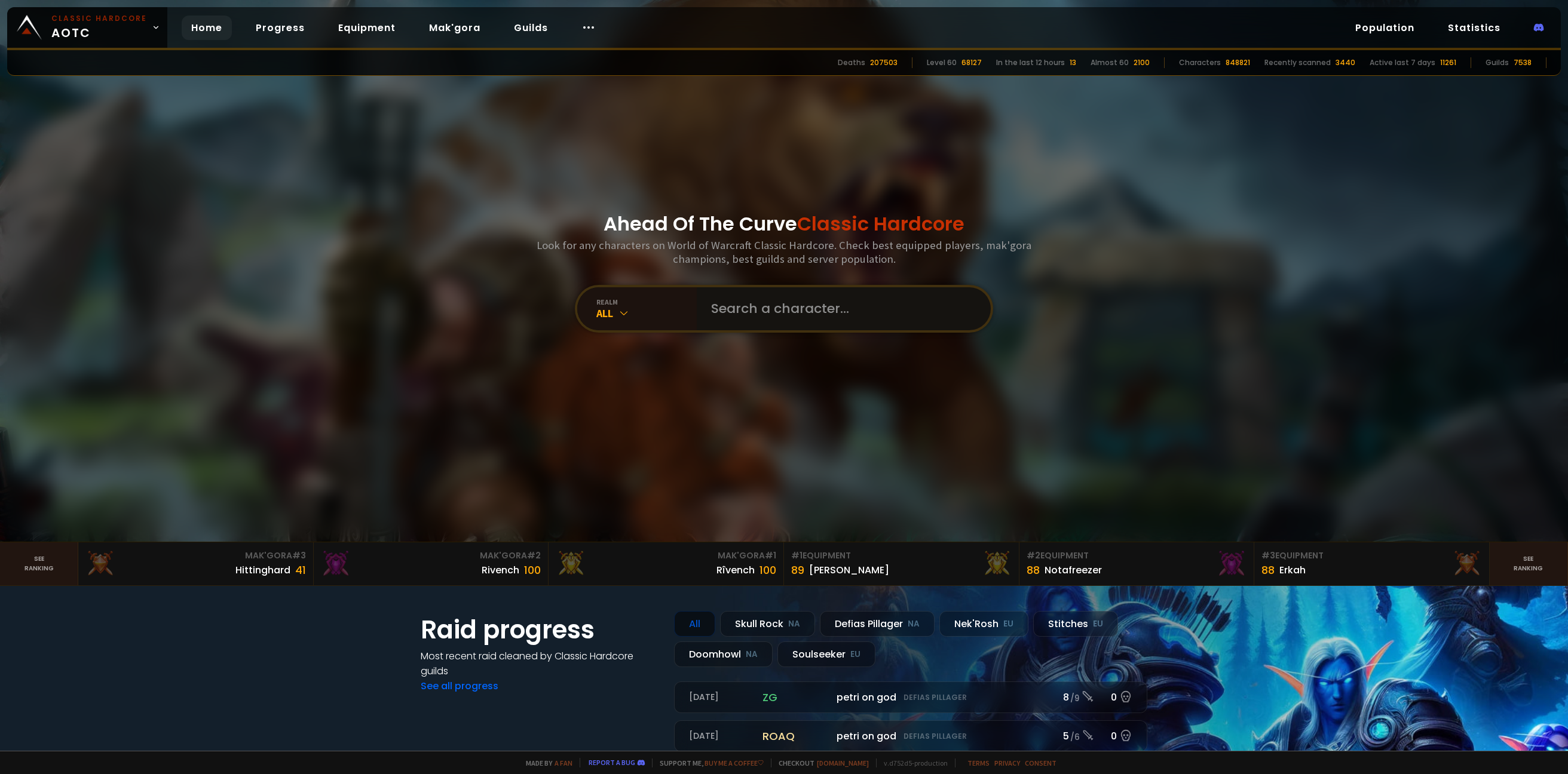
click at [782, 297] on input "text" at bounding box center [840, 308] width 273 height 43
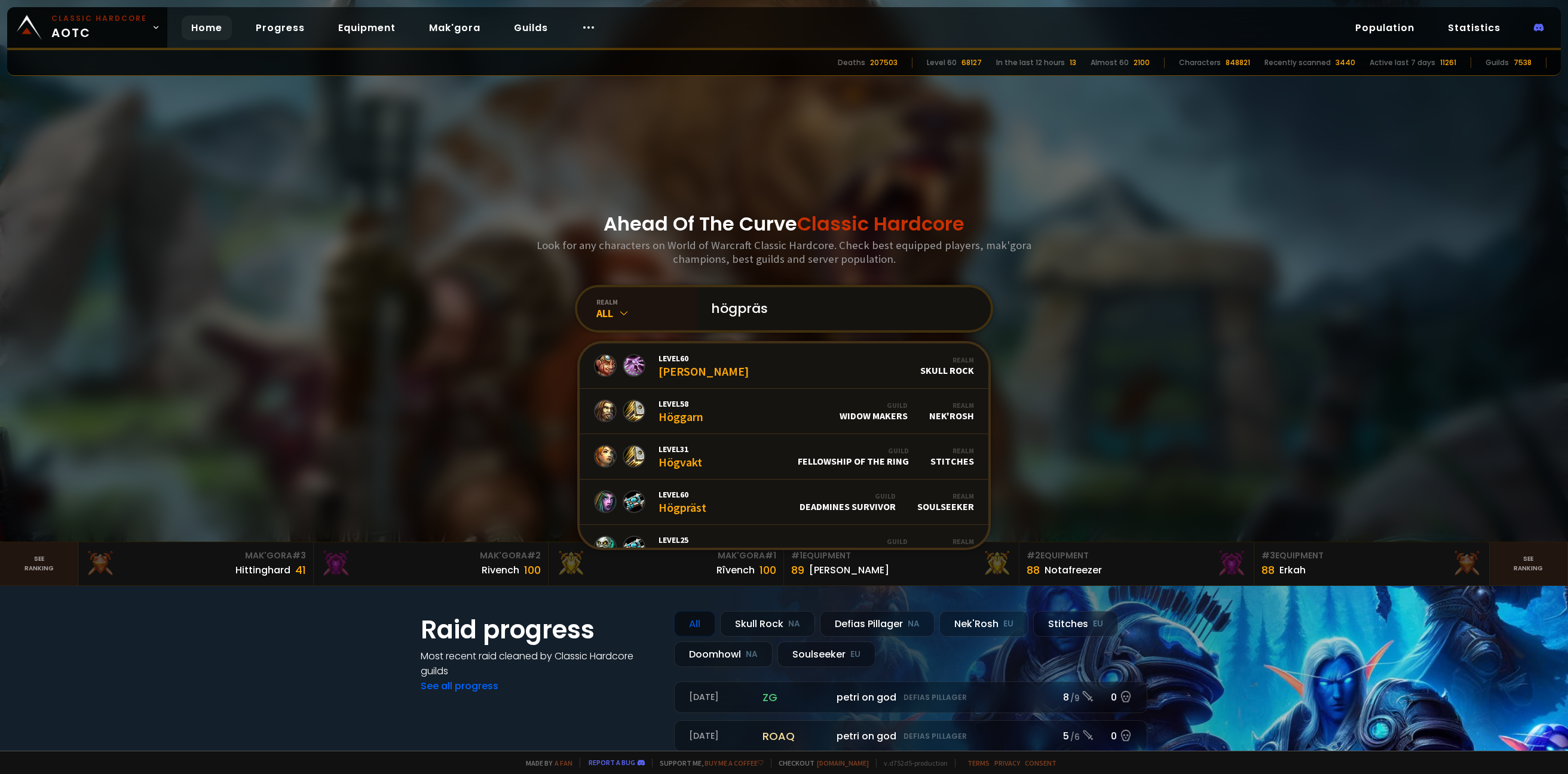
type input "högpräst"
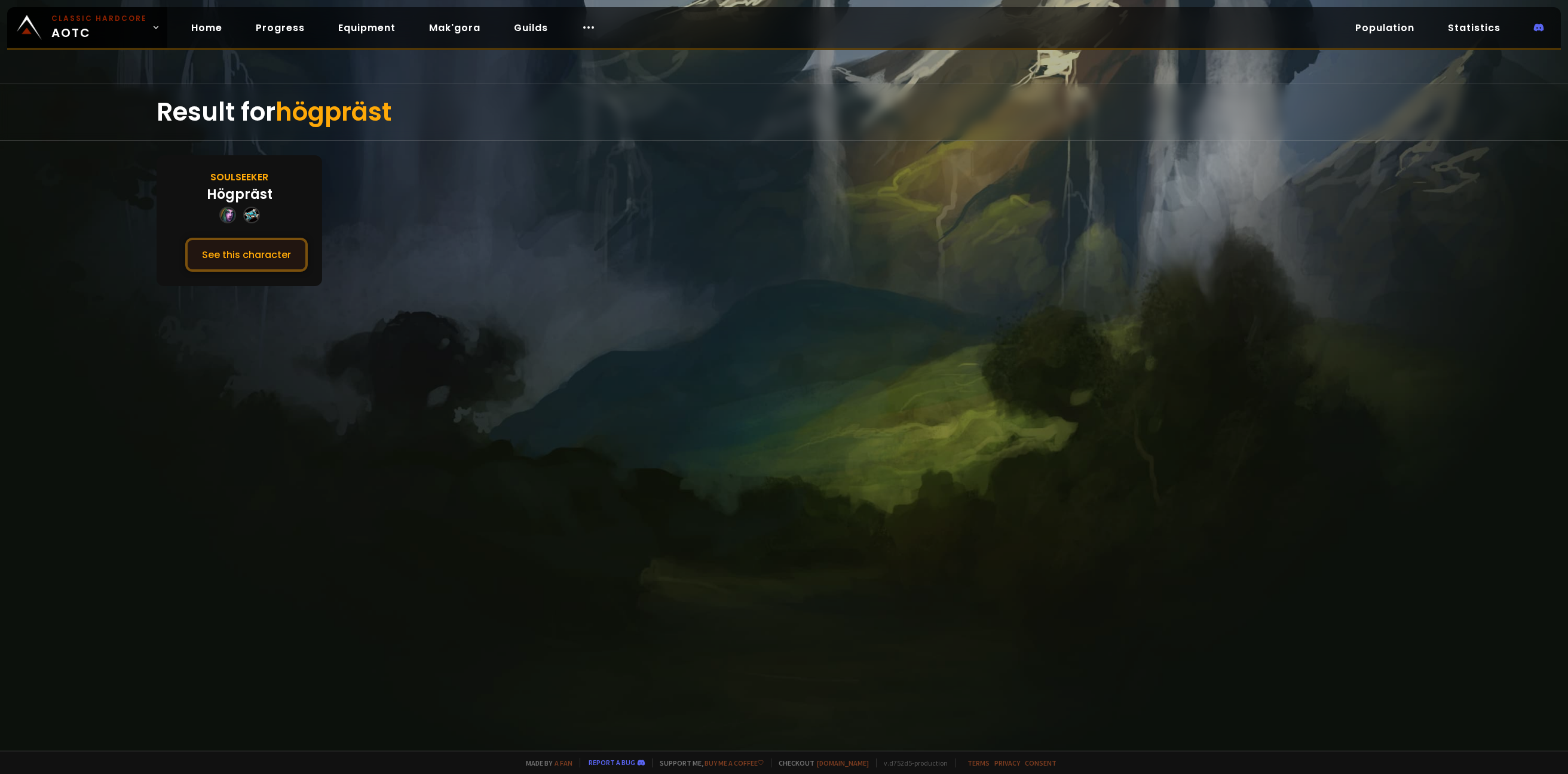
click at [239, 256] on button "See this character" at bounding box center [246, 254] width 122 height 34
